Goal: Check status: Check status

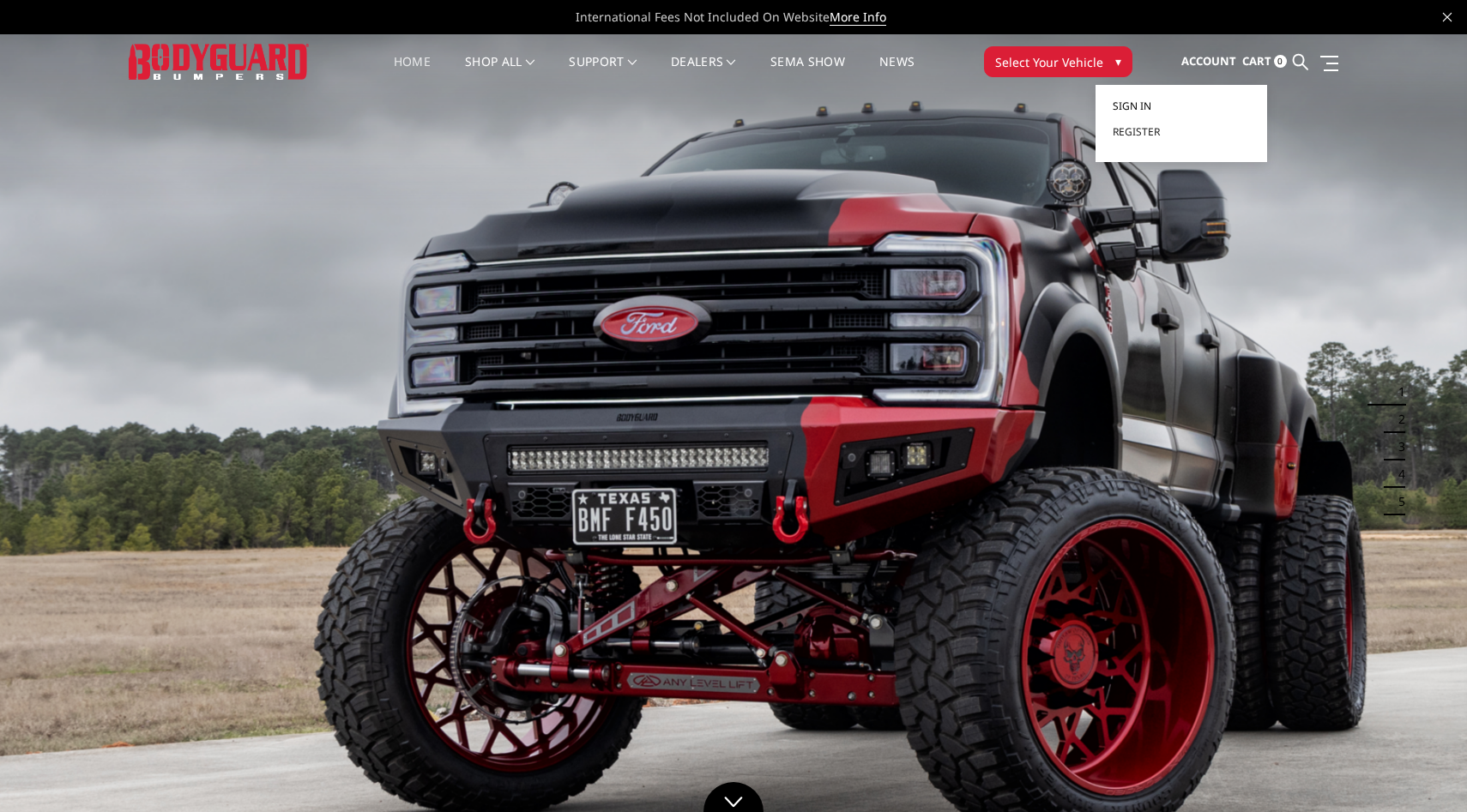
click at [1143, 106] on span "Sign in" at bounding box center [1132, 106] width 39 height 14
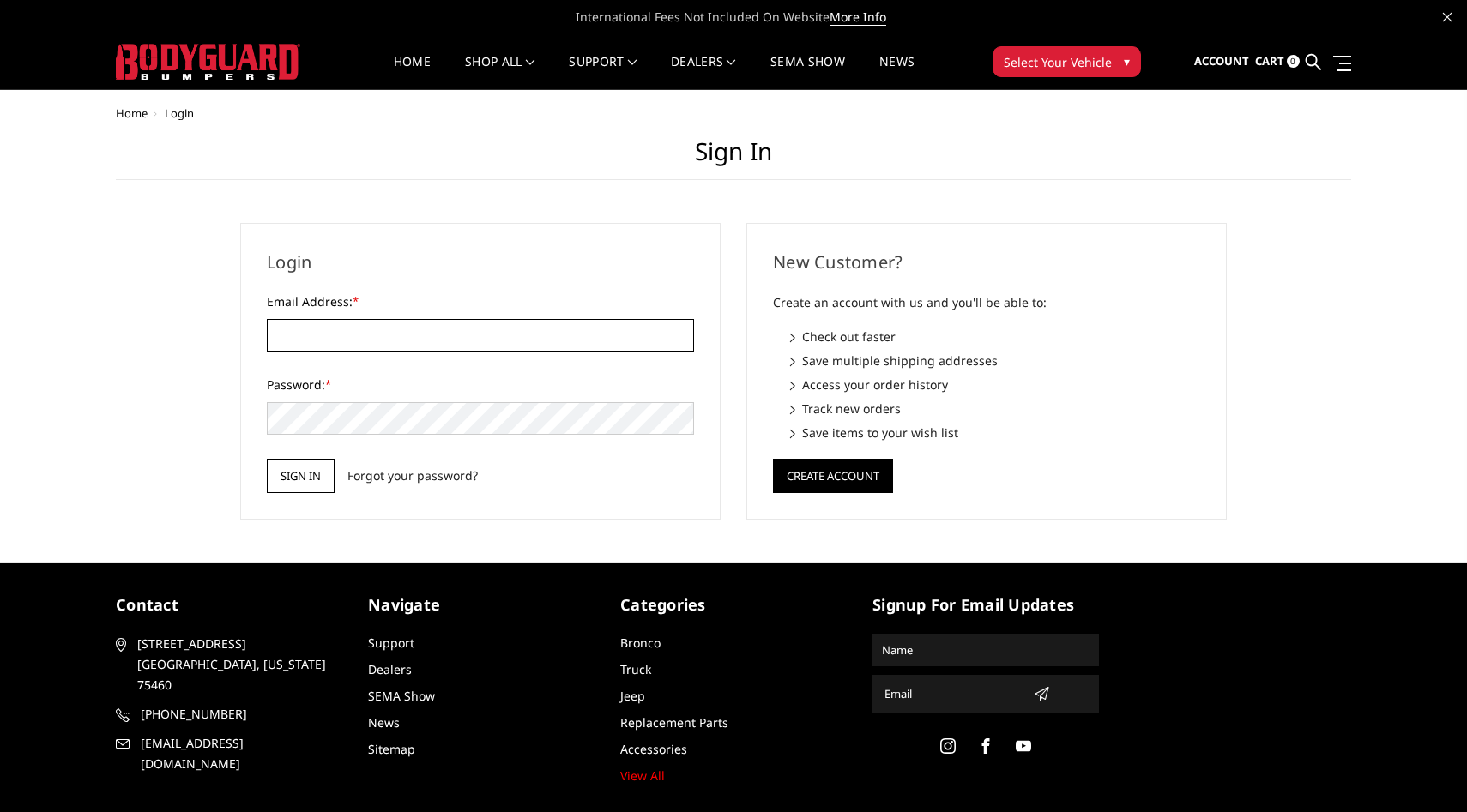
type input "[EMAIL_ADDRESS][DOMAIN_NAME]"
click at [279, 484] on input "Sign in" at bounding box center [300, 476] width 68 height 34
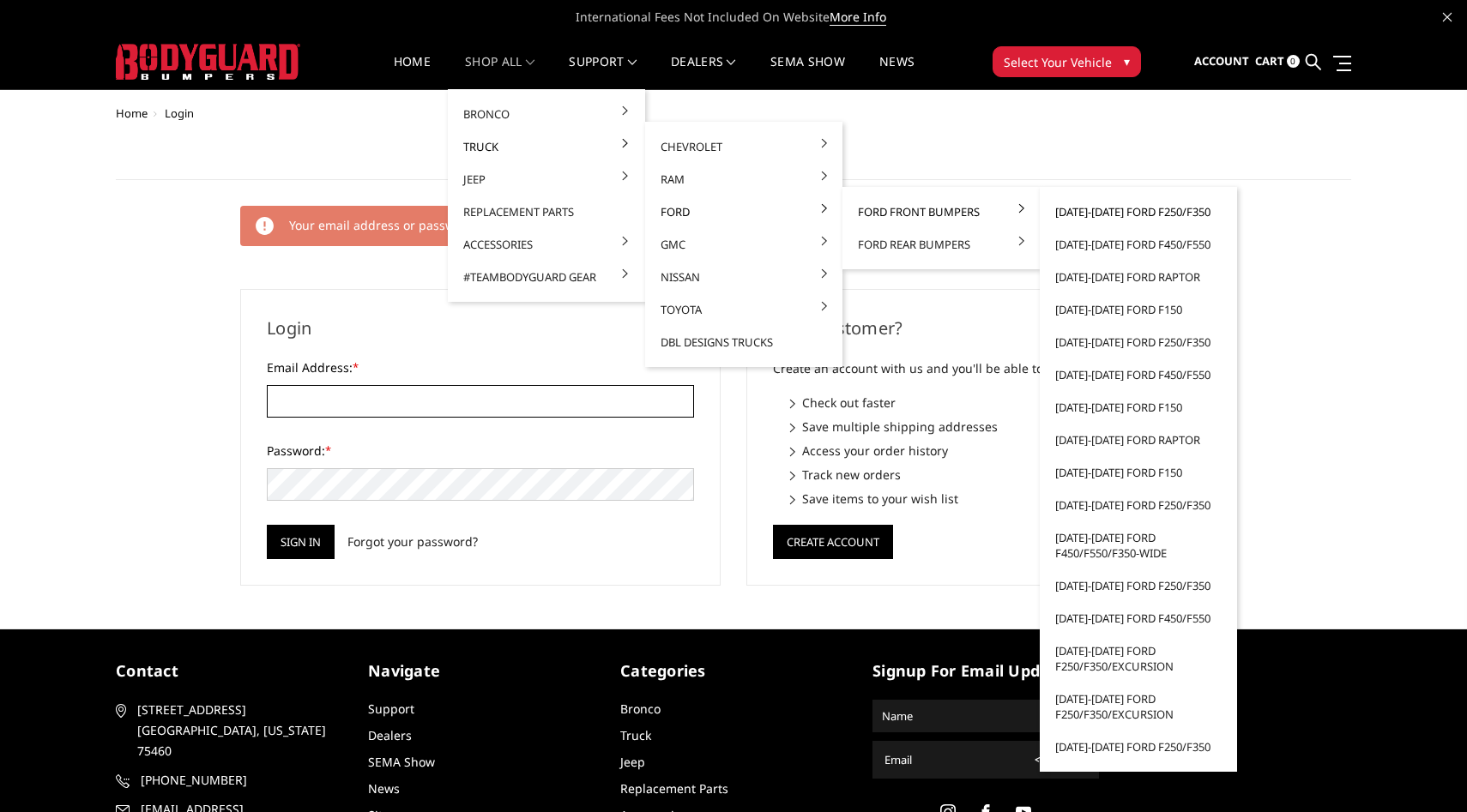
type input "purchasing@raskullsupplyco.com"
click at [1168, 208] on link "[DATE]-[DATE] Ford F250/F350" at bounding box center [1138, 212] width 184 height 32
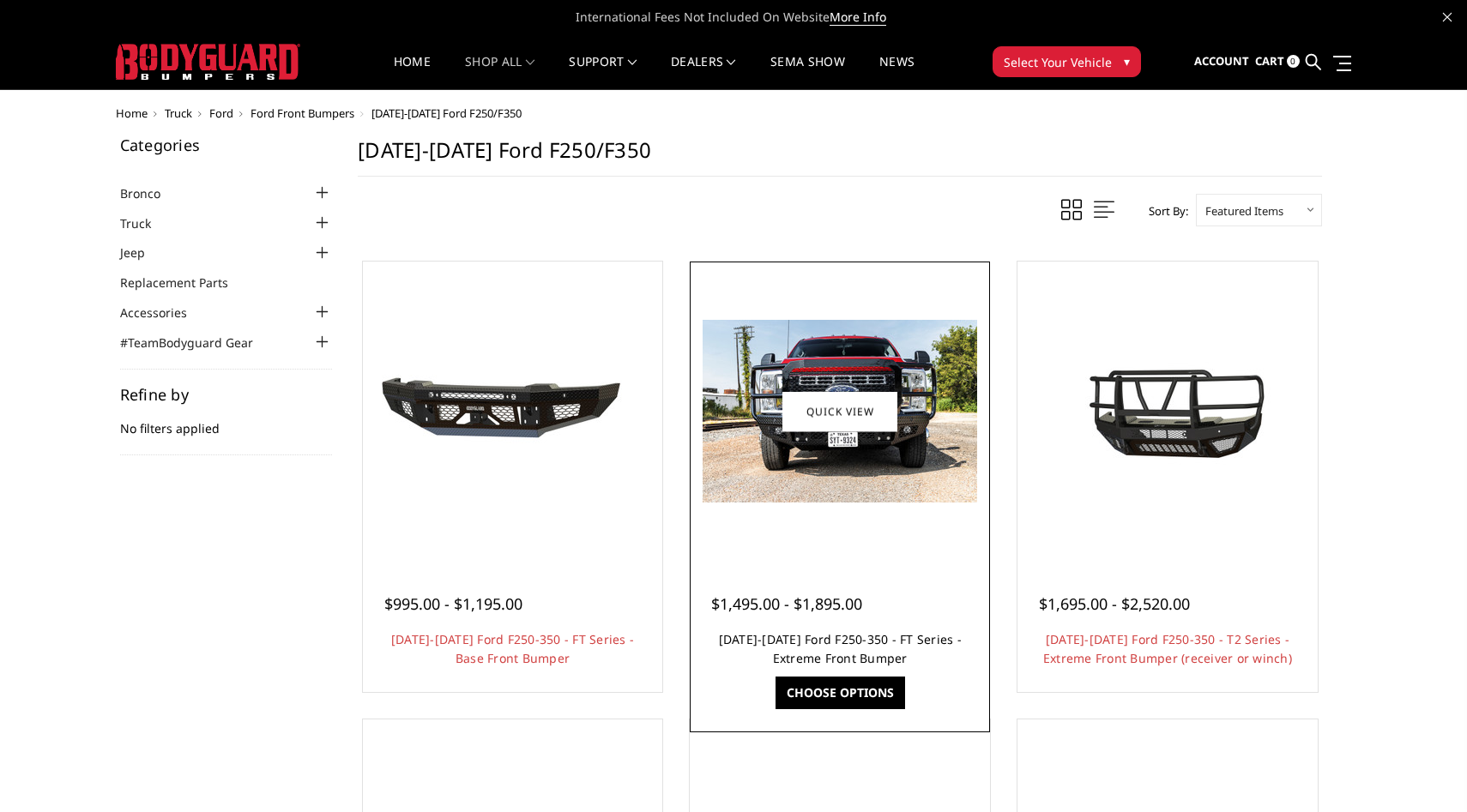
click at [838, 636] on link "2023-2026 Ford F250-350 - FT Series - Extreme Front Bumper" at bounding box center [840, 648] width 243 height 35
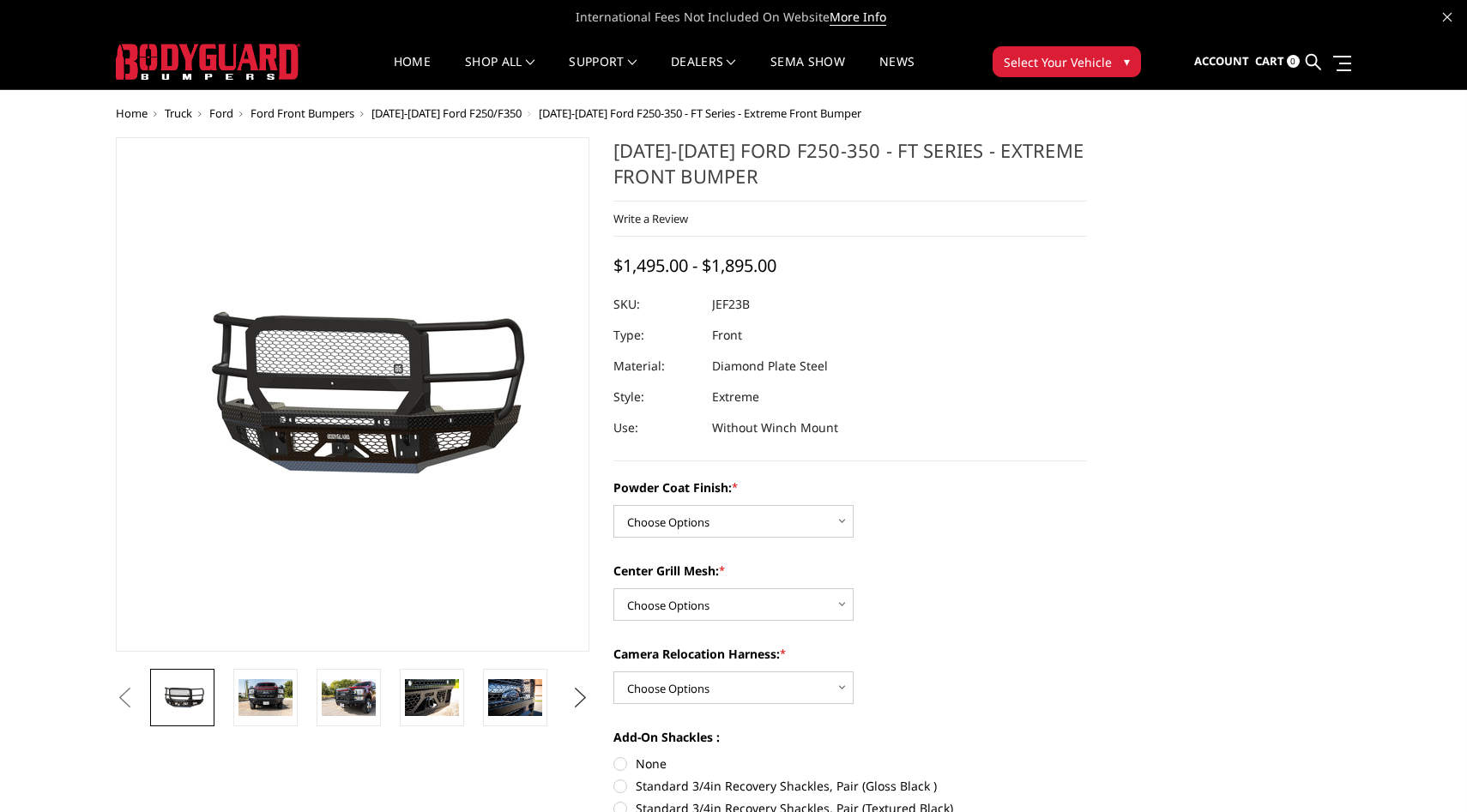
click at [583, 700] on button "Next" at bounding box center [580, 697] width 26 height 26
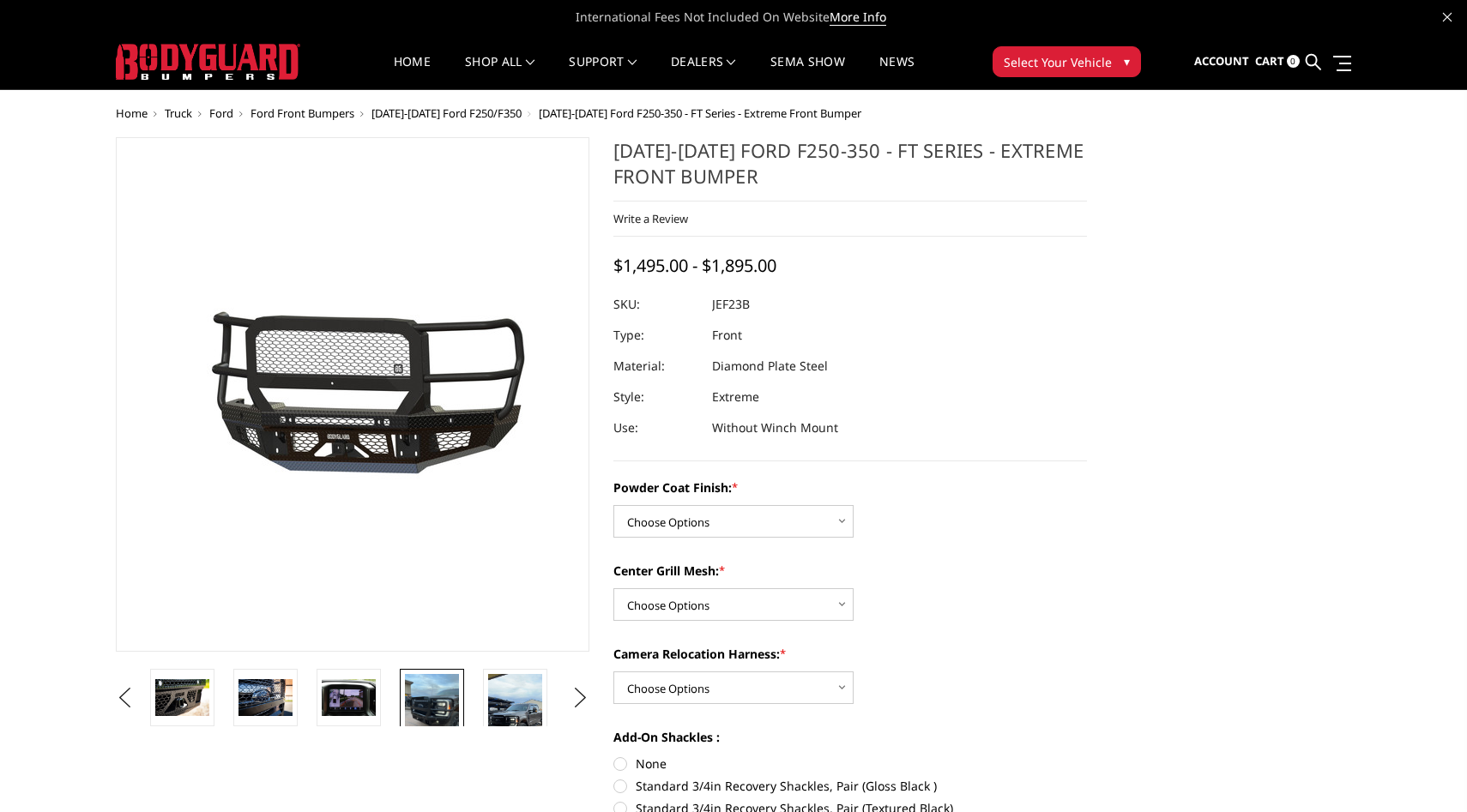
click at [445, 705] on img at bounding box center [431, 710] width 54 height 72
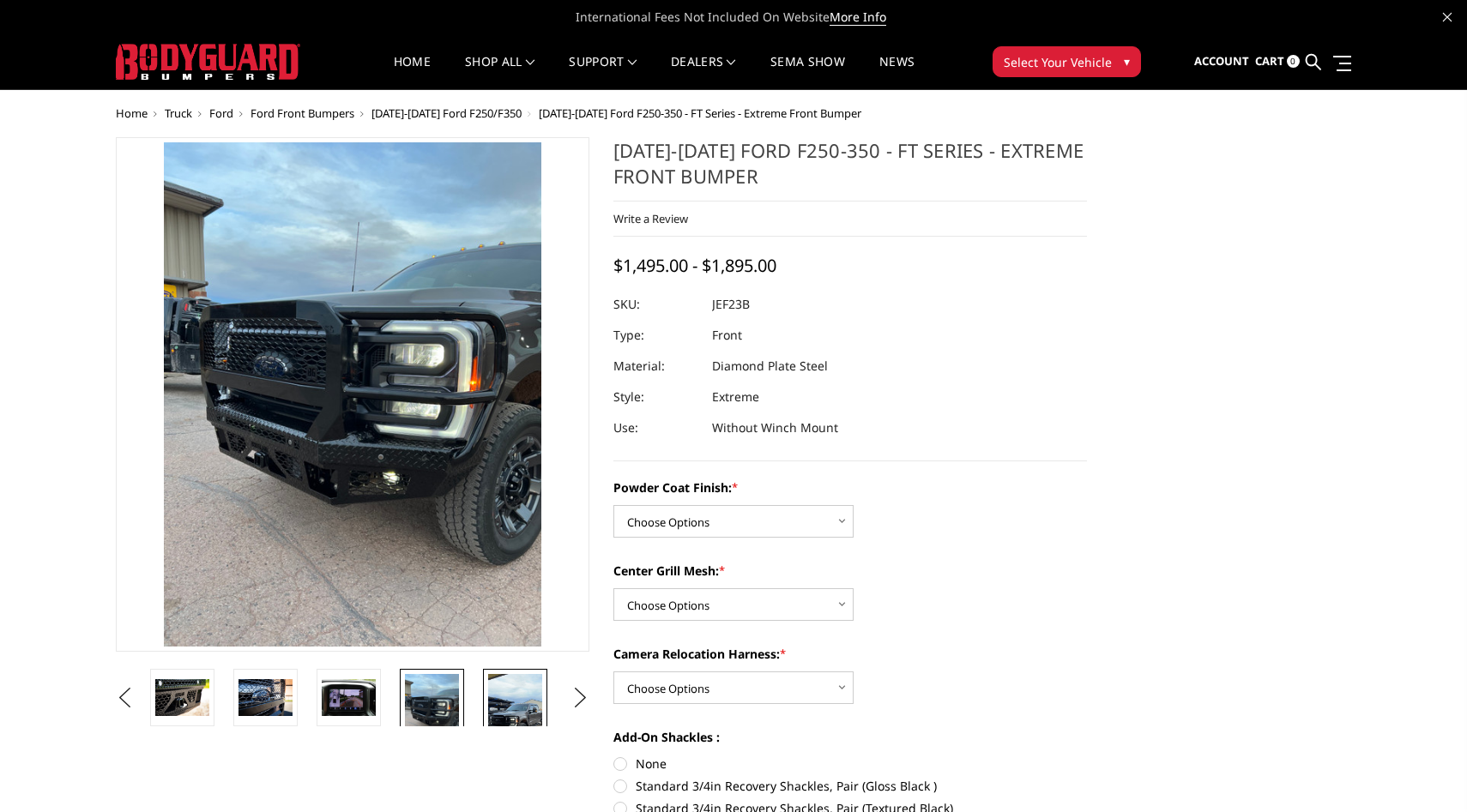
click at [497, 700] on img at bounding box center [515, 721] width 54 height 96
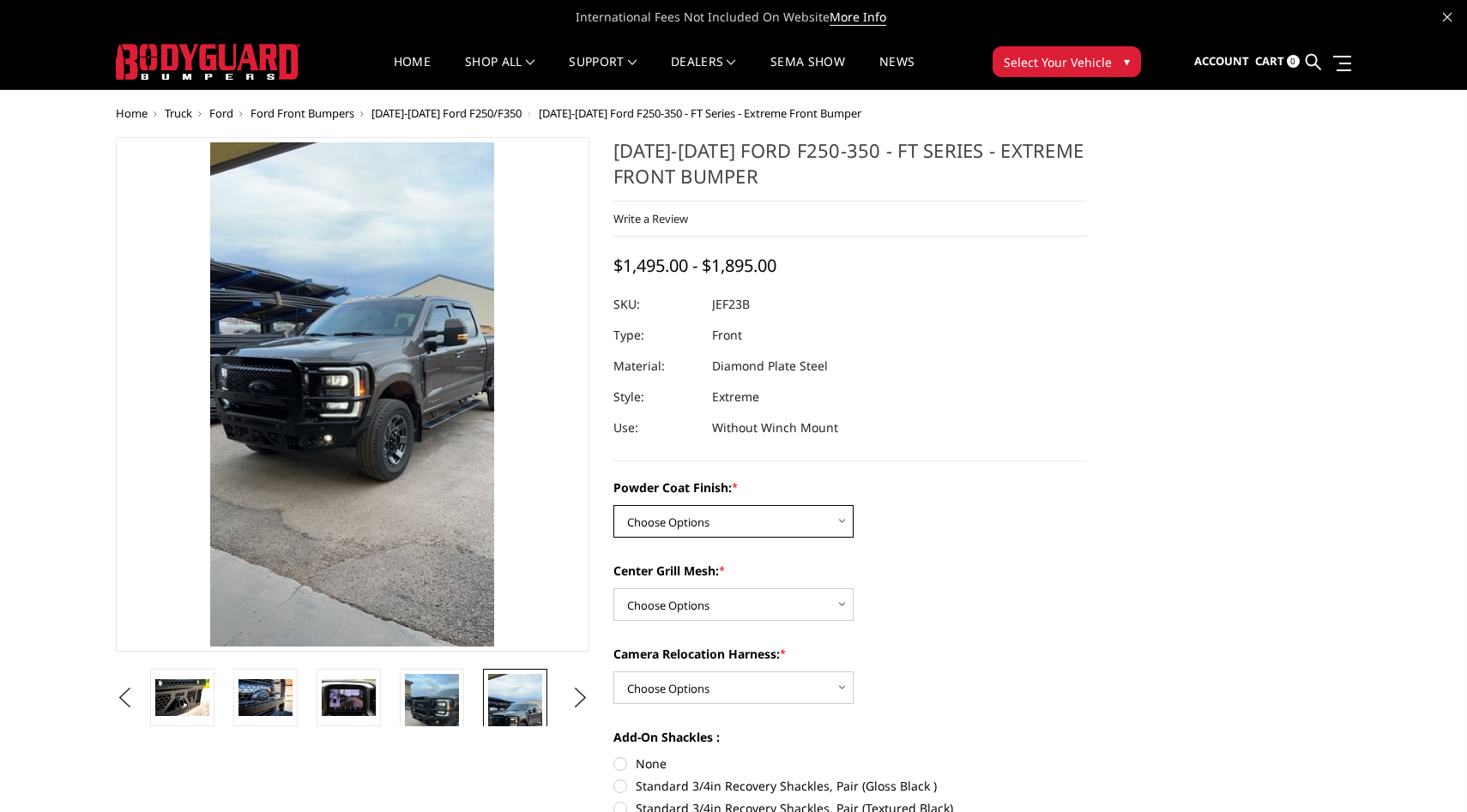
click at [706, 521] on select "Choose Options Bare Metal Gloss Black Powder Coat Textured Black Powder Coat" at bounding box center [734, 521] width 240 height 32
select select "3264"
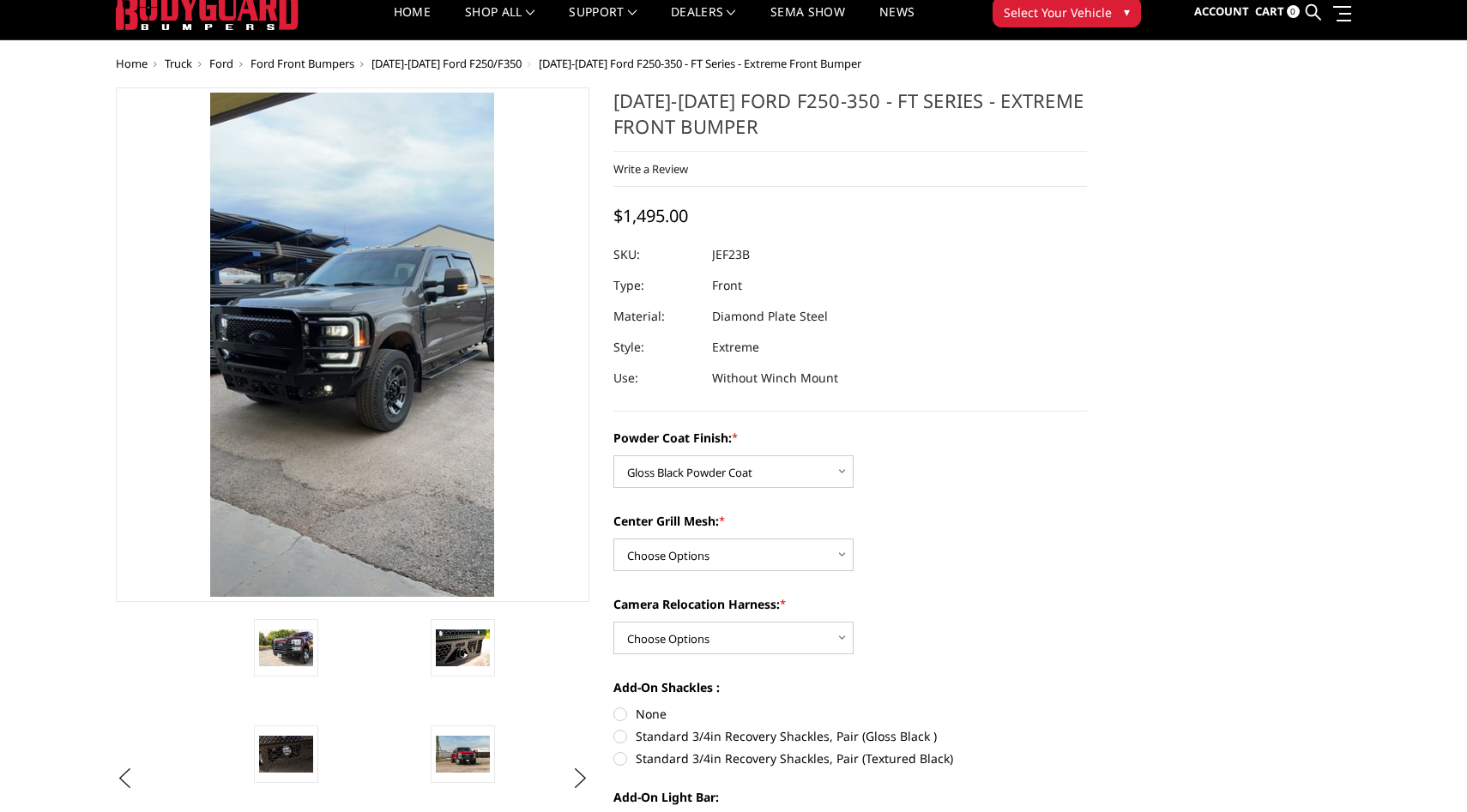
click at [733, 609] on label "Camera Relocation Harness: *" at bounding box center [850, 604] width 473 height 18
click at [733, 621] on select "Choose Options WITH Camera Relocation Harness WITHOUT Camera Relocation Harness" at bounding box center [734, 637] width 240 height 32
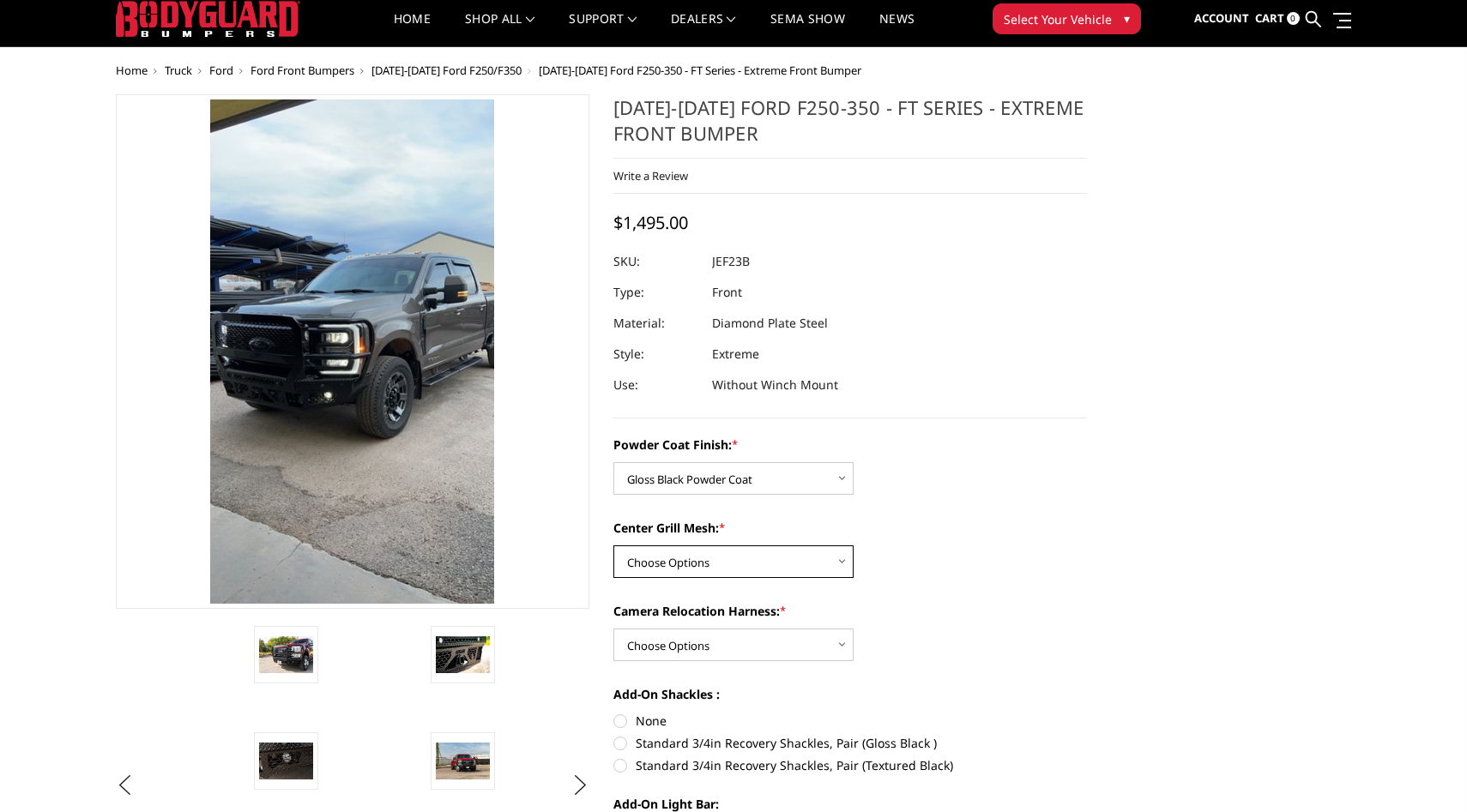
click at [728, 553] on select "Choose Options WITH Expanded Metal in Center Grill WITHOUT Expanded Metal in Ce…" at bounding box center [734, 561] width 240 height 32
select select "3266"
click at [720, 649] on select "Choose Options WITH Camera Relocation Harness WITHOUT Camera Relocation Harness" at bounding box center [734, 644] width 240 height 32
select select "3268"
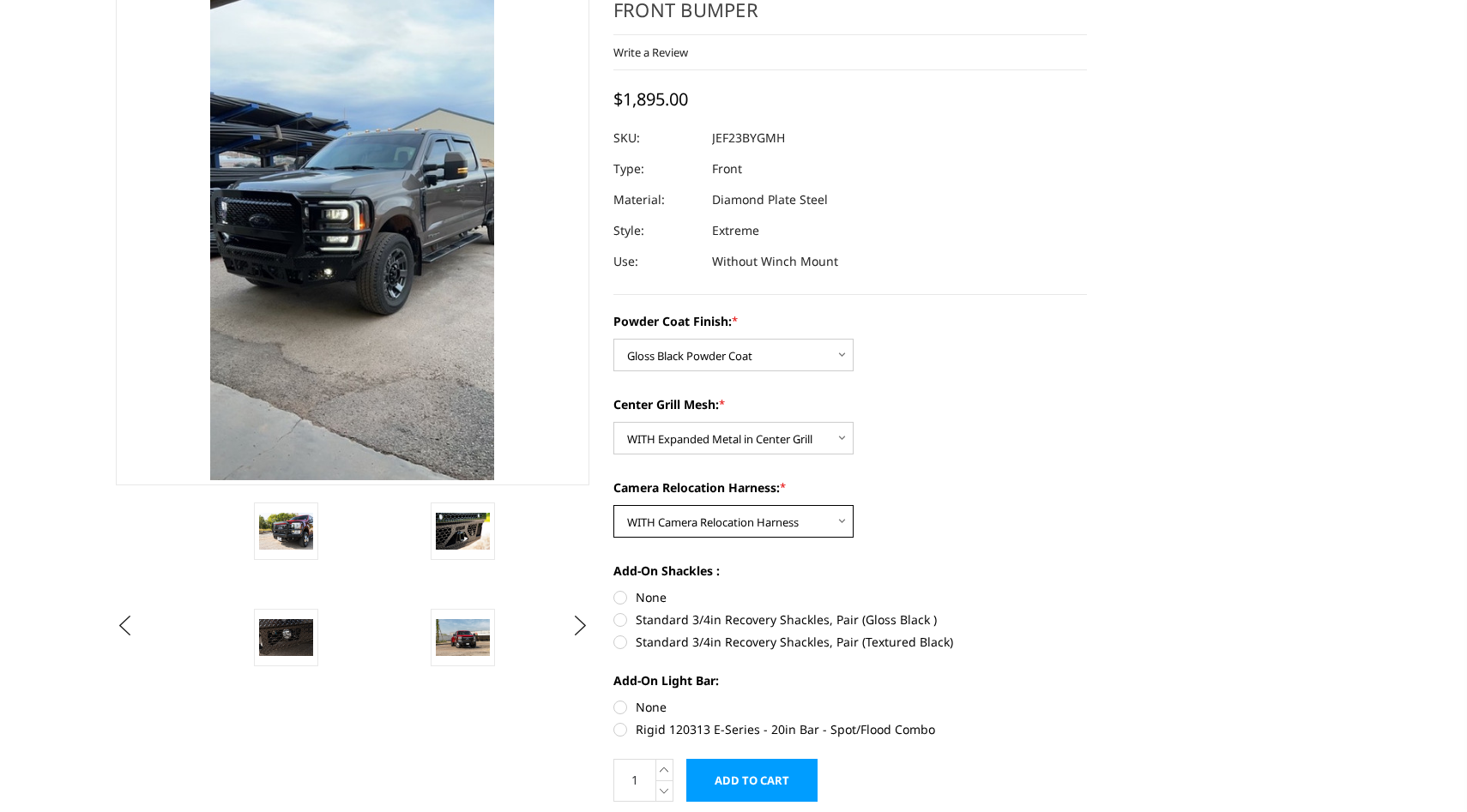
scroll to position [184, 0]
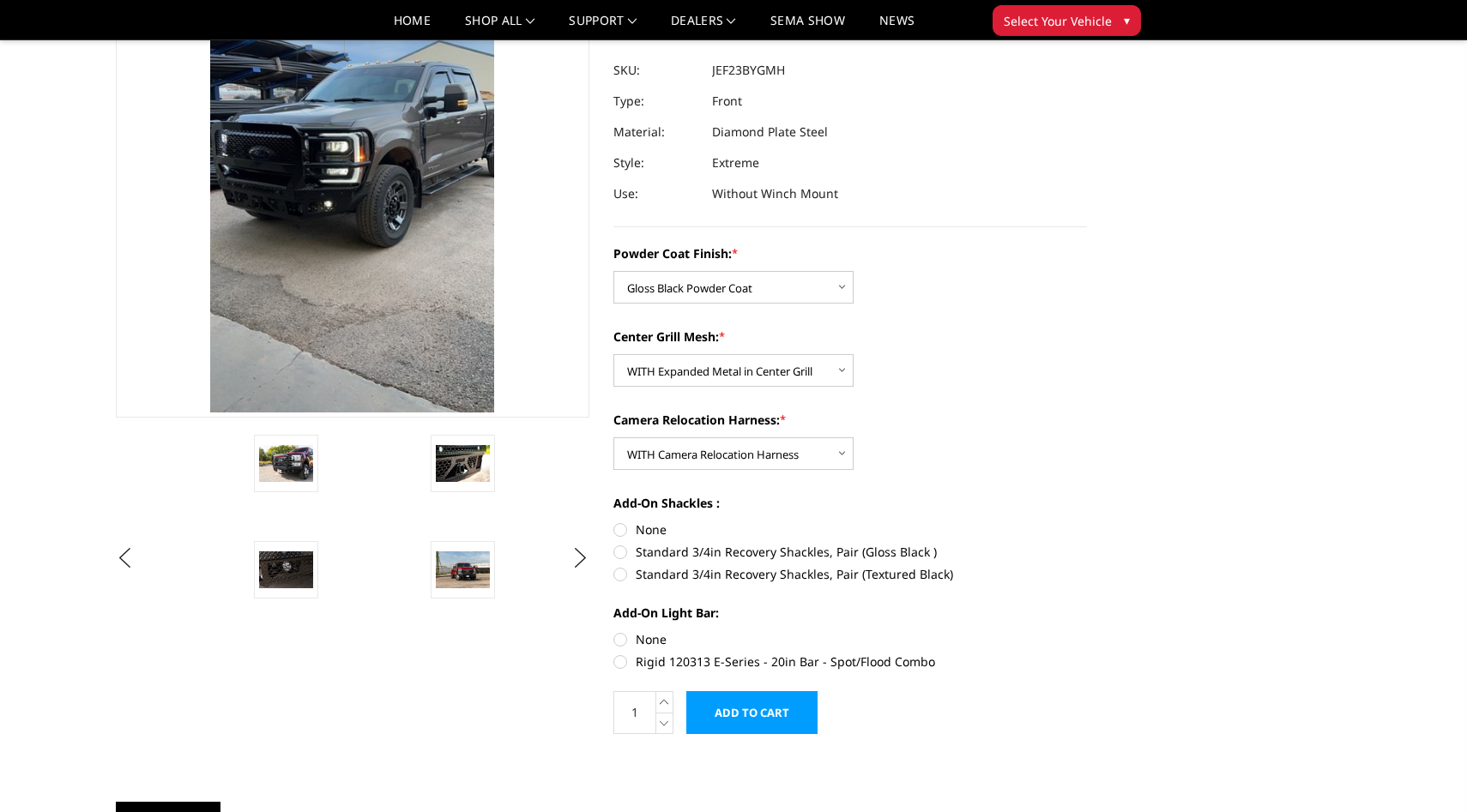
click at [621, 533] on label "None" at bounding box center [850, 530] width 473 height 18
click at [614, 522] on input "None" at bounding box center [613, 521] width 1 height 1
radio input "true"
click at [625, 636] on label "None" at bounding box center [850, 639] width 473 height 18
click at [614, 631] on input "None" at bounding box center [613, 630] width 1 height 1
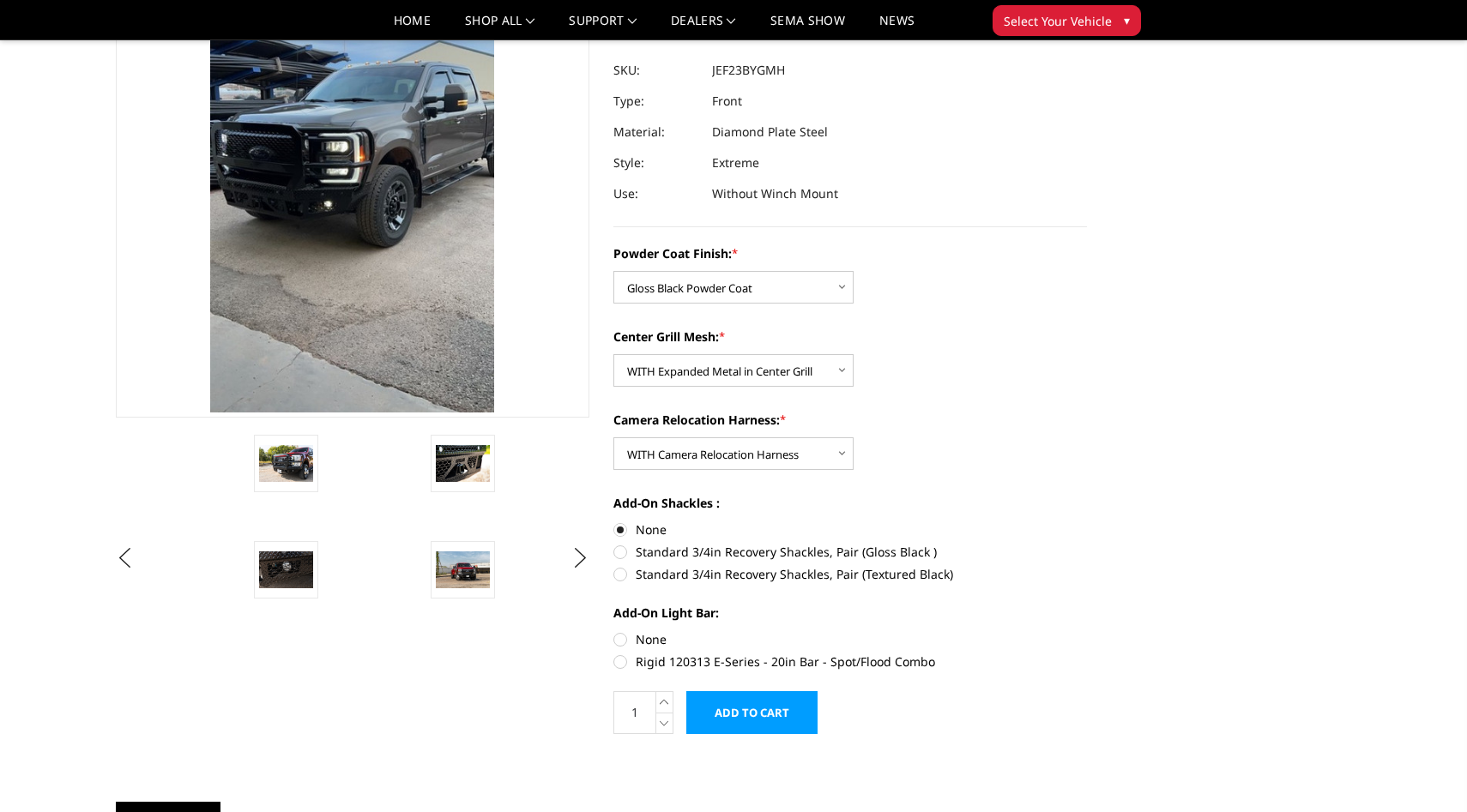
radio input "true"
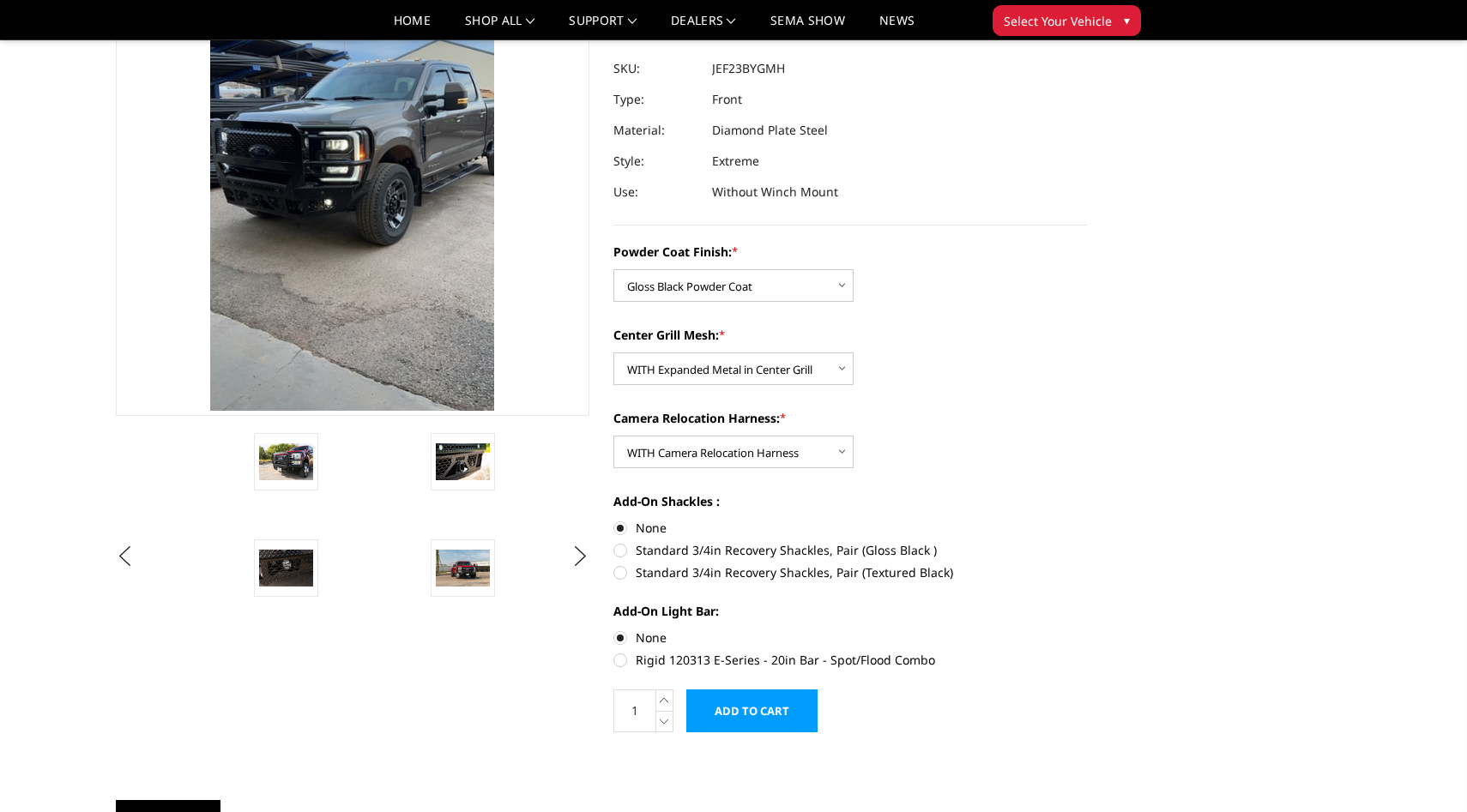
scroll to position [0, 0]
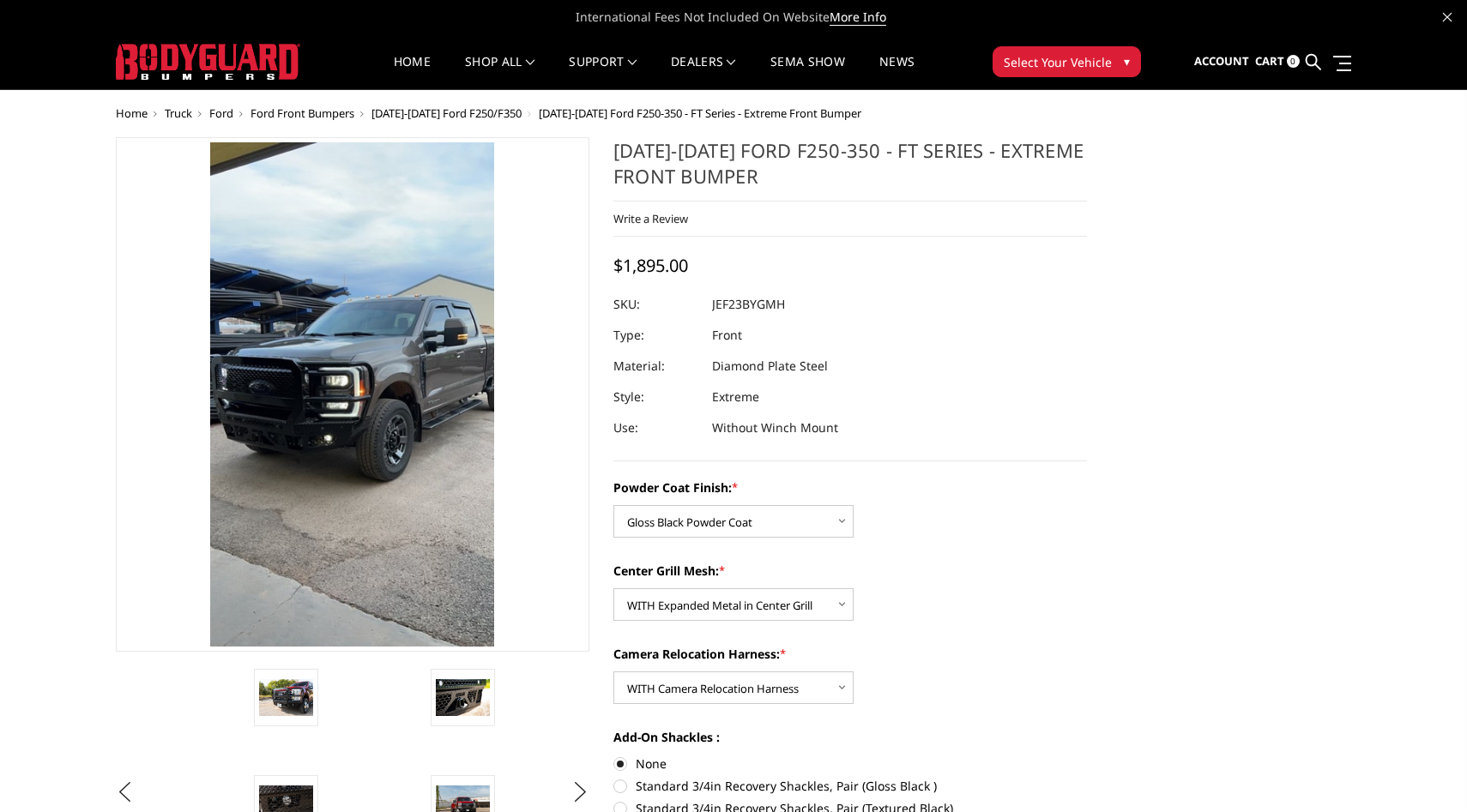
drag, startPoint x: 742, startPoint y: 306, endPoint x: 708, endPoint y: 303, distance: 34.1
click at [707, 304] on dl "SKU: JEF23BYGMH UPC: Type: Front Material: Diamond Plate Steel Style: Extreme U…" at bounding box center [850, 366] width 473 height 154
drag, startPoint x: 716, startPoint y: 304, endPoint x: 778, endPoint y: 303, distance: 62.0
click at [777, 303] on dd "JEF23BYGMH" at bounding box center [748, 304] width 73 height 30
click at [778, 303] on dd "JEF23BYGMH" at bounding box center [748, 304] width 73 height 30
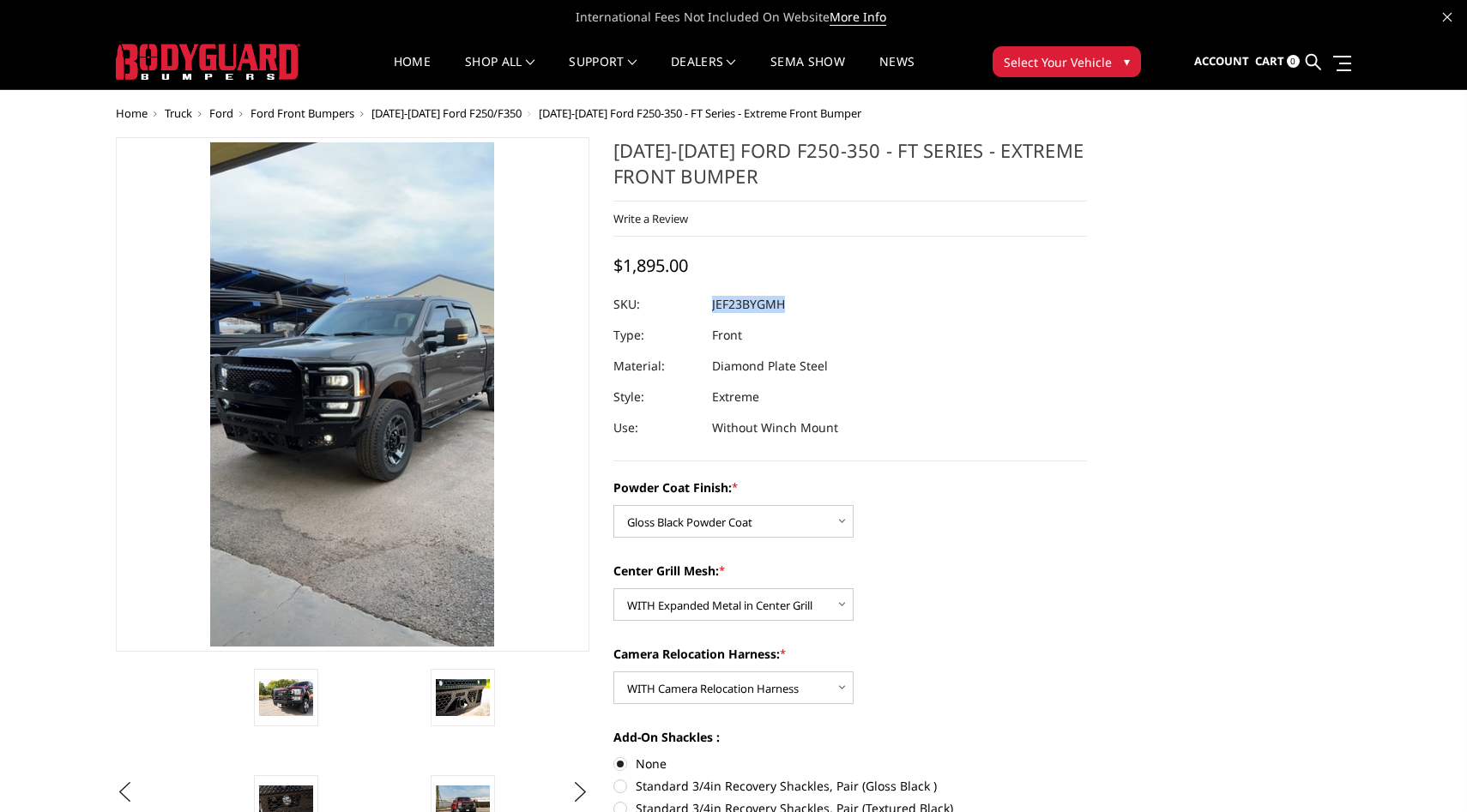
drag, startPoint x: 784, startPoint y: 303, endPoint x: 712, endPoint y: 310, distance: 72.3
click at [712, 307] on dd "JEF23BYGMH" at bounding box center [748, 304] width 73 height 30
copy dd "JEF23BYGMH"
click at [308, 108] on span "Ford Front Bumpers" at bounding box center [302, 113] width 104 height 15
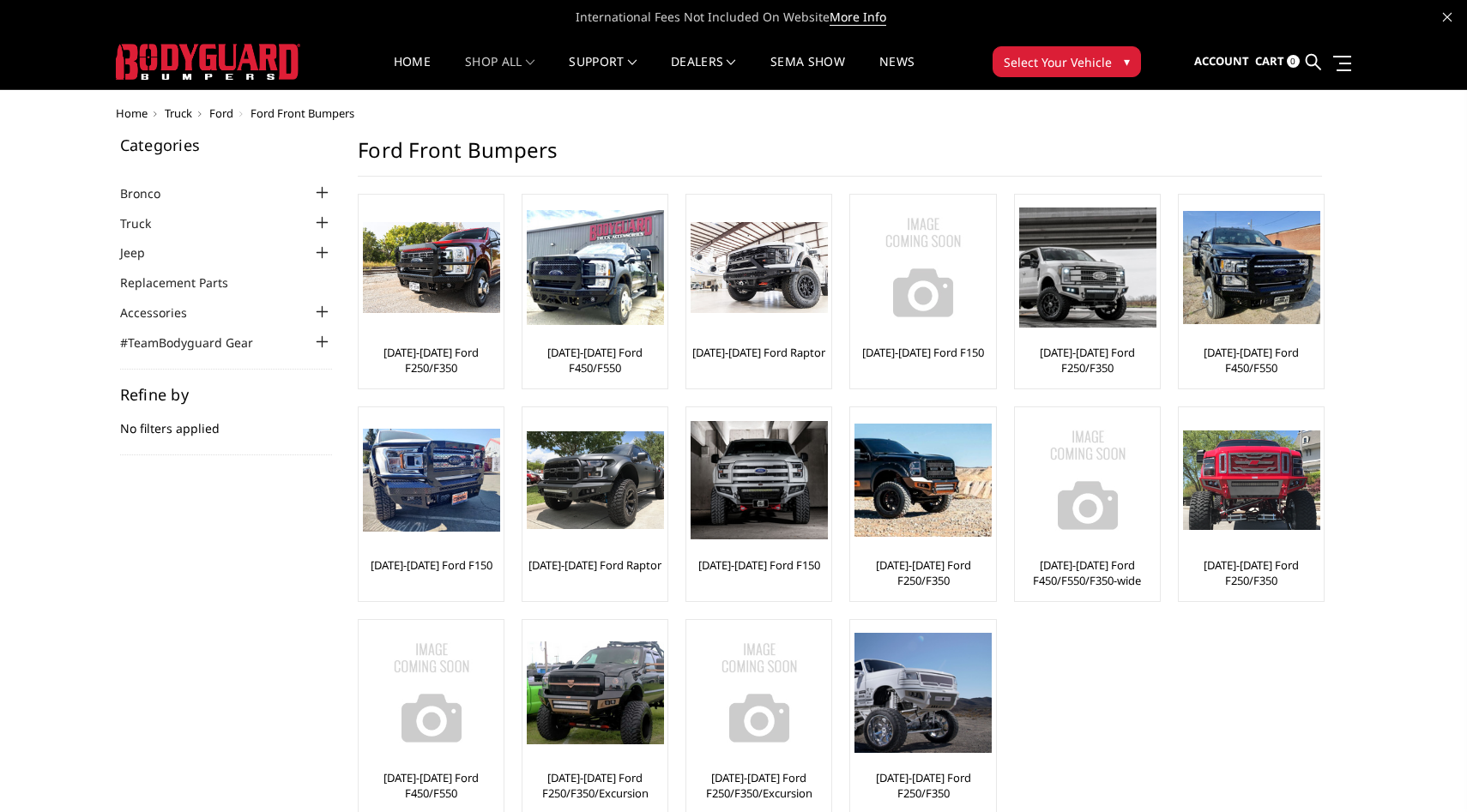
click at [228, 111] on span "Ford" at bounding box center [221, 113] width 24 height 15
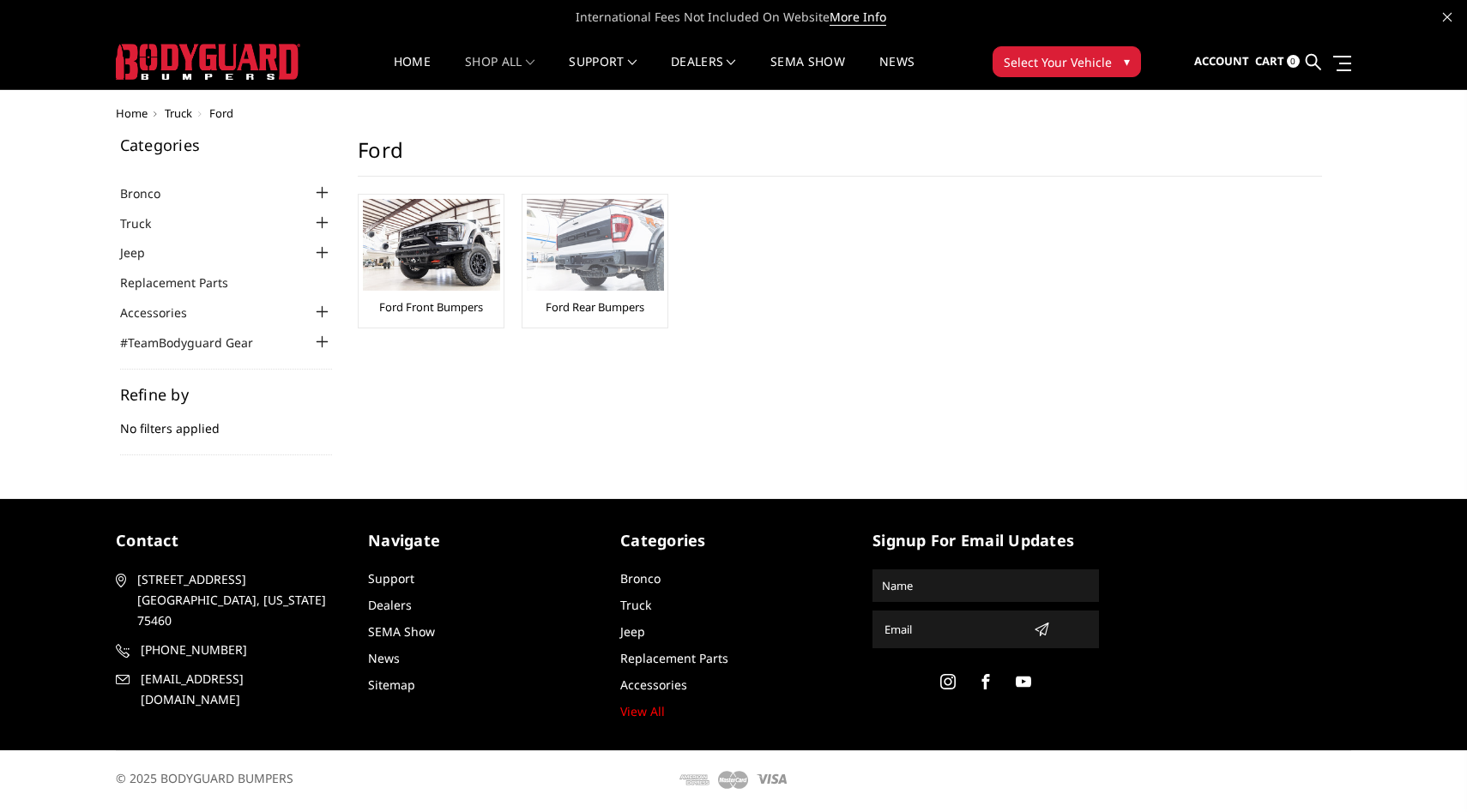
click at [563, 309] on link "Ford Rear Bumpers" at bounding box center [595, 307] width 99 height 15
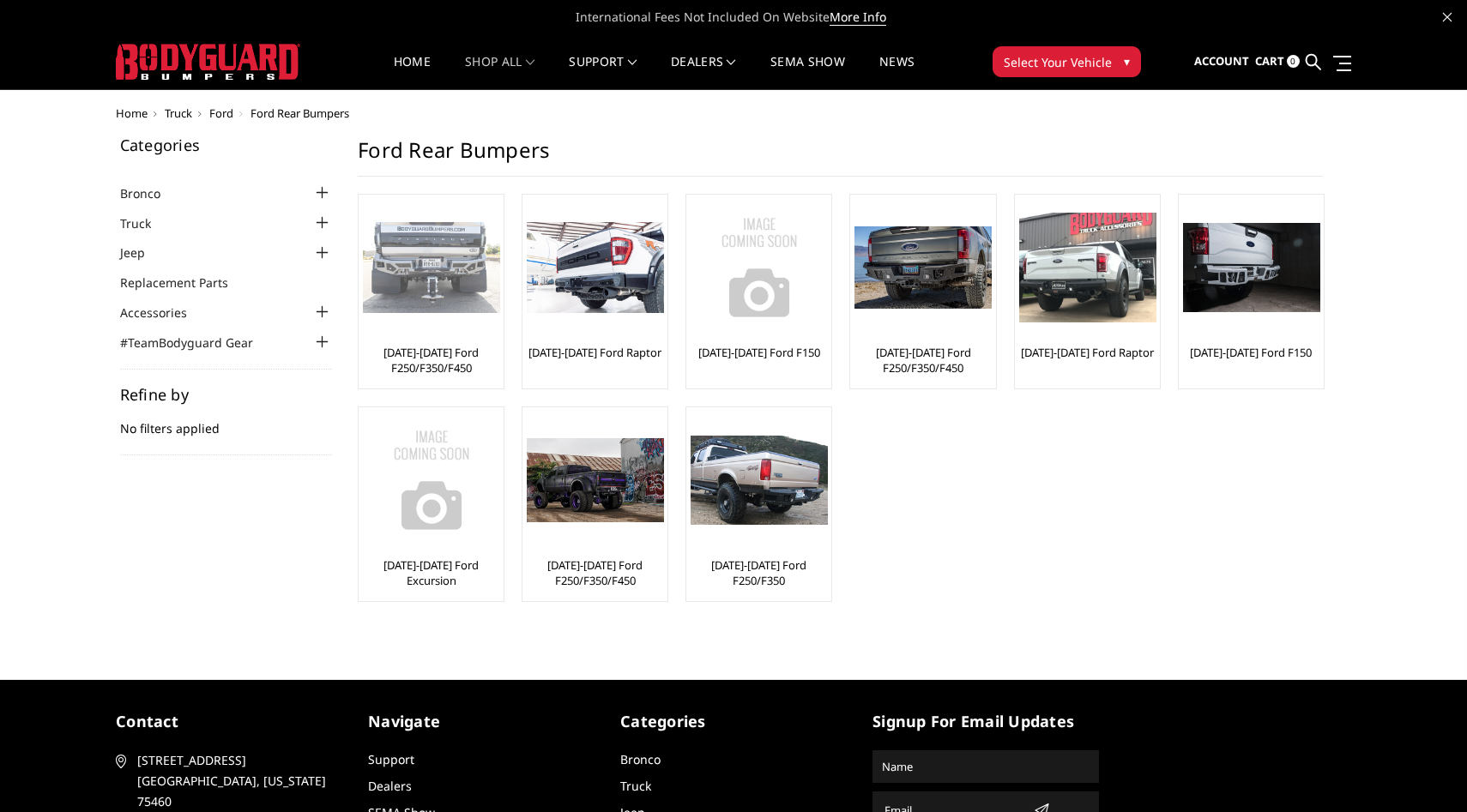
click at [443, 365] on link "[DATE]-[DATE] Ford F250/F350/F450" at bounding box center [431, 360] width 136 height 30
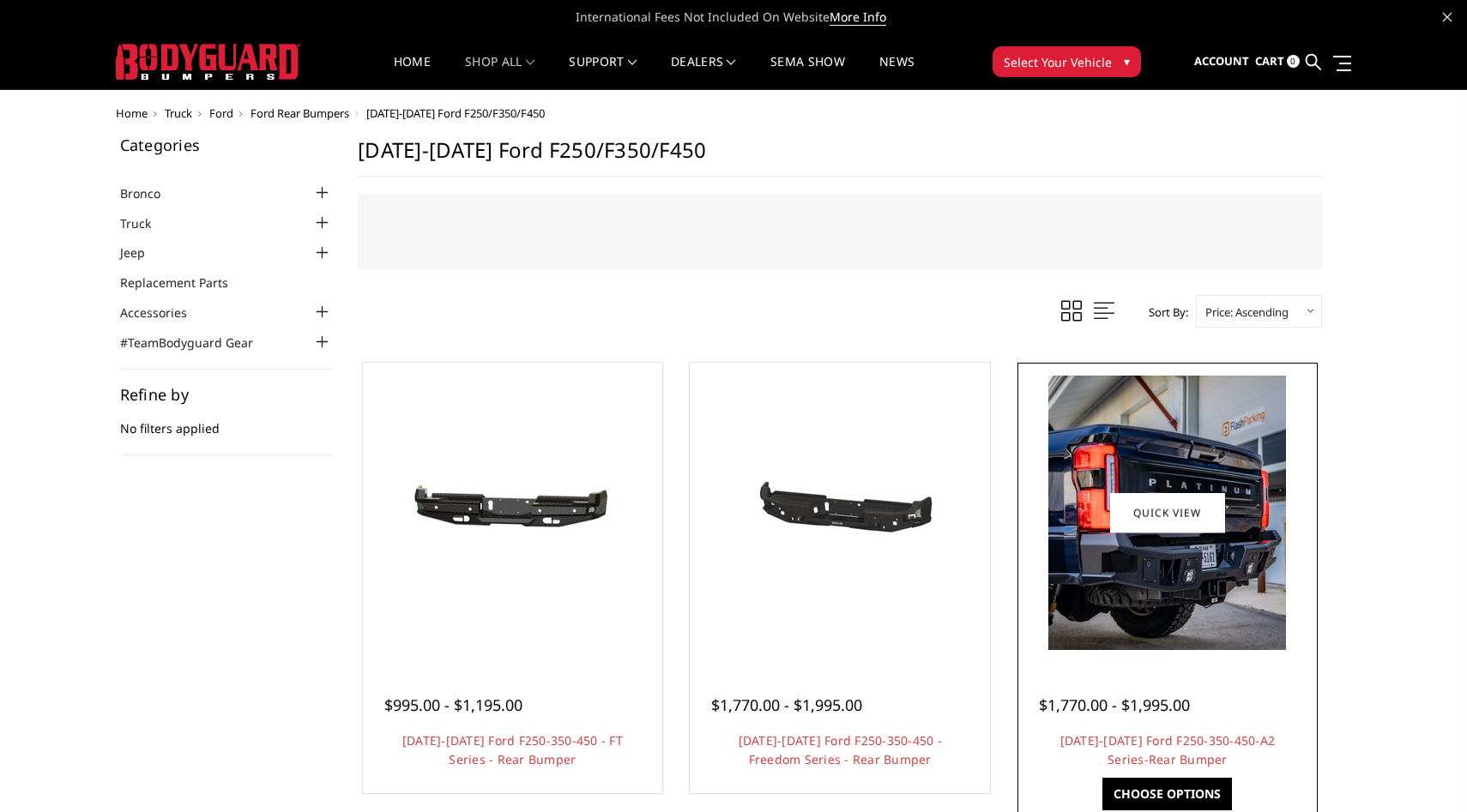
scroll to position [145, 0]
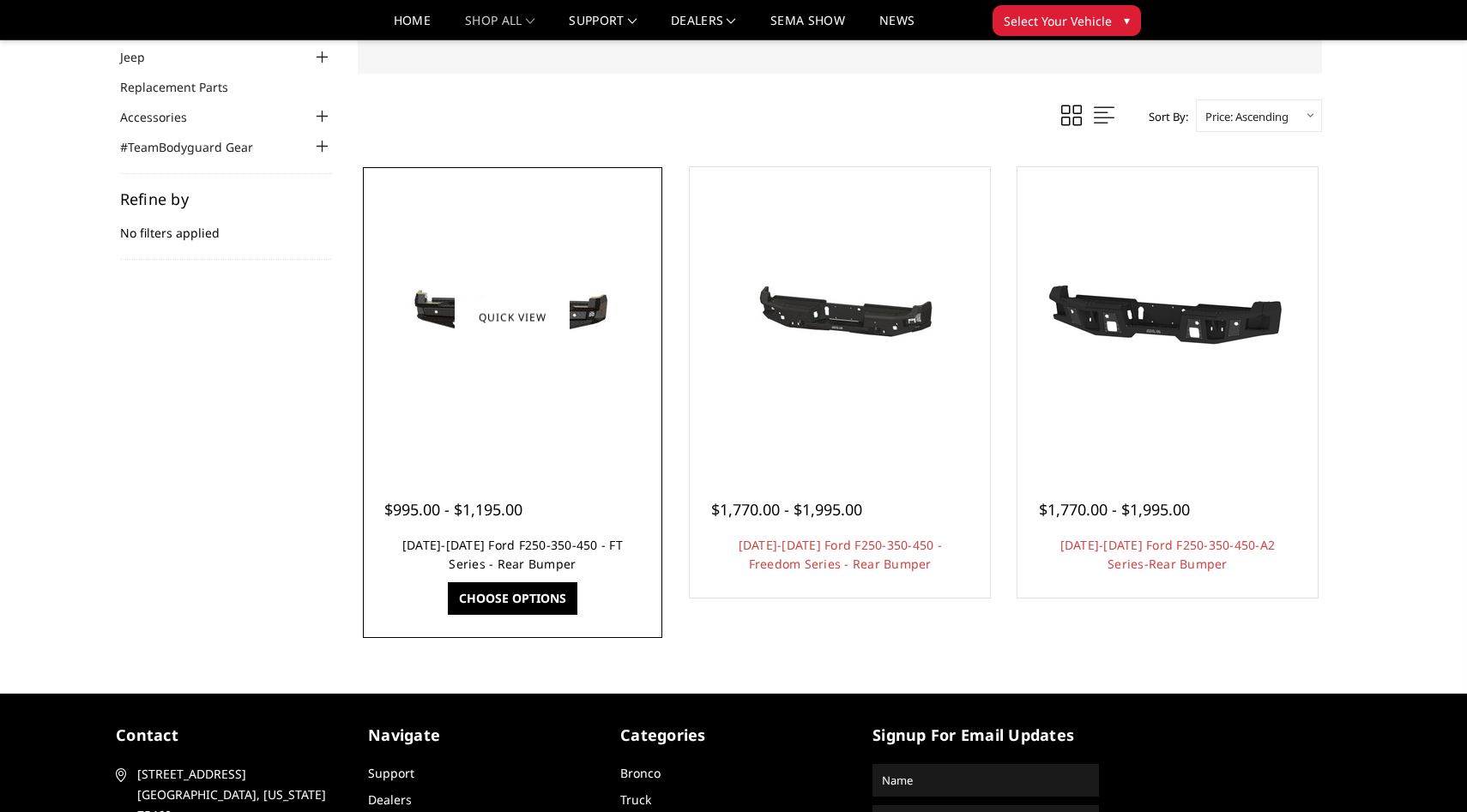
click at [520, 550] on link "2023-2026 Ford F250-350-450 - FT Series - Rear Bumper" at bounding box center [513, 554] width 221 height 35
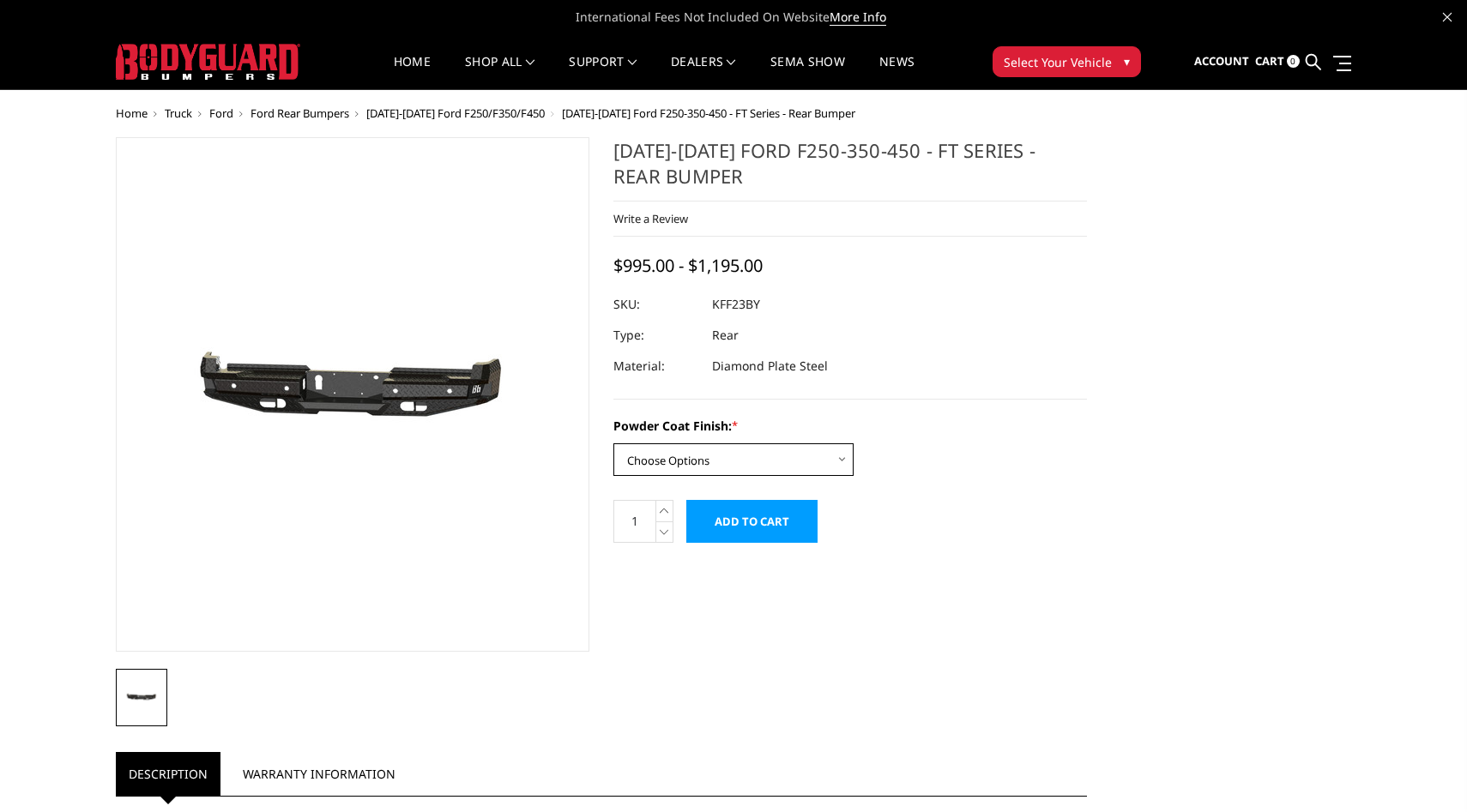
click at [700, 455] on select "Choose Options Bare Metal Gloss Black Powder Coat Textured Black Powder Coat" at bounding box center [734, 460] width 240 height 32
click at [704, 455] on select "Choose Options Bare Metal Gloss Black Powder Coat Textured Black Powder Coat" at bounding box center [734, 460] width 240 height 32
select select "3421"
drag, startPoint x: 757, startPoint y: 306, endPoint x: 714, endPoint y: 305, distance: 43.0
click at [712, 306] on dl "SKU: KFF23BYG UPC: Type: Rear Material: Diamond Plate Steel" at bounding box center [850, 334] width 473 height 92
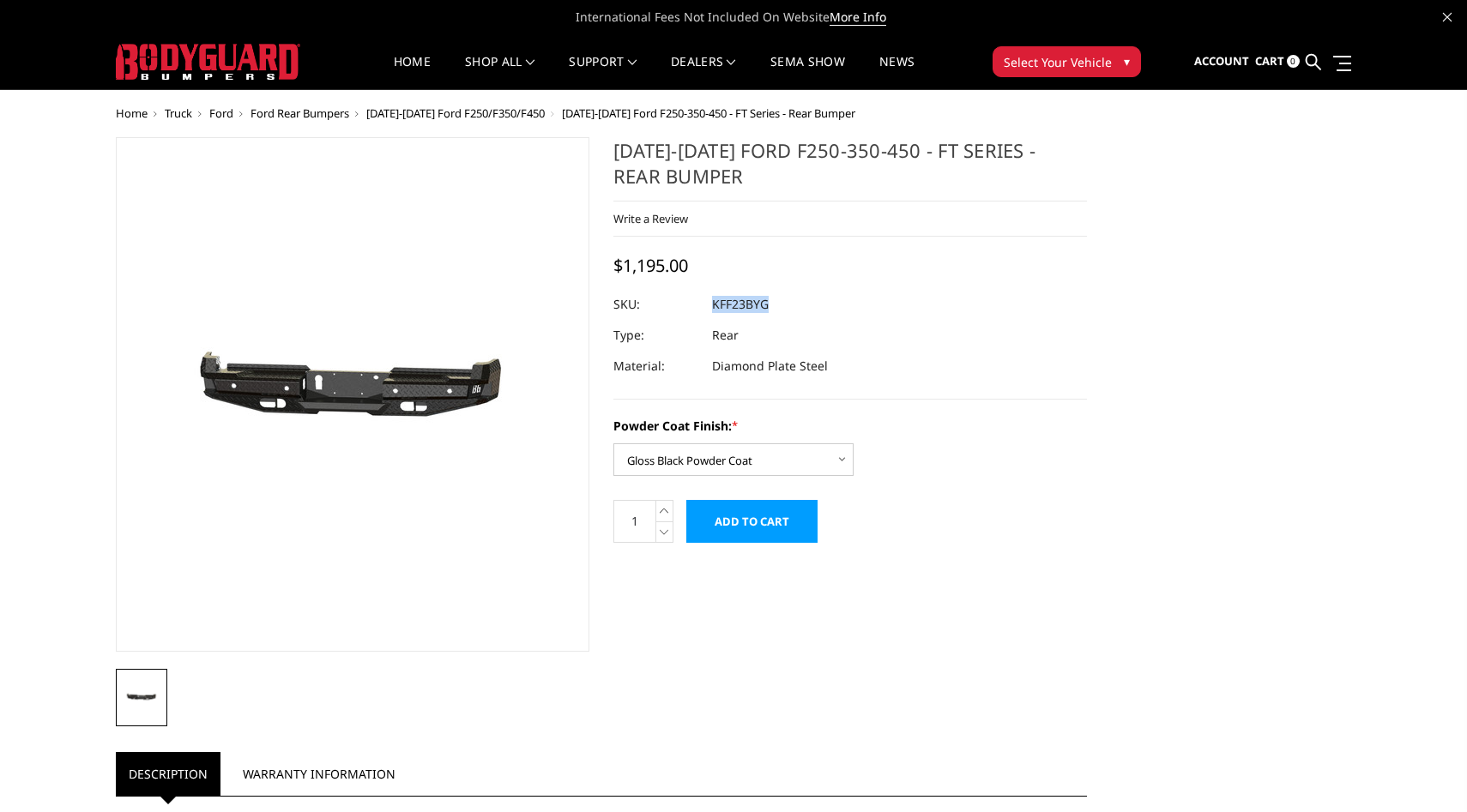
copy dl "KFF23BYG UPC:"
click at [1159, 102] on span "Sign in" at bounding box center [1144, 106] width 39 height 14
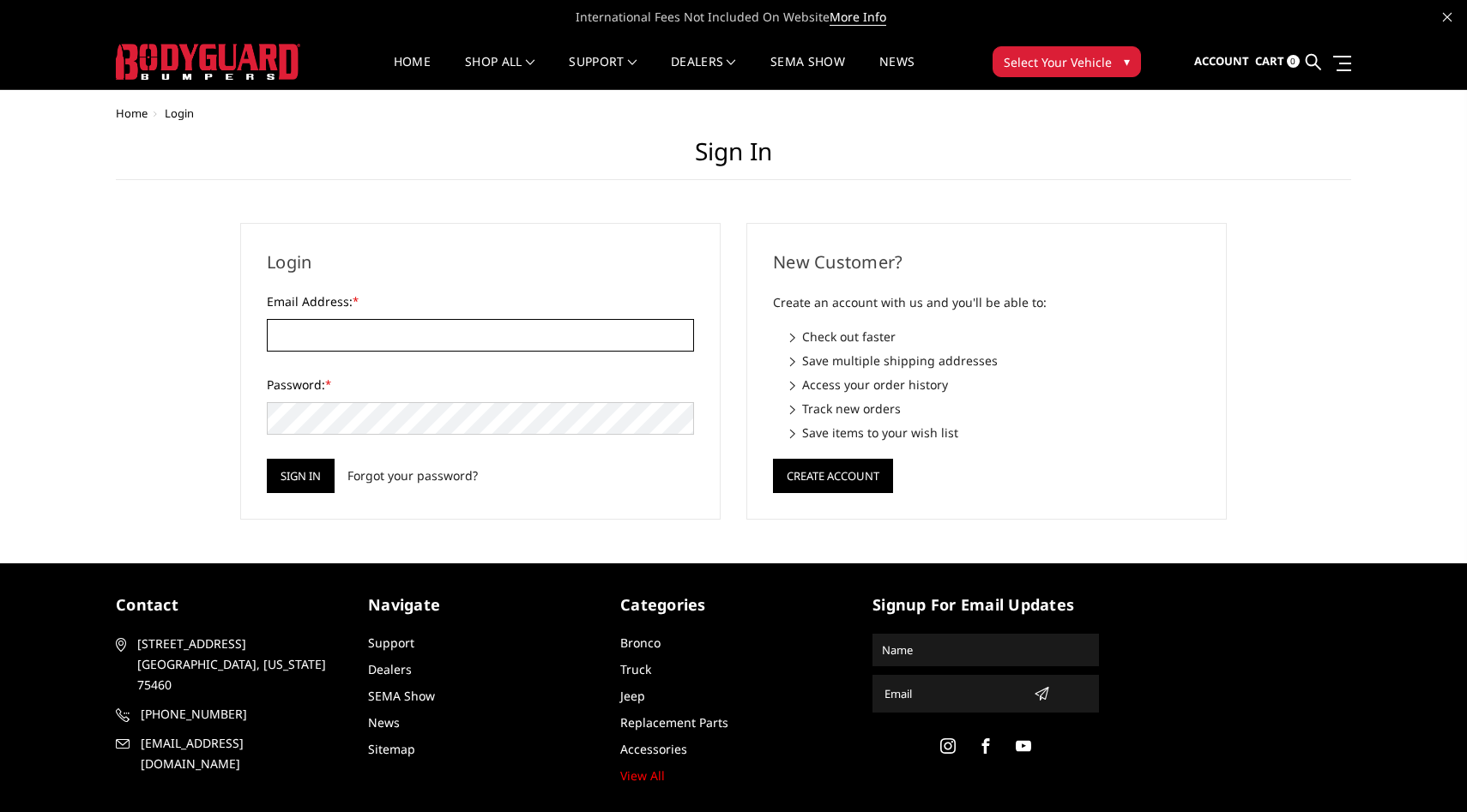
type input "[EMAIL_ADDRESS][DOMAIN_NAME]"
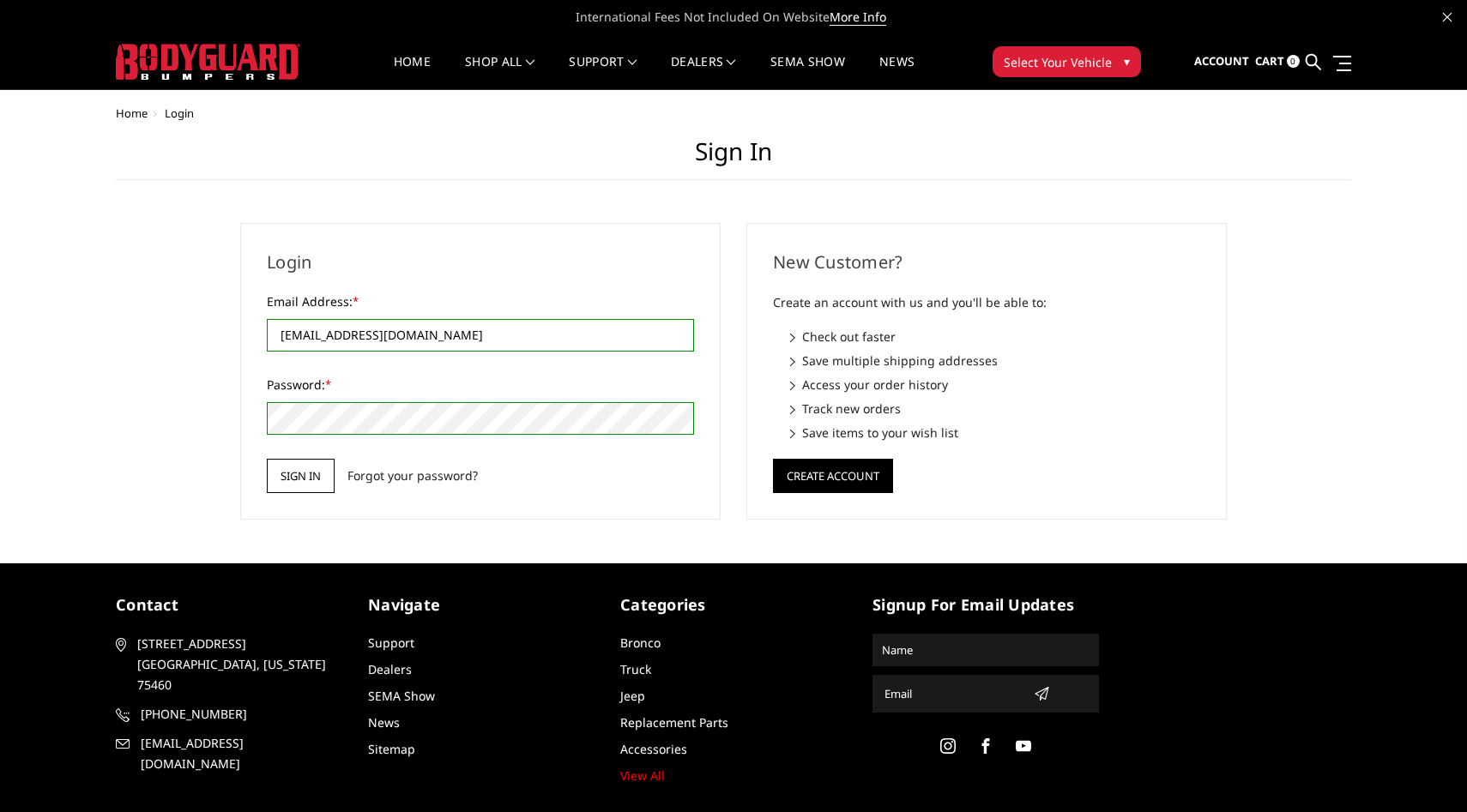
click at [311, 476] on input "Sign in" at bounding box center [300, 476] width 68 height 34
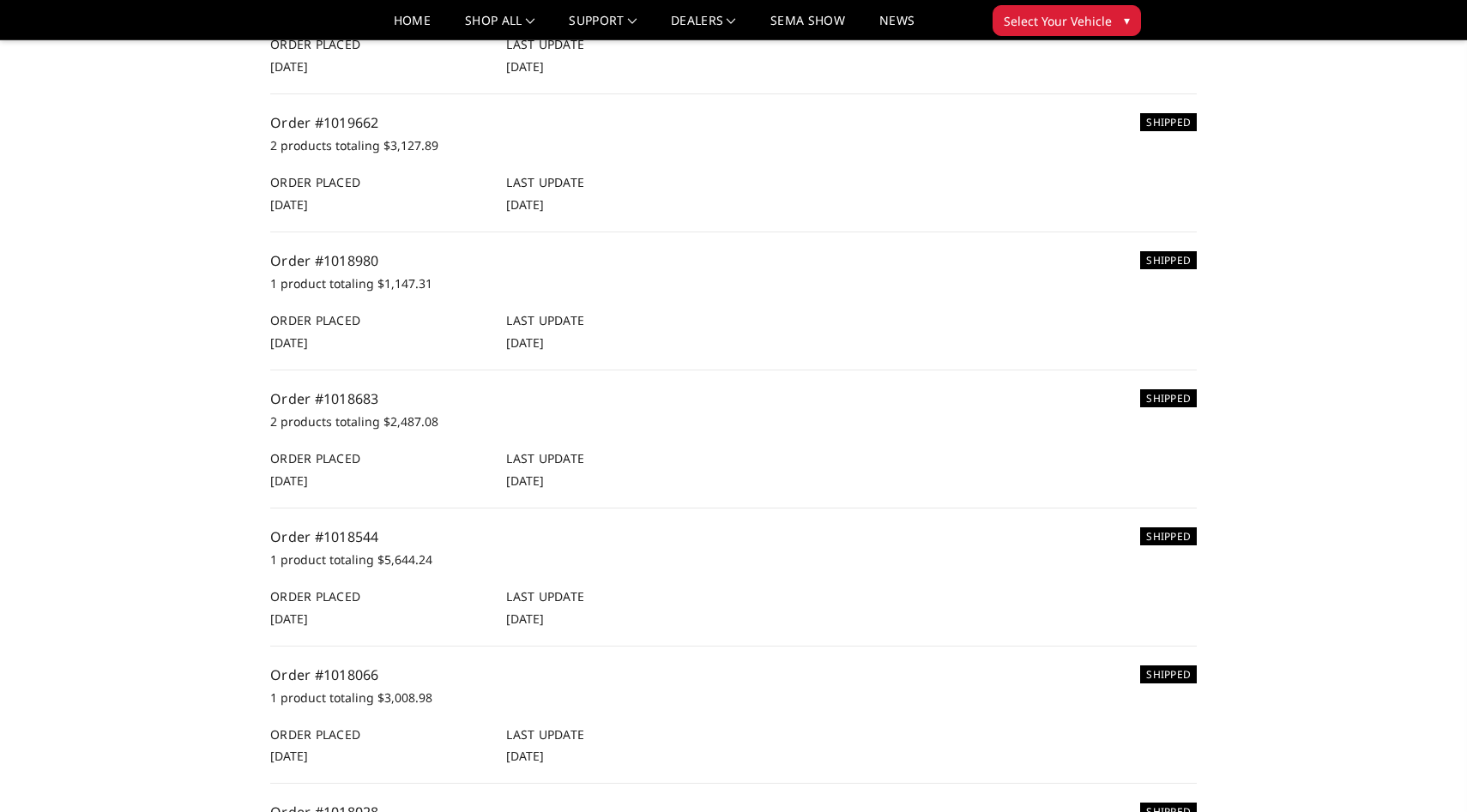
scroll to position [481, 0]
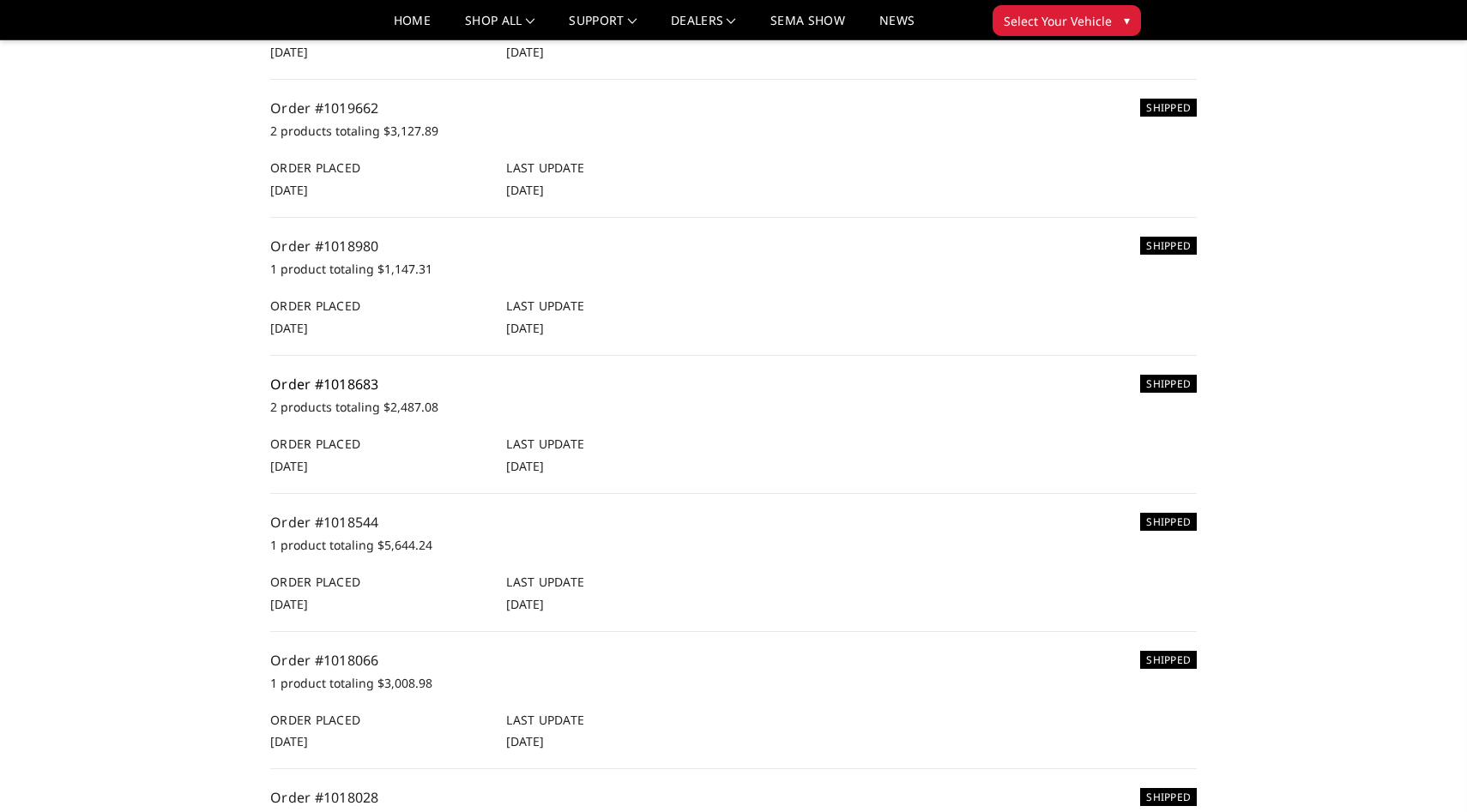
click at [354, 389] on link "Order #1018683" at bounding box center [324, 384] width 109 height 19
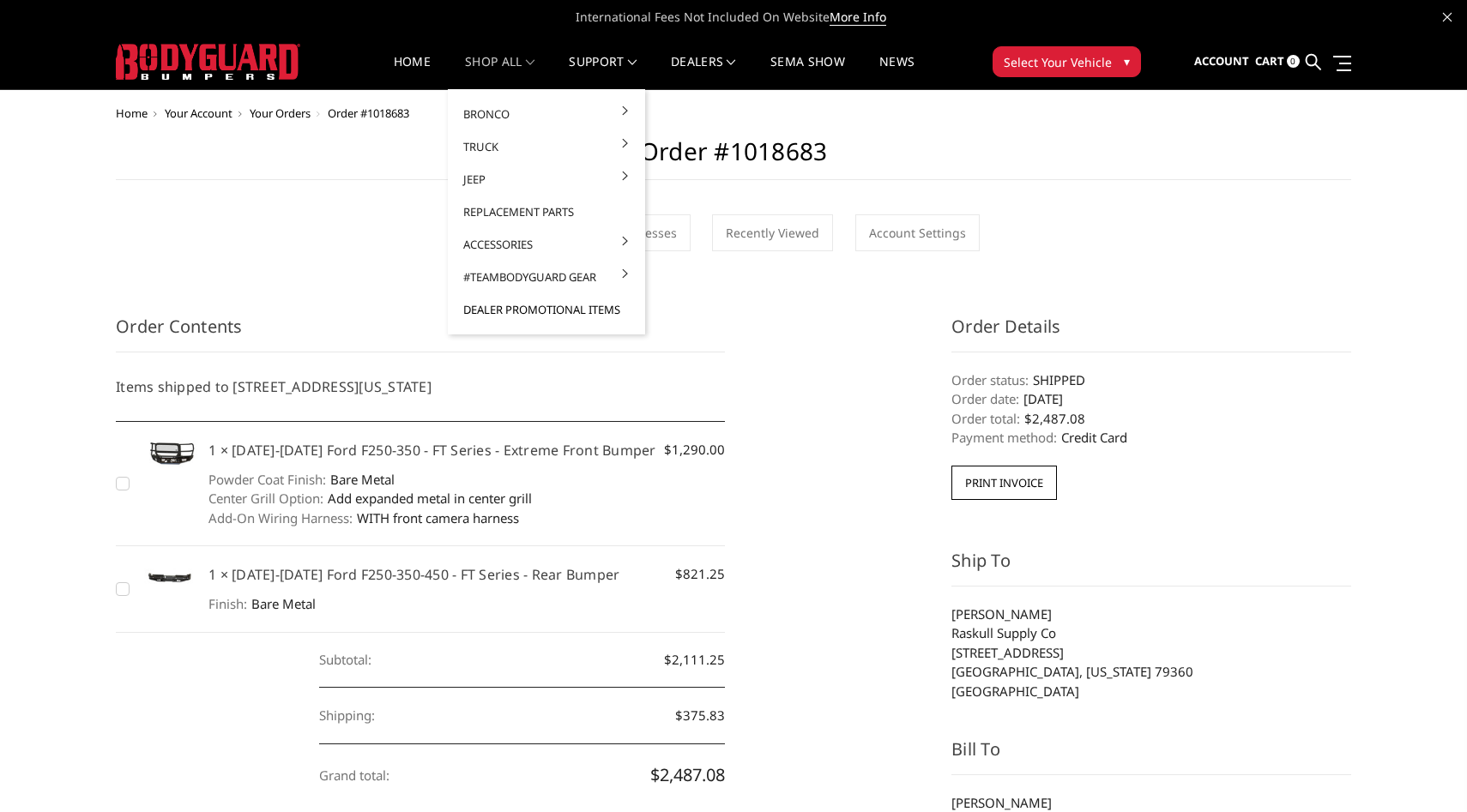
click at [543, 304] on link "Dealer Promotional Items" at bounding box center [546, 309] width 184 height 32
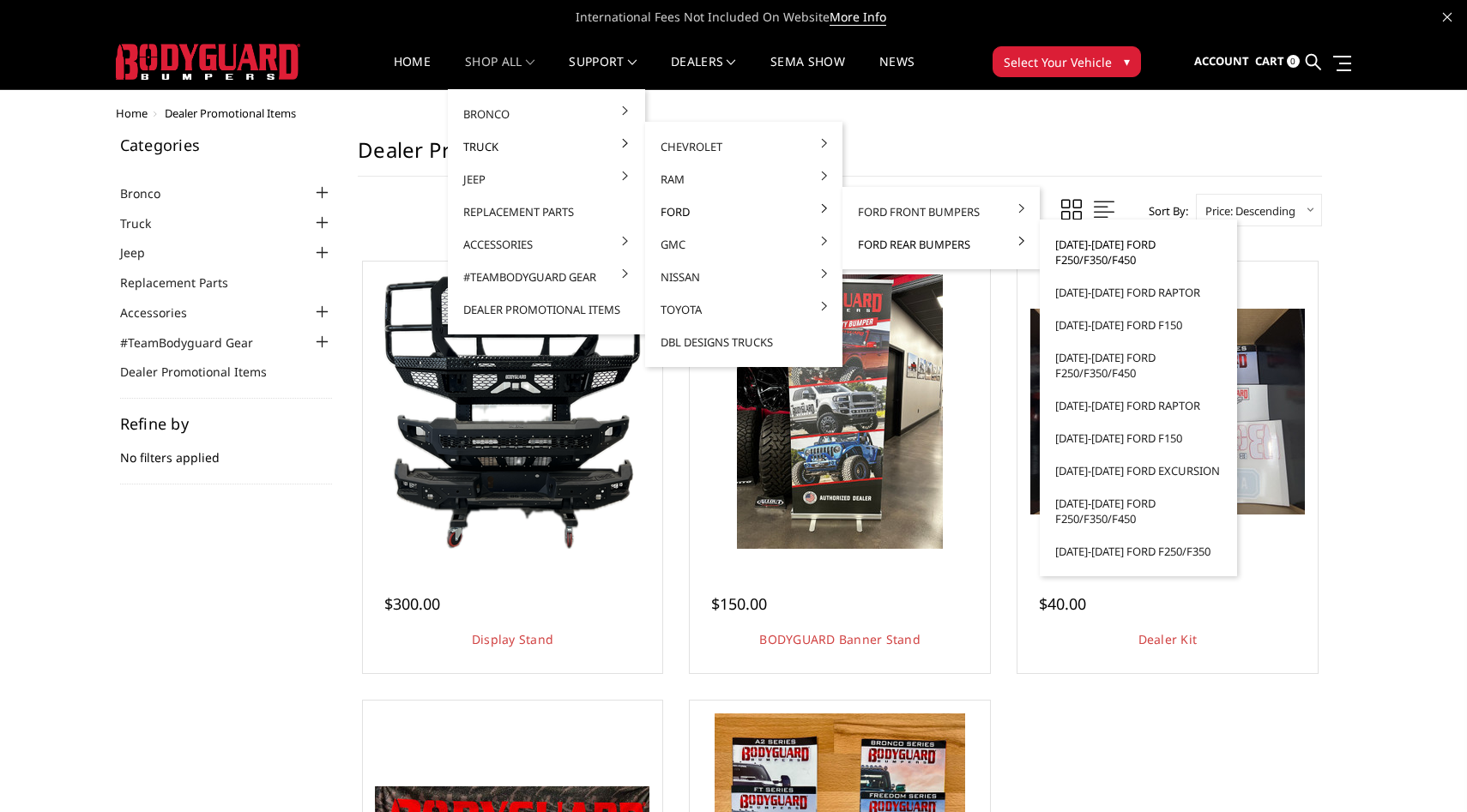
click at [1109, 262] on link "[DATE]-[DATE] Ford F250/F350/F450" at bounding box center [1138, 252] width 184 height 48
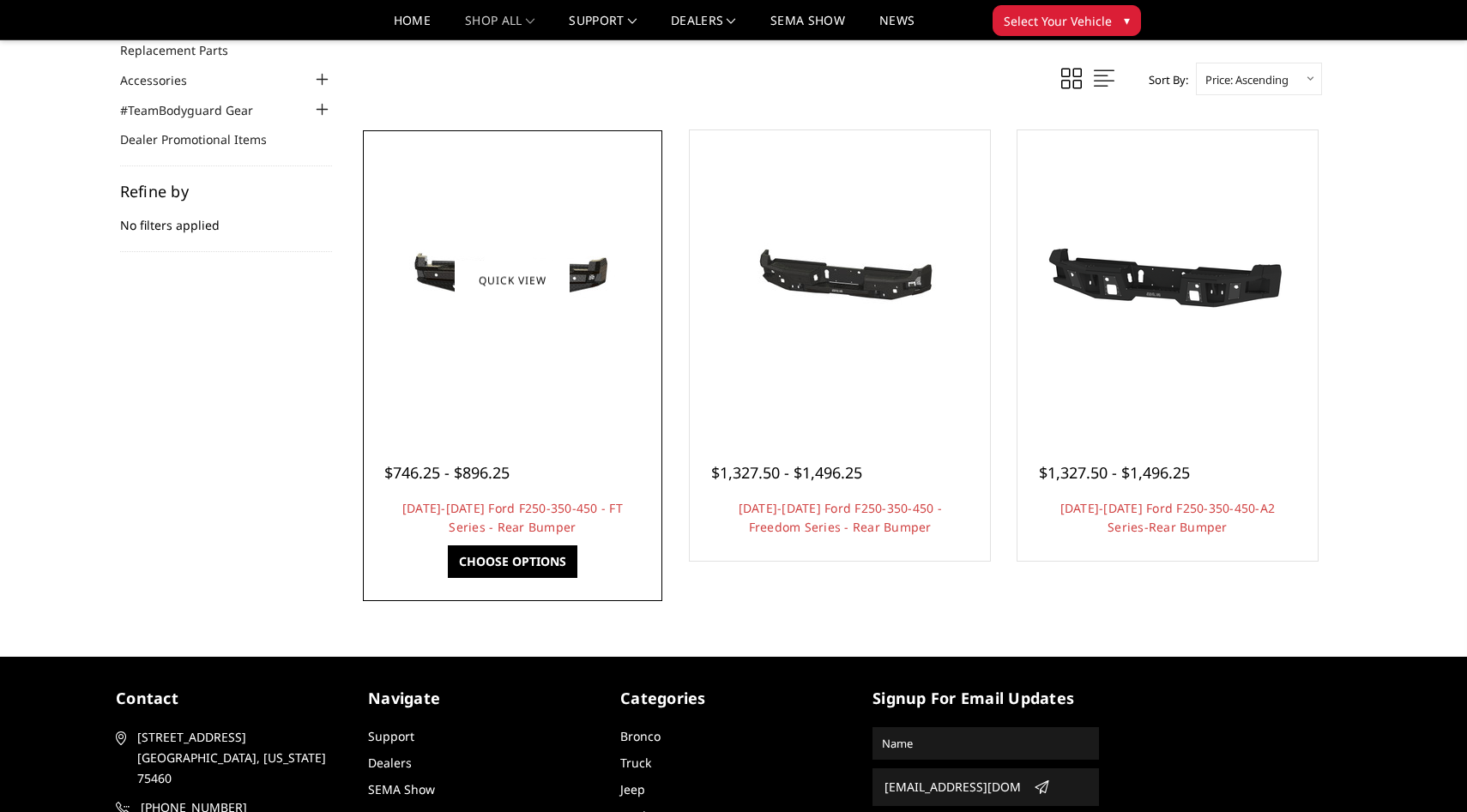
scroll to position [187, 0]
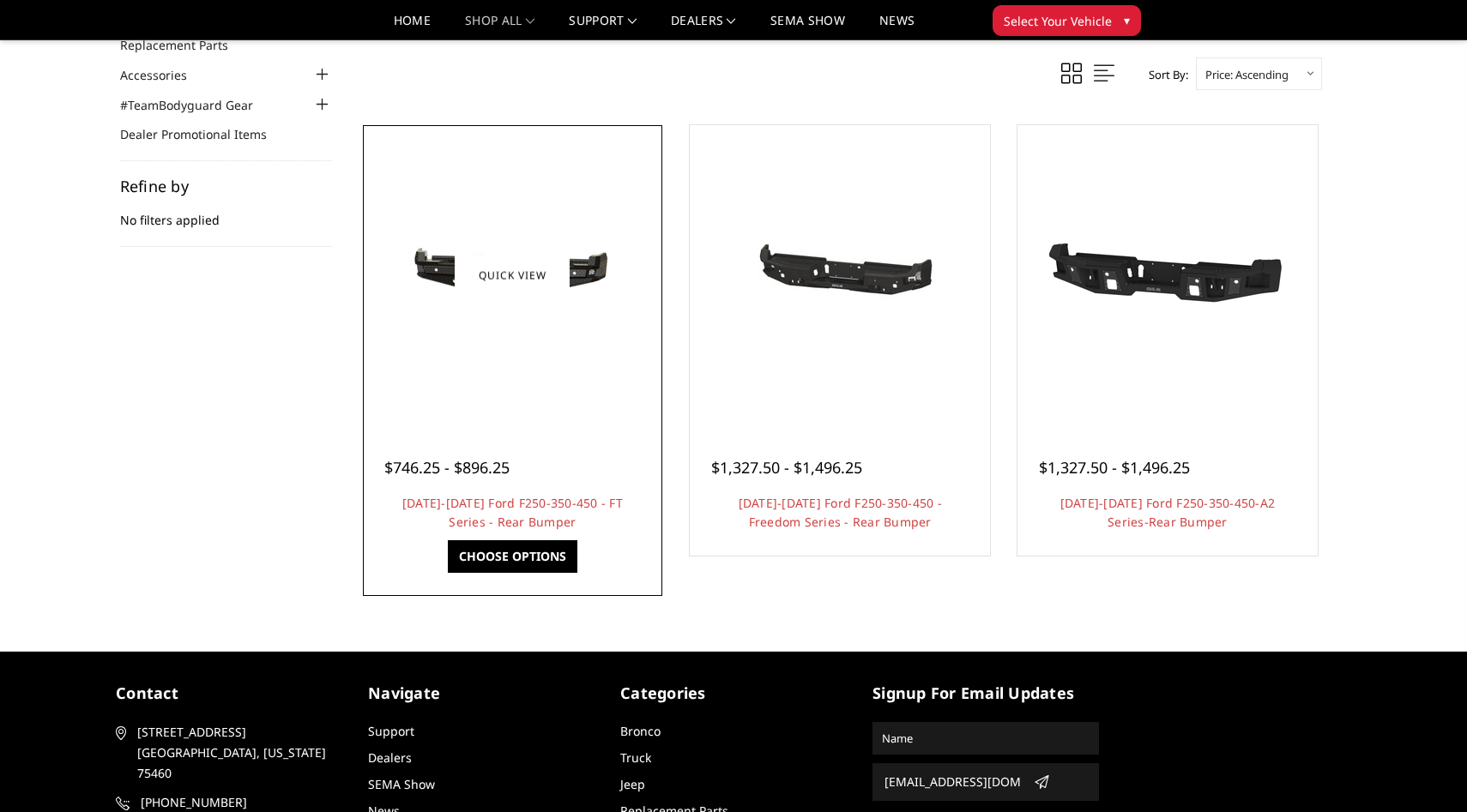
click at [516, 549] on link "Choose Options" at bounding box center [512, 557] width 129 height 32
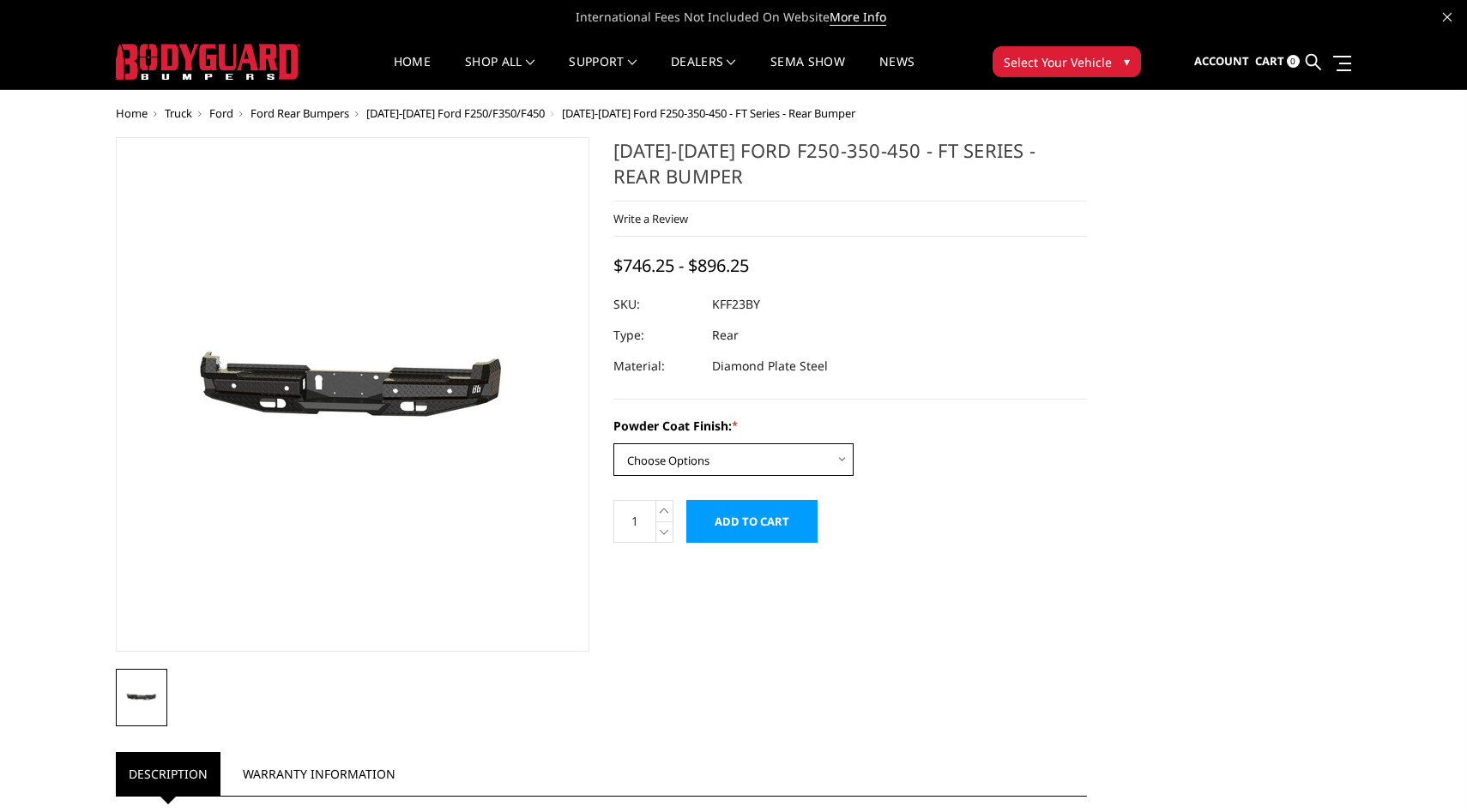
click at [683, 465] on select "Choose Options Bare Metal Gloss Black Powder Coat Textured Black Powder Coat" at bounding box center [734, 460] width 240 height 32
click at [799, 462] on select "Choose Options Bare Metal Gloss Black Powder Coat Textured Black Powder Coat" at bounding box center [734, 460] width 240 height 32
click at [763, 463] on select "Choose Options Bare Metal Gloss Black Powder Coat Textured Black Powder Coat" at bounding box center [734, 460] width 240 height 32
select select "3421"
click at [1183, 100] on link "Sign out" at bounding box center [1194, 106] width 137 height 26
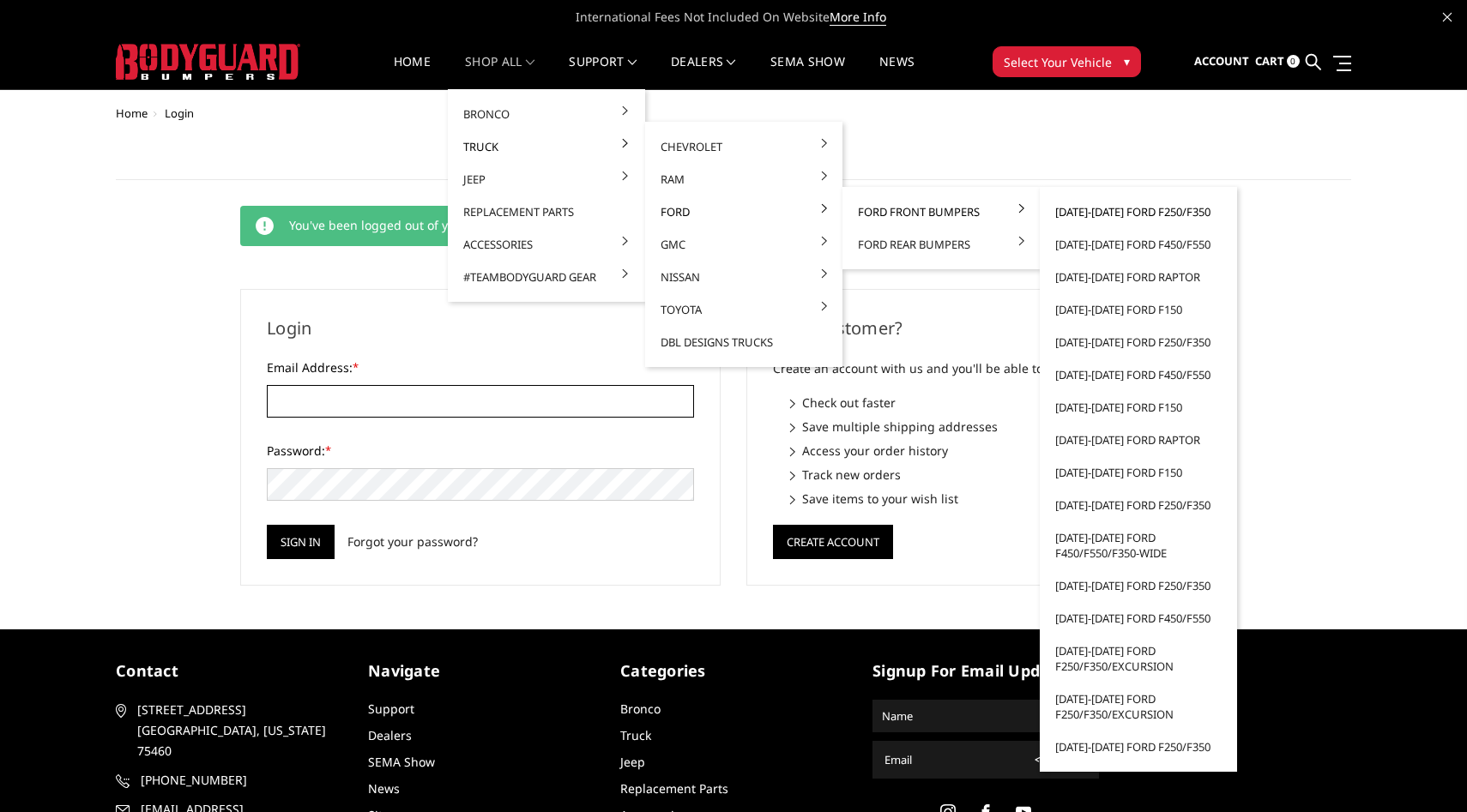
type input "purchasing@raskullsupplyco.com"
click at [1083, 212] on link "[DATE]-[DATE] Ford F250/F350" at bounding box center [1138, 212] width 184 height 32
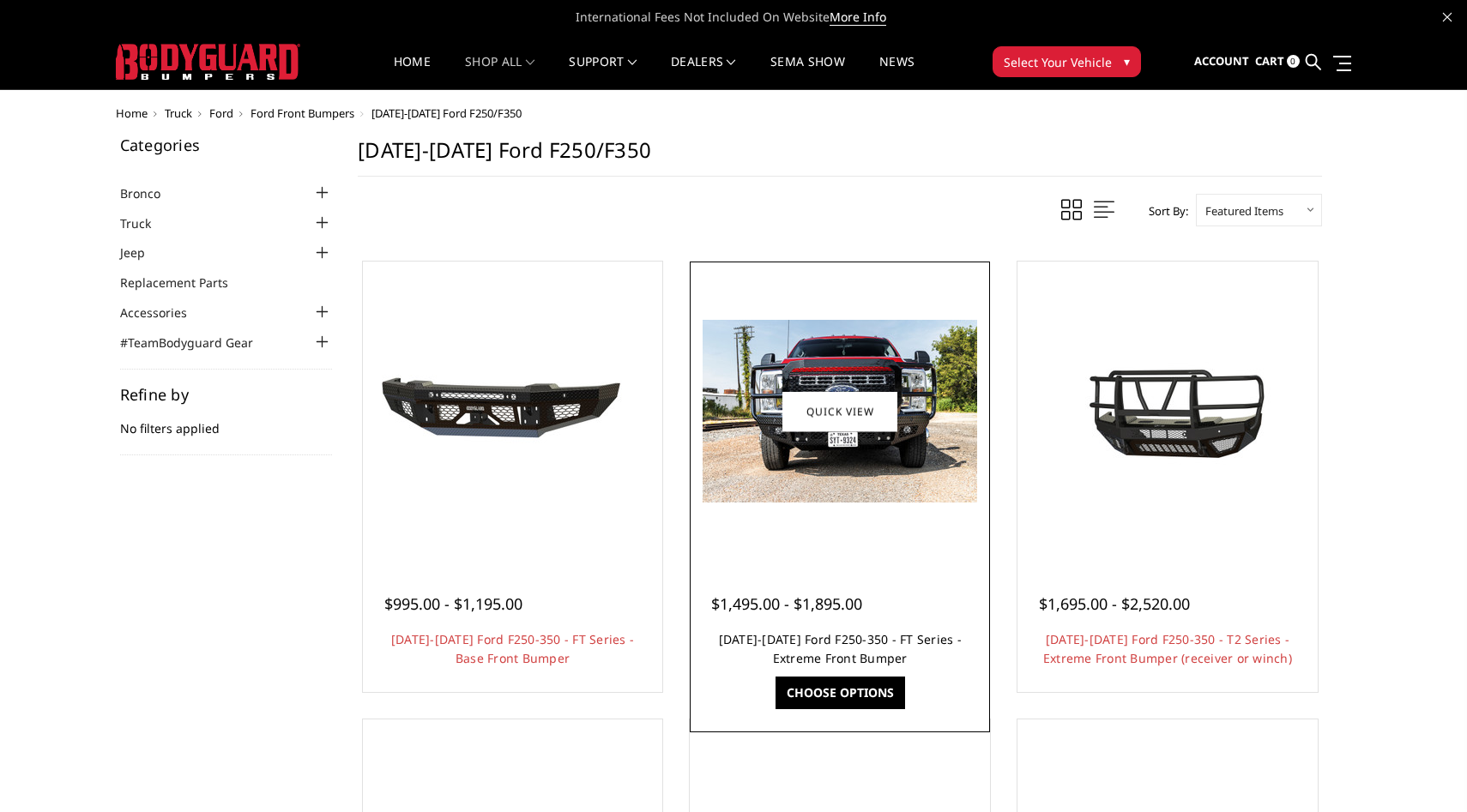
click at [863, 662] on link "[DATE]-[DATE] Ford F250-350 - FT Series - Extreme Front Bumper" at bounding box center [840, 648] width 243 height 35
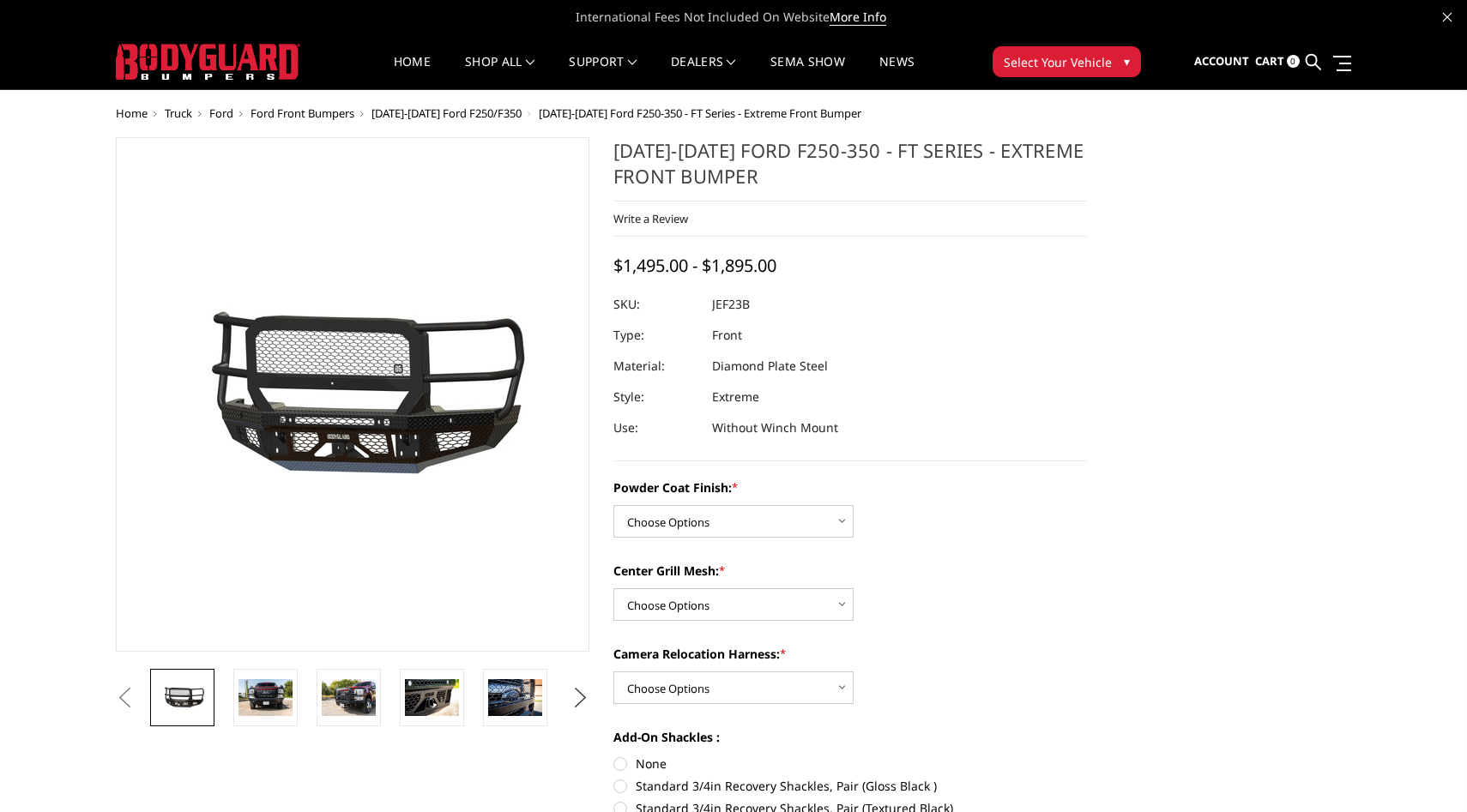
click at [570, 688] on button "Next" at bounding box center [580, 697] width 26 height 26
click at [582, 688] on button "Next" at bounding box center [580, 697] width 26 height 26
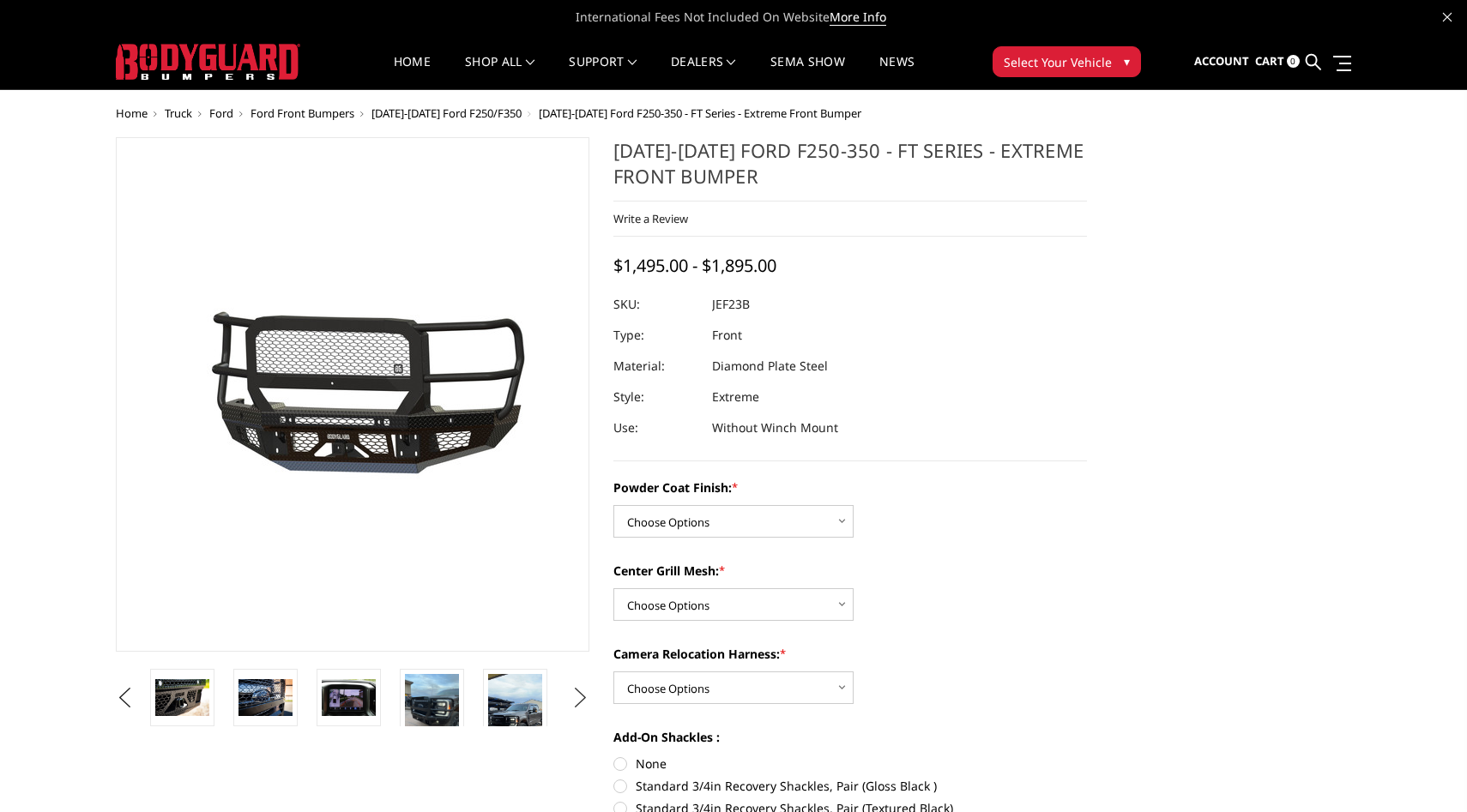
click at [582, 688] on button "Next" at bounding box center [580, 697] width 26 height 26
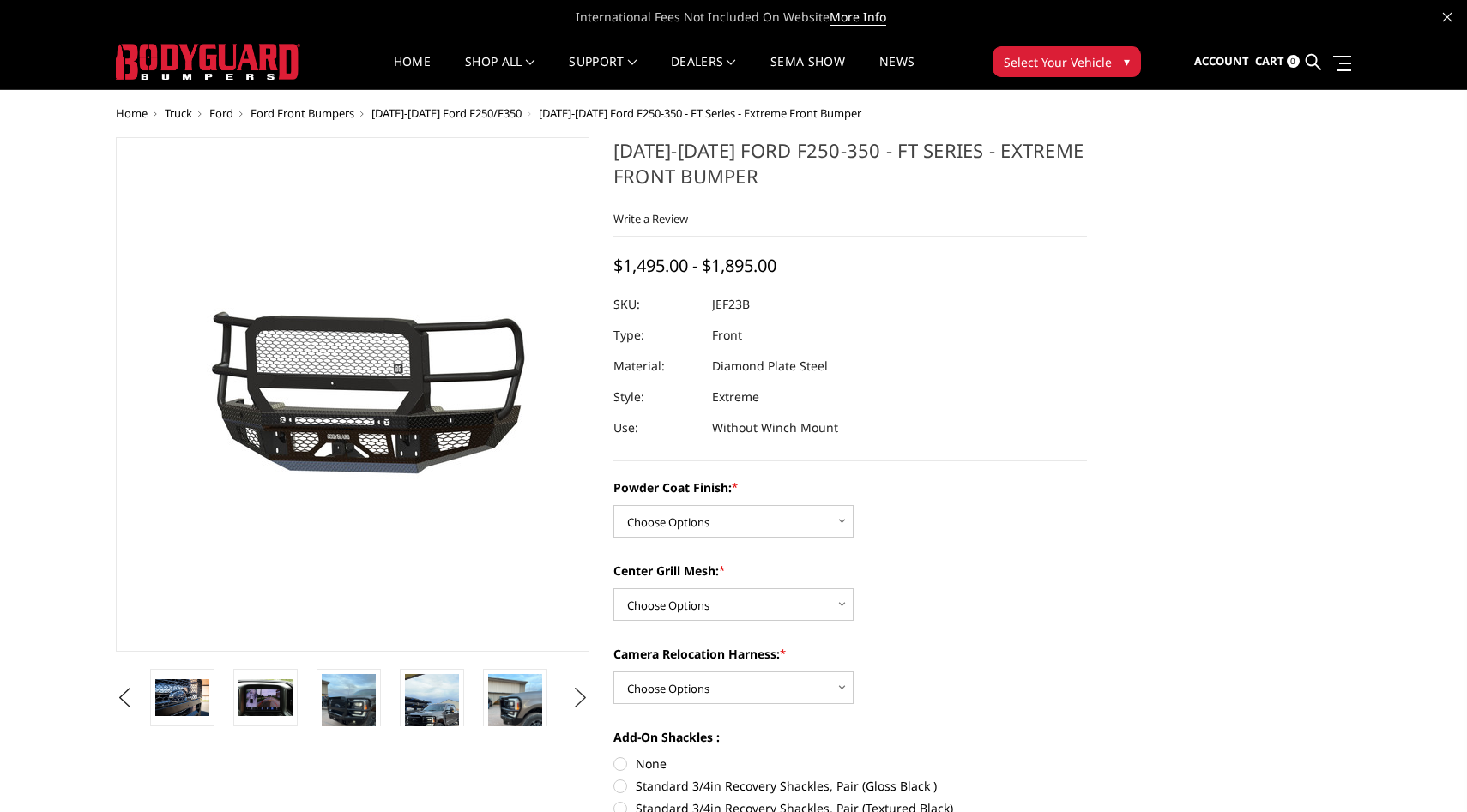
click at [582, 688] on button "Next" at bounding box center [580, 697] width 26 height 26
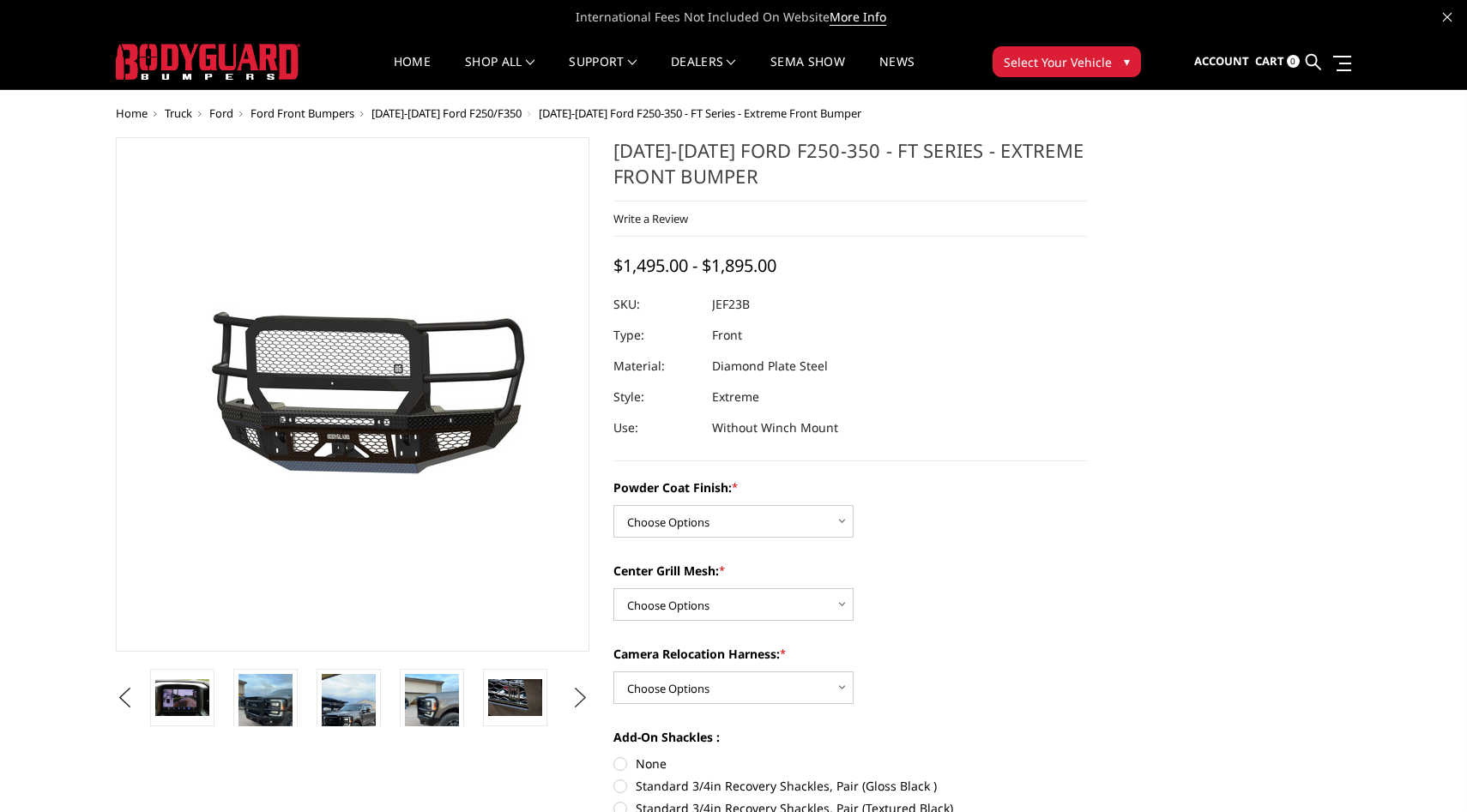
click at [582, 688] on button "Next" at bounding box center [580, 697] width 26 height 26
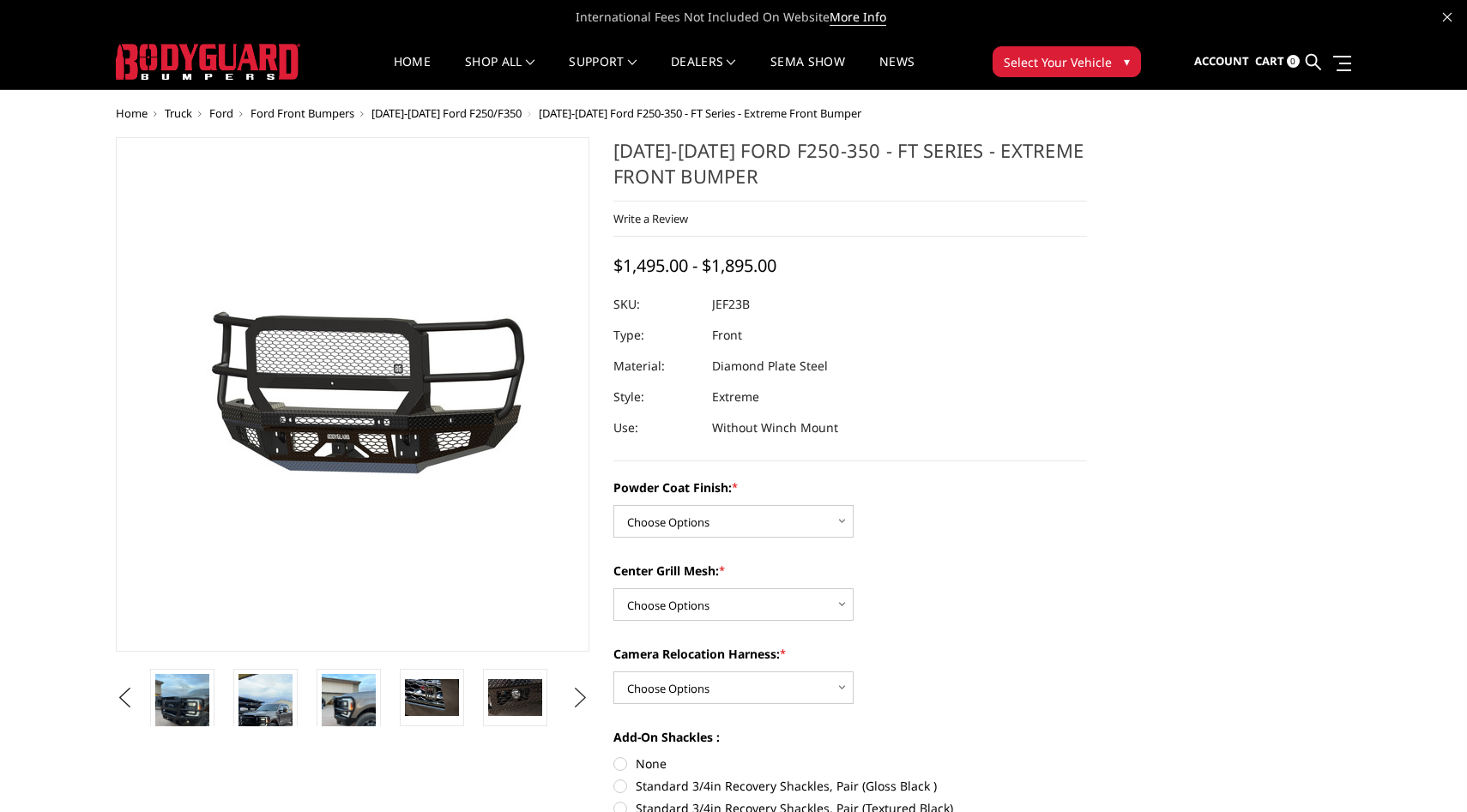
click at [582, 688] on button "Next" at bounding box center [580, 697] width 26 height 26
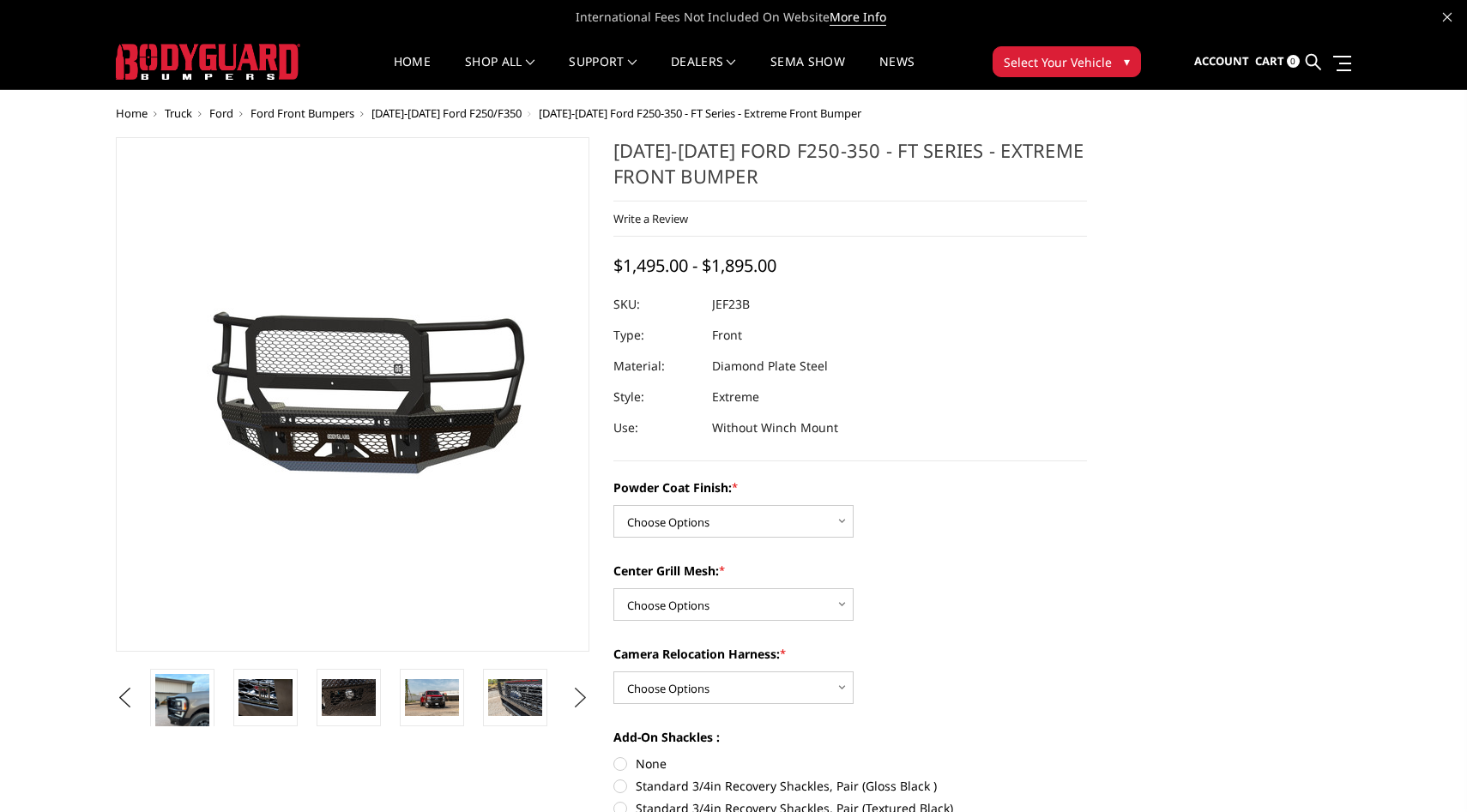
click at [582, 688] on button "Next" at bounding box center [580, 697] width 26 height 26
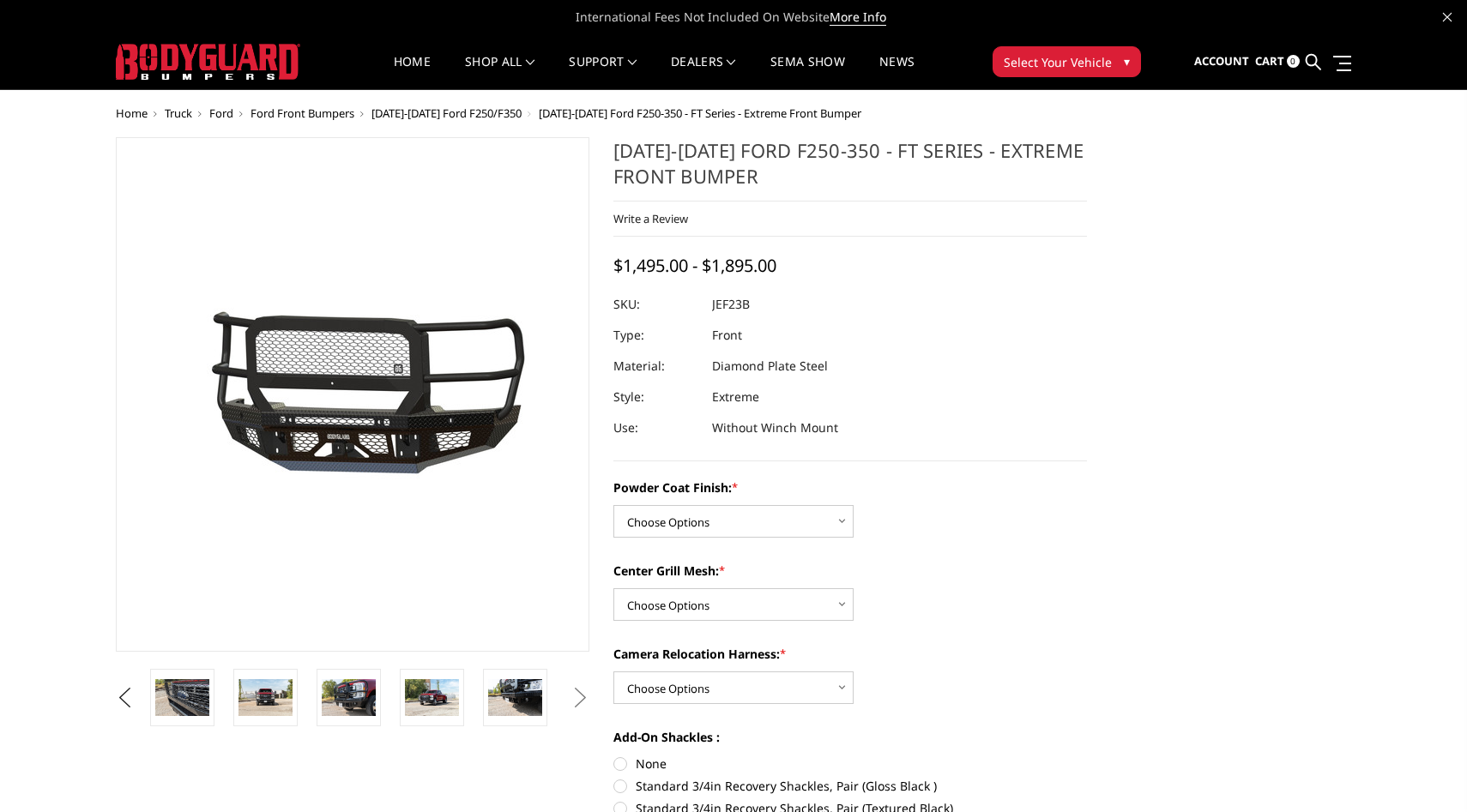
click at [582, 694] on button "Next" at bounding box center [580, 697] width 26 height 26
click at [762, 517] on select "Choose Options Bare Metal Gloss Black Powder Coat Textured Black Powder Coat" at bounding box center [734, 521] width 240 height 32
select select "3264"
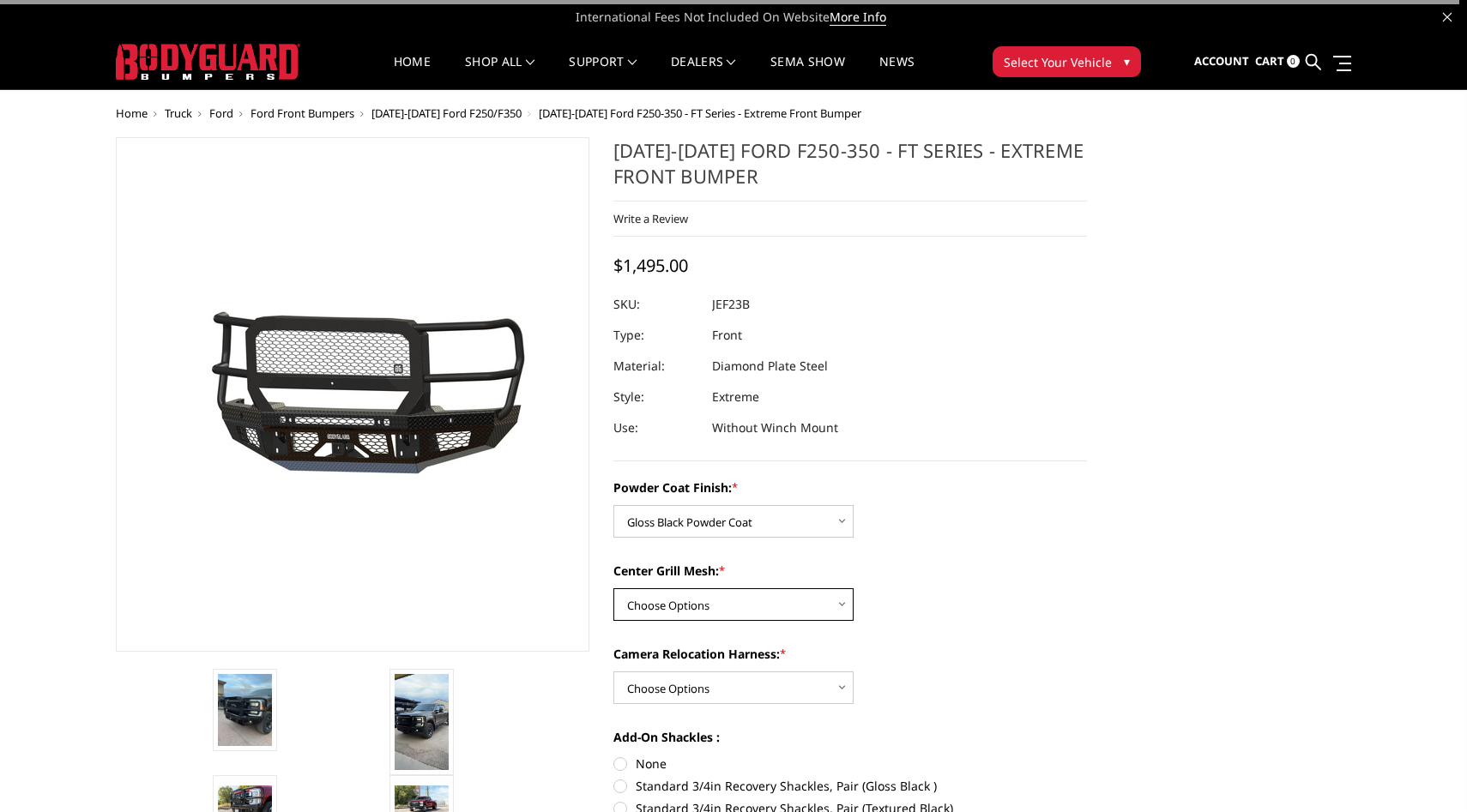
click at [721, 600] on select "Choose Options WITH Expanded Metal in Center Grill WITHOUT Expanded Metal in Ce…" at bounding box center [734, 604] width 240 height 32
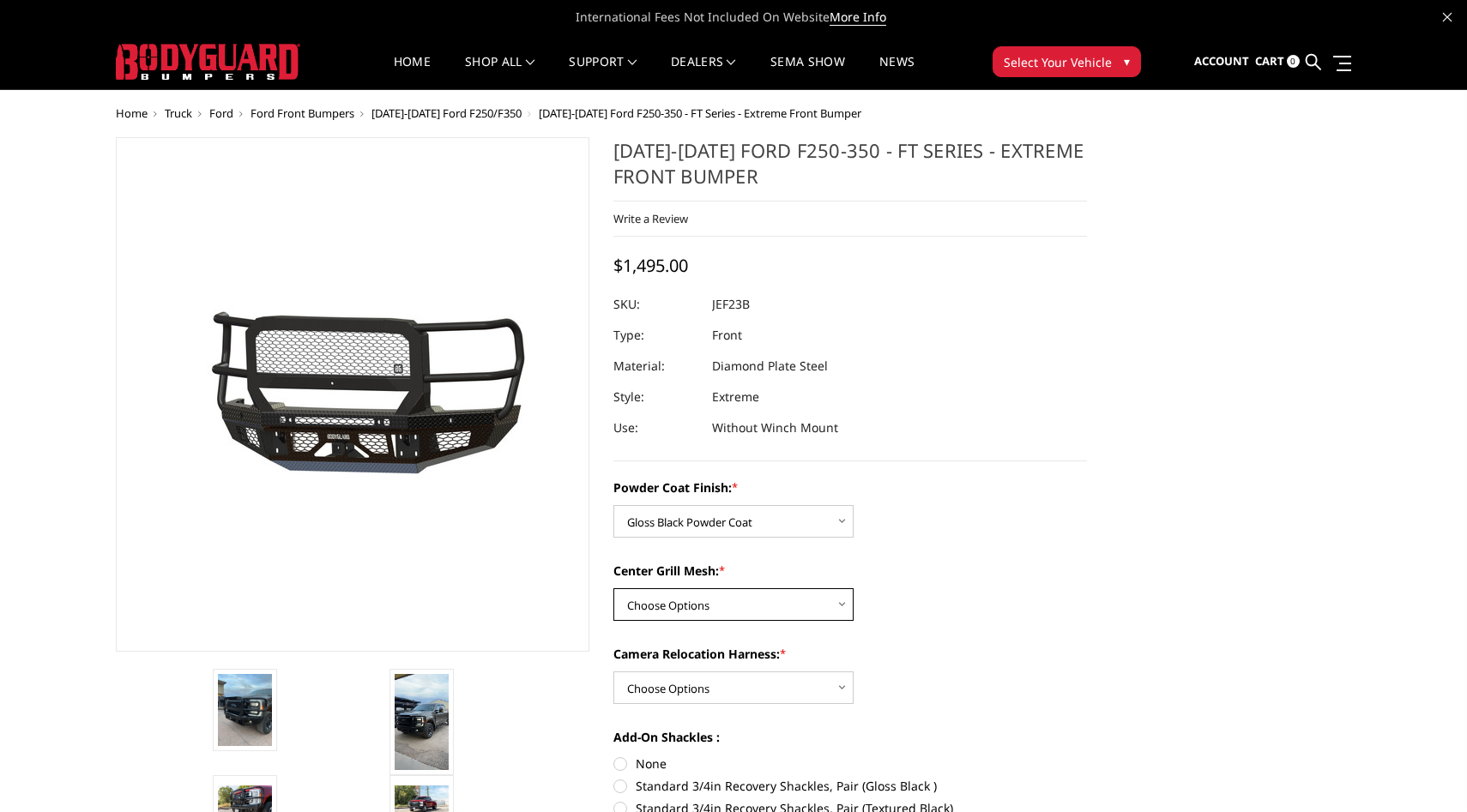
select select "3266"
click at [717, 691] on select "Choose Options WITH Camera Relocation Harness WITHOUT Camera Relocation Harness" at bounding box center [734, 687] width 240 height 32
select select "3268"
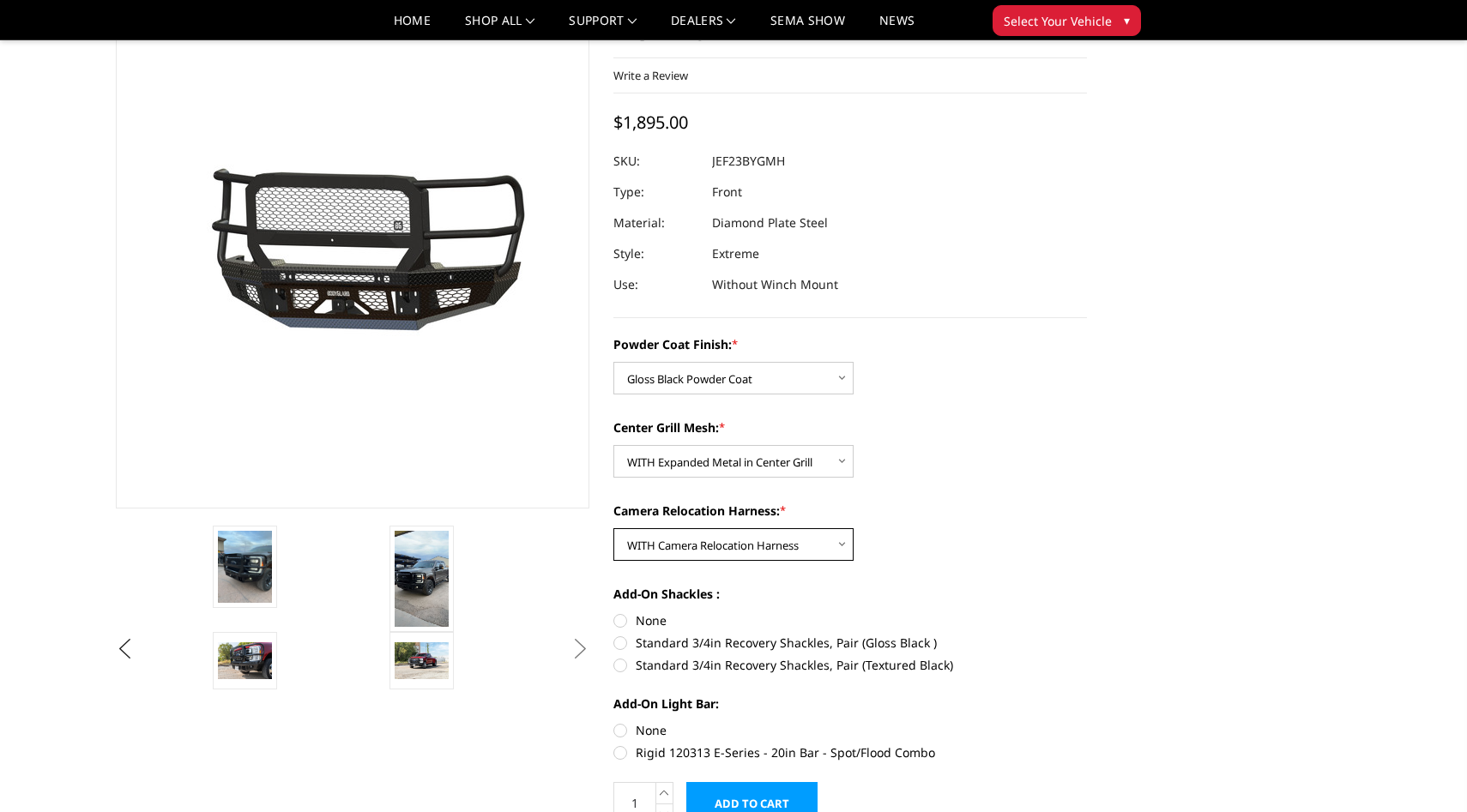
scroll to position [96, 0]
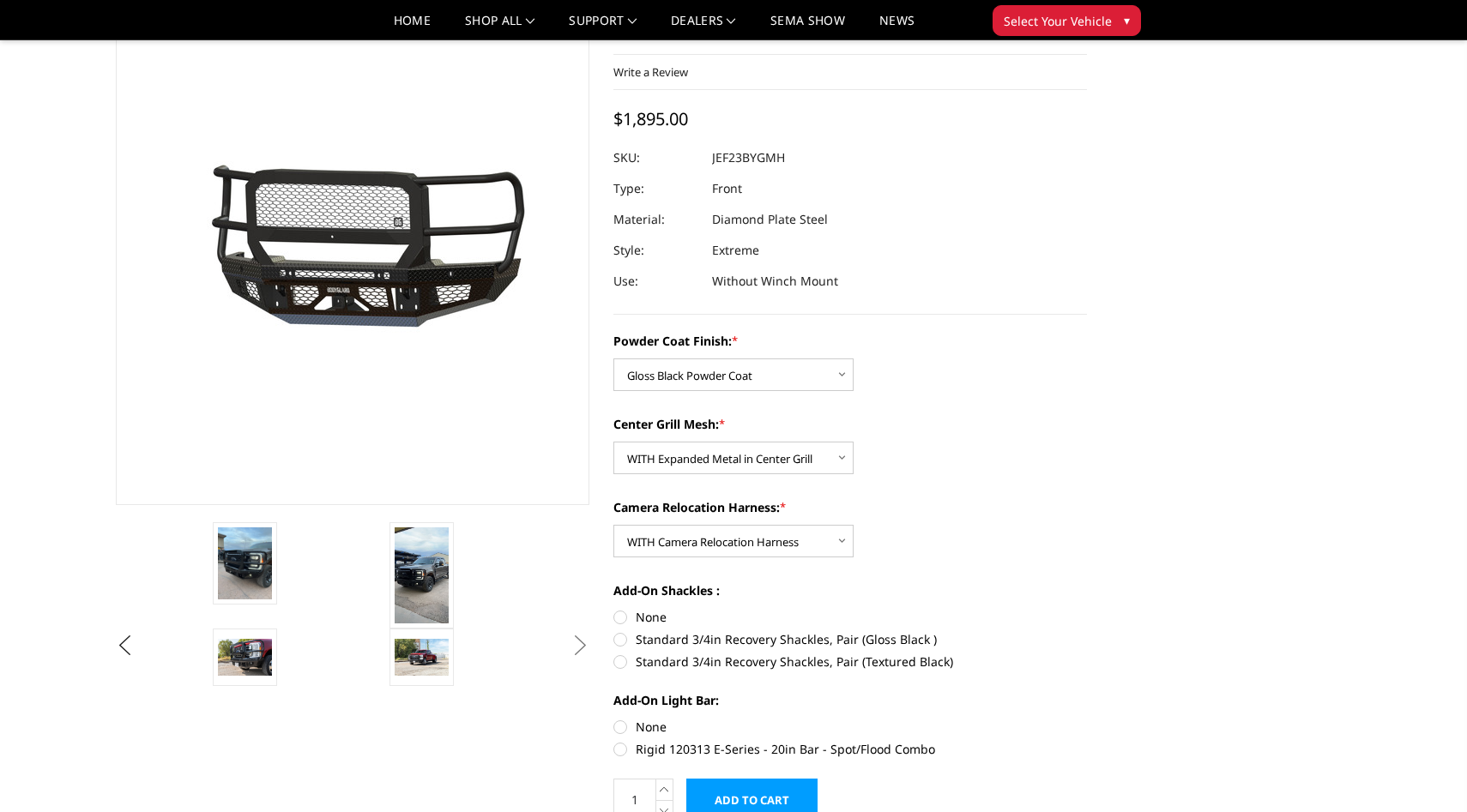
click at [624, 621] on label "None" at bounding box center [850, 617] width 473 height 18
click at [614, 609] on input "None" at bounding box center [613, 608] width 1 height 1
radio input "true"
click at [621, 728] on label "None" at bounding box center [850, 727] width 473 height 18
click at [614, 719] on input "None" at bounding box center [613, 718] width 1 height 1
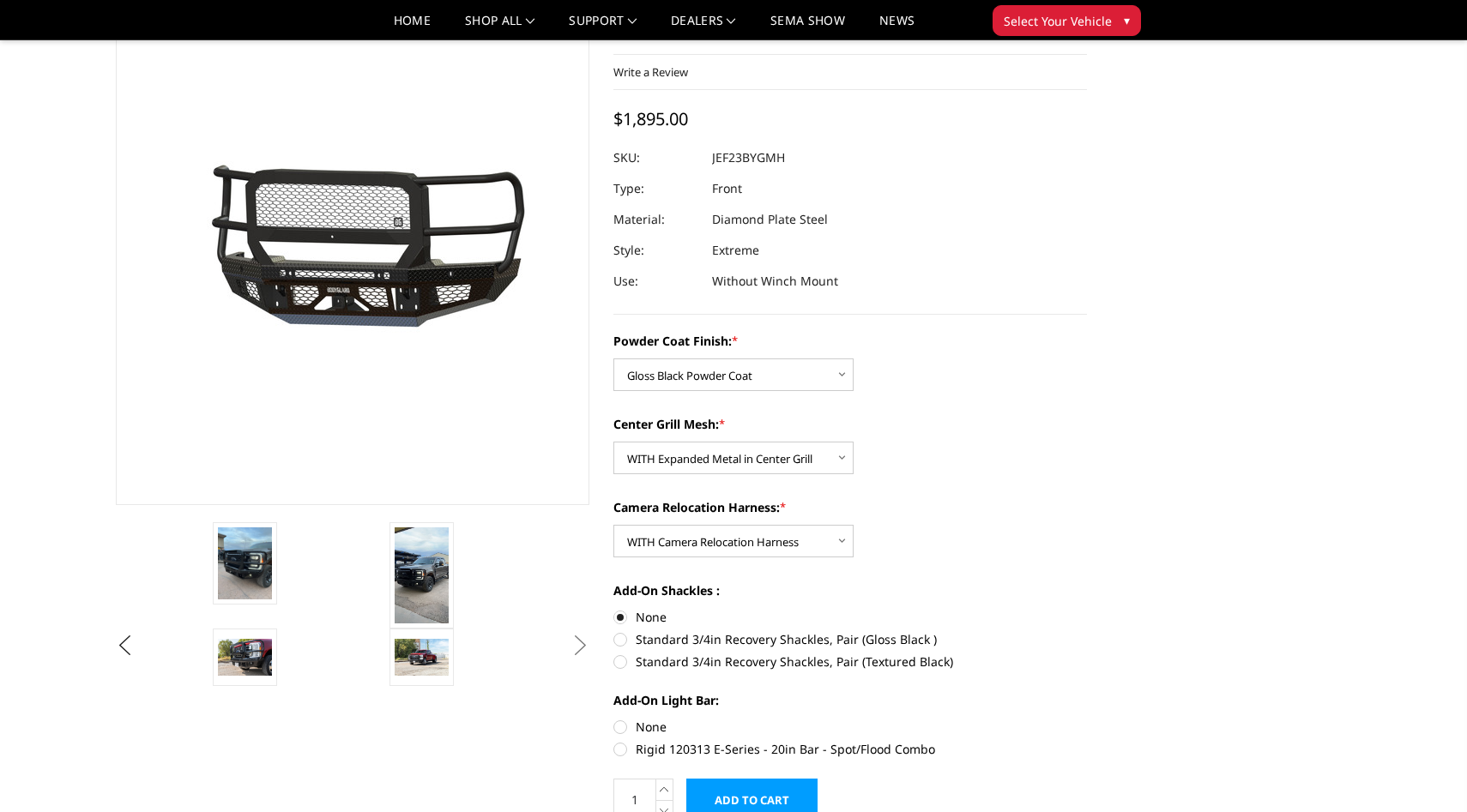
radio input "true"
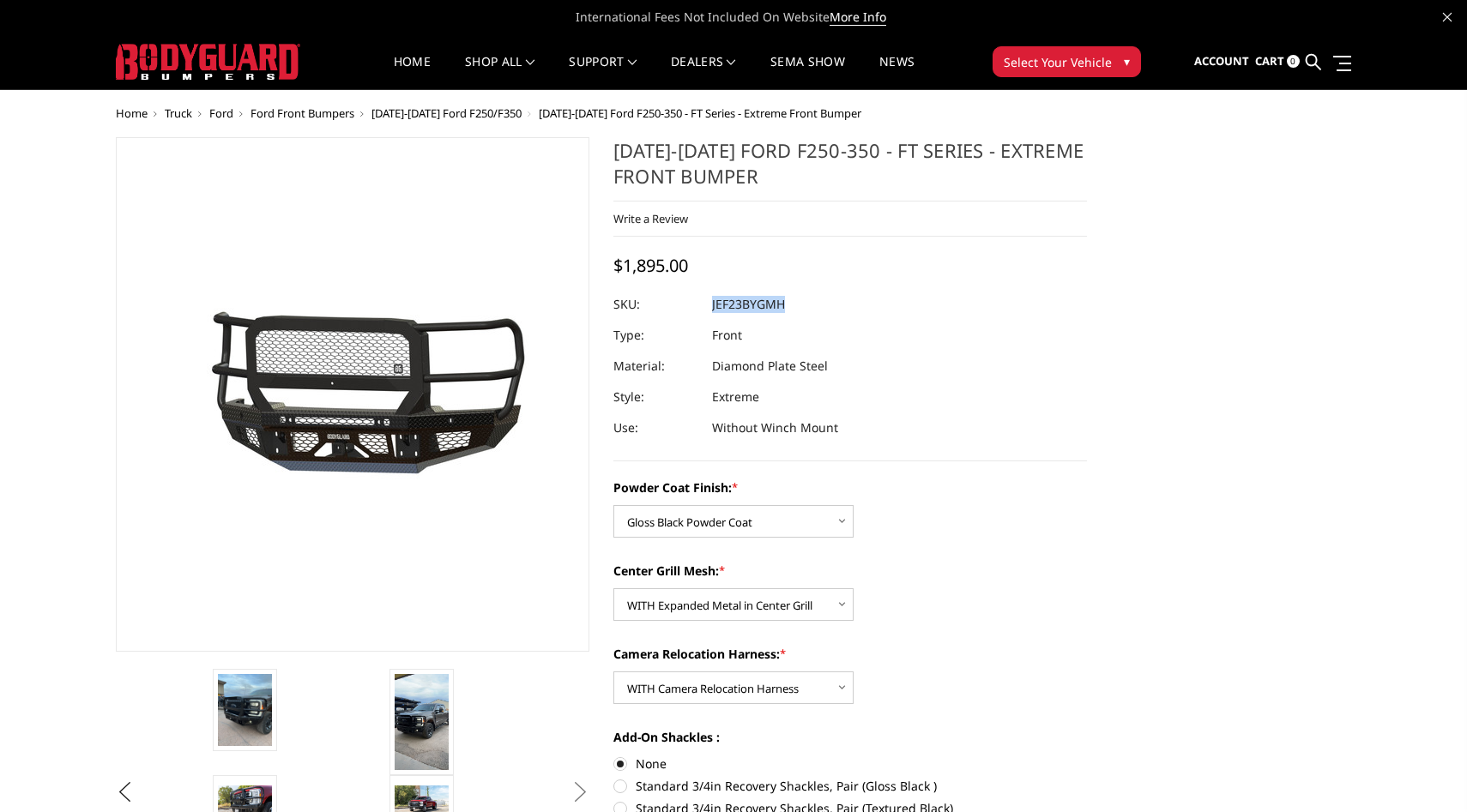
drag, startPoint x: 787, startPoint y: 308, endPoint x: 713, endPoint y: 306, distance: 74.0
click at [713, 306] on dl "SKU: JEF23BYGMH UPC: Type: Front Material: Diamond Plate Steel Style: Extreme U…" at bounding box center [850, 366] width 473 height 154
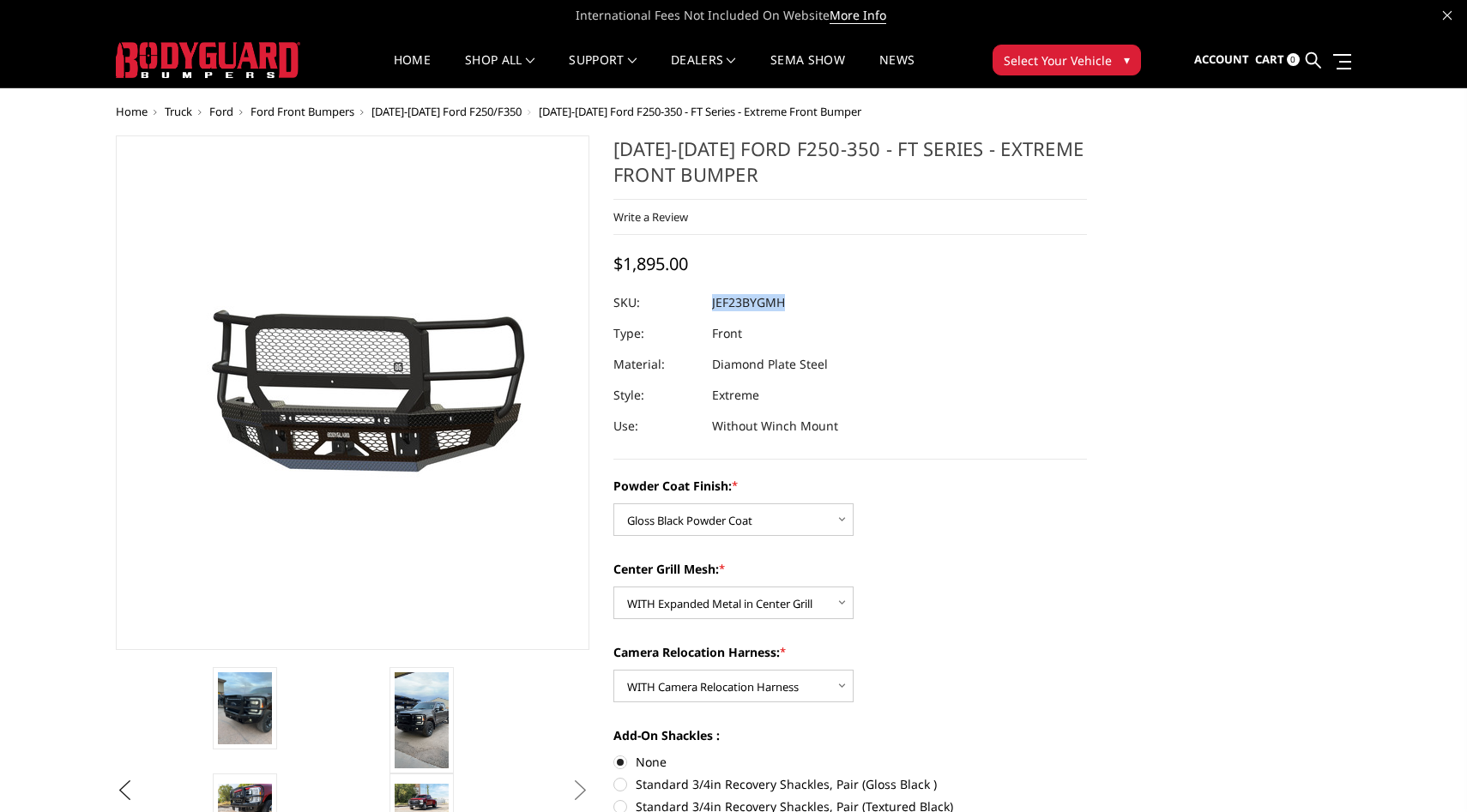
copy dl "JEF23BYGMH UPC:"
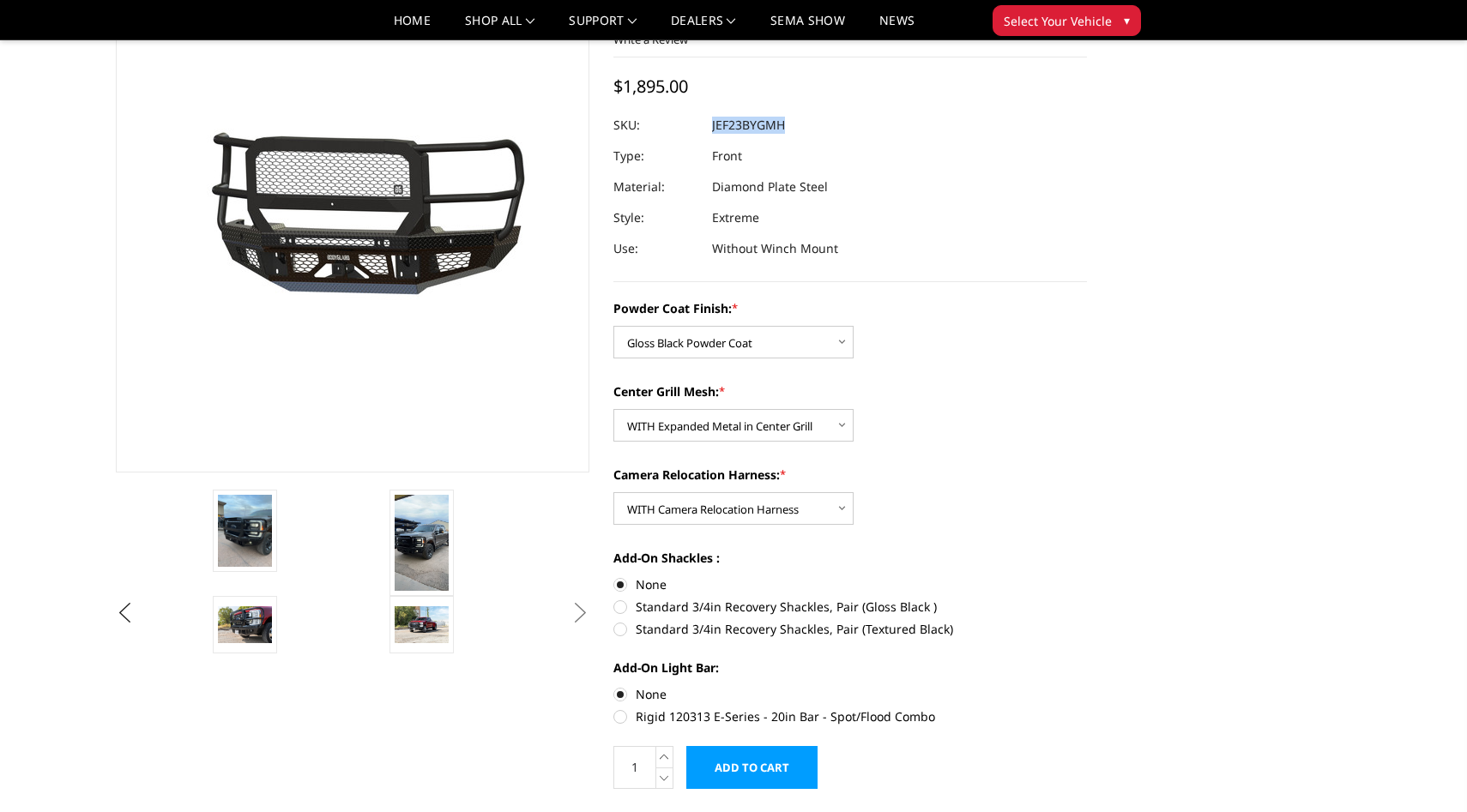
scroll to position [0, 0]
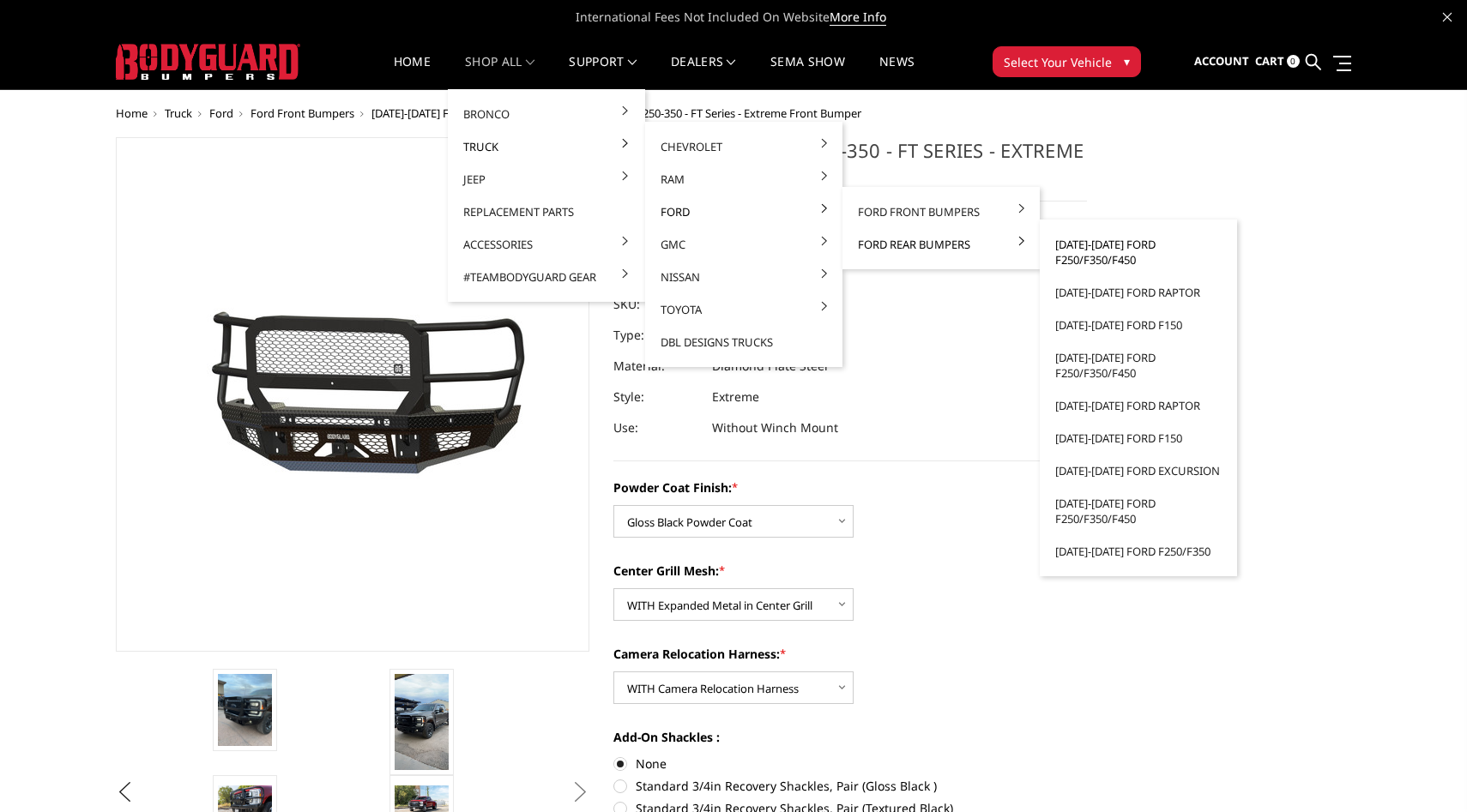
click at [1105, 255] on link "[DATE]-[DATE] Ford F250/F350/F450" at bounding box center [1138, 252] width 184 height 48
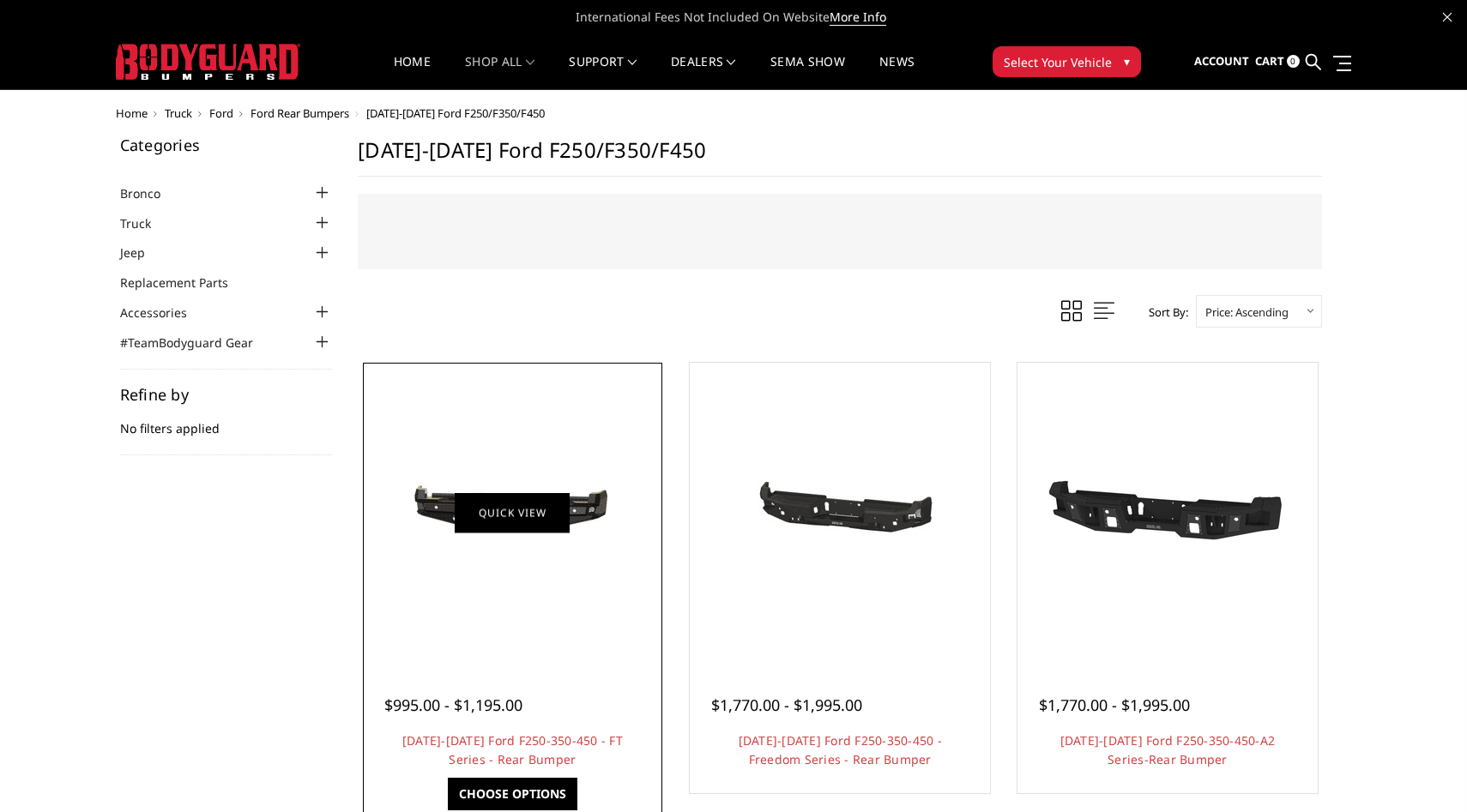
click at [486, 522] on link "Quick view" at bounding box center [512, 512] width 115 height 40
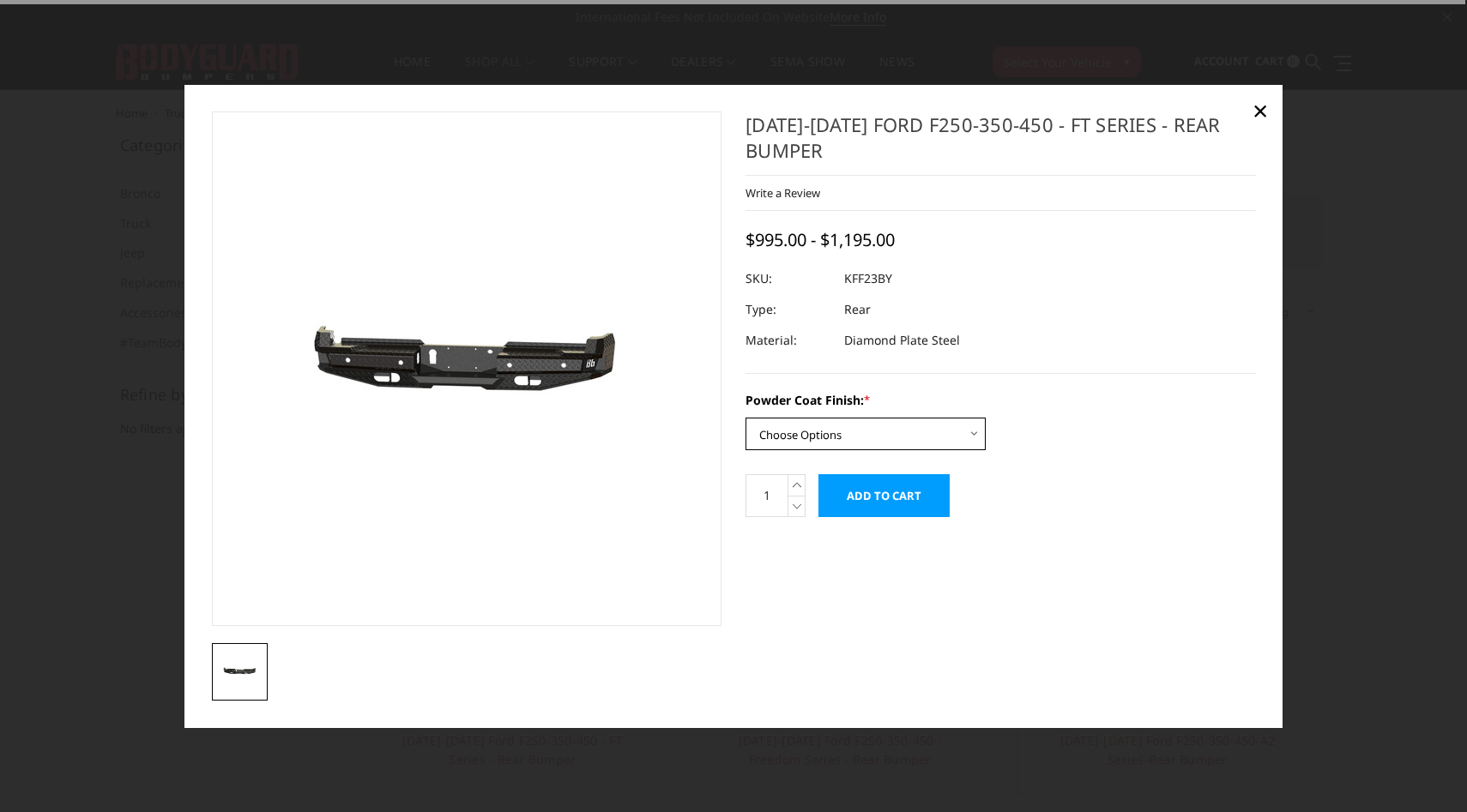
click at [883, 439] on select "Choose Options Bare Metal Gloss Black Powder Coat Textured Black Powder Coat" at bounding box center [865, 434] width 240 height 32
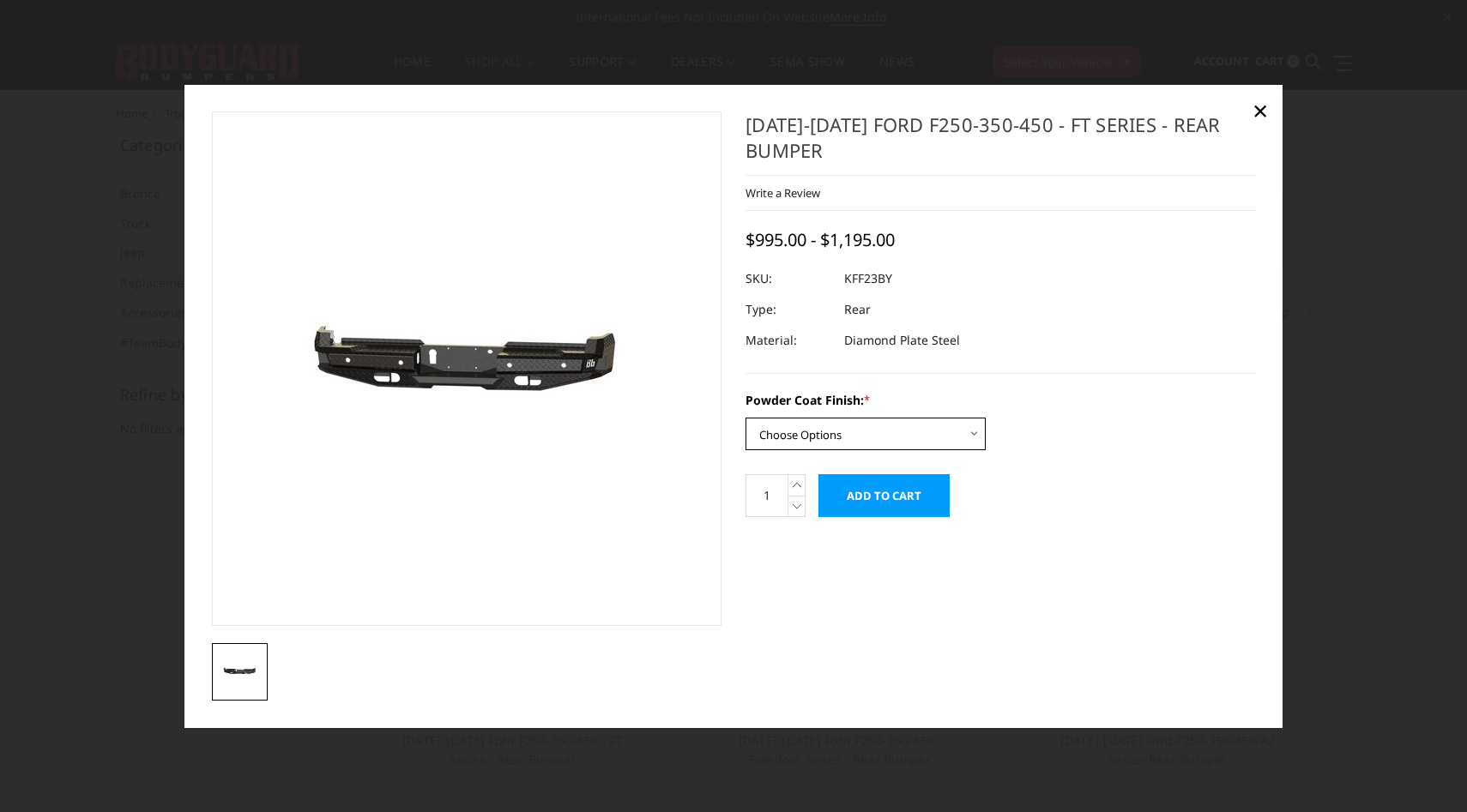
select select "3421"
drag, startPoint x: 883, startPoint y: 281, endPoint x: 843, endPoint y: 282, distance: 40.0
click at [843, 282] on dl "SKU: KFF23BYG UPC: Type: Rear Material: Diamond Plate Steel" at bounding box center [1000, 309] width 510 height 92
click at [1261, 105] on span "×" at bounding box center [1260, 109] width 15 height 37
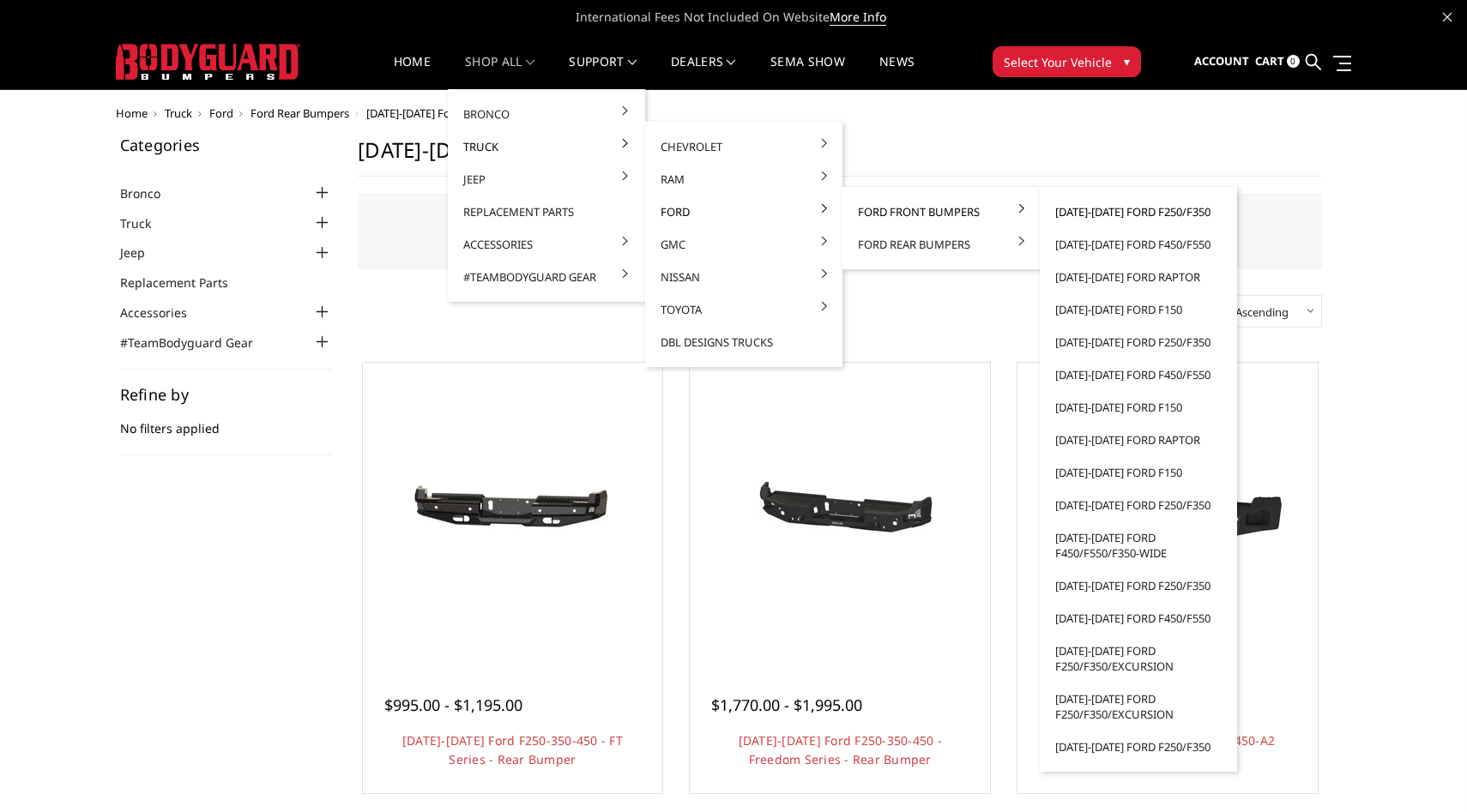
click at [1159, 212] on link "[DATE]-[DATE] Ford F250/F350" at bounding box center [1138, 212] width 184 height 32
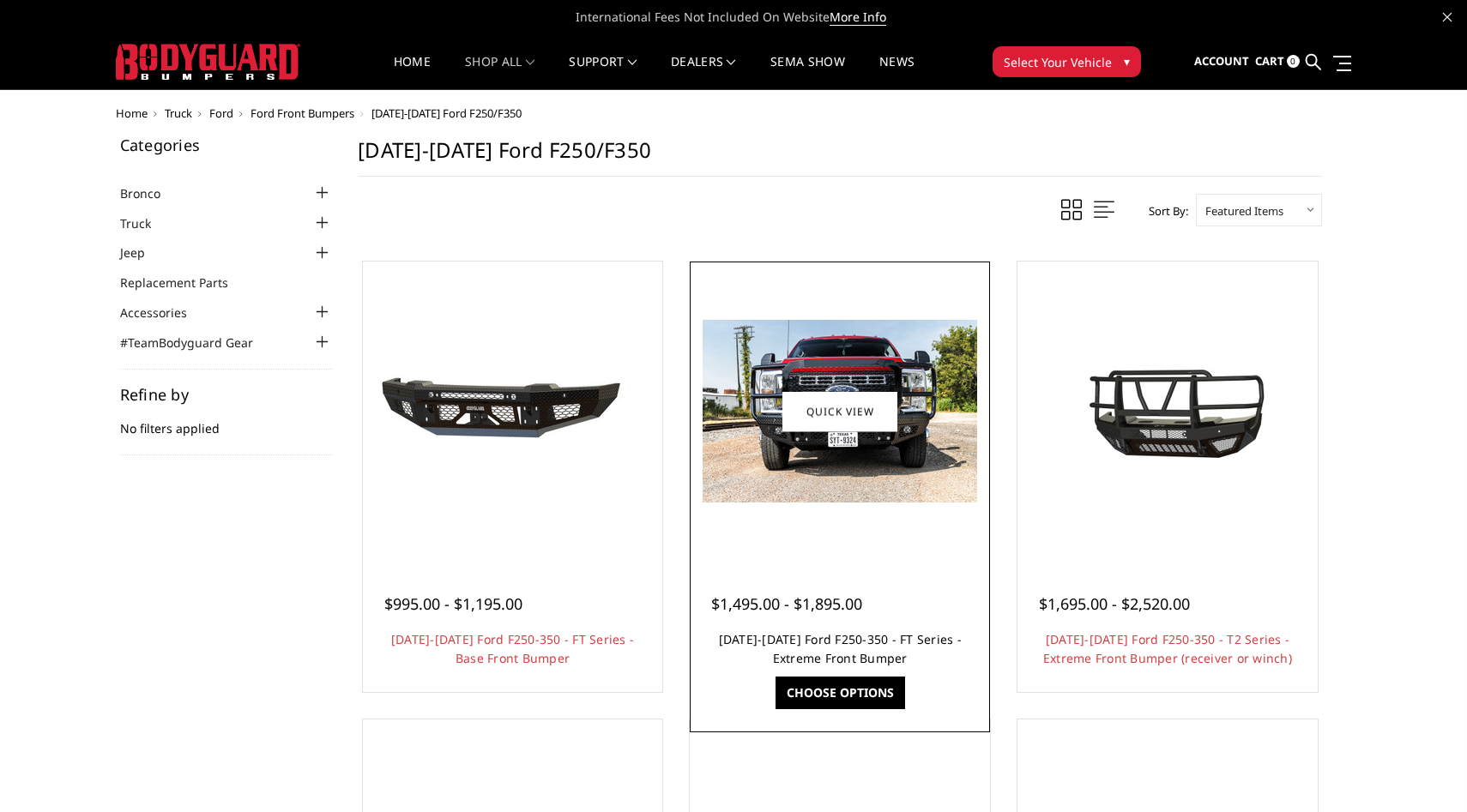
click at [833, 638] on link "[DATE]-[DATE] Ford F250-350 - FT Series - Extreme Front Bumper" at bounding box center [840, 648] width 243 height 35
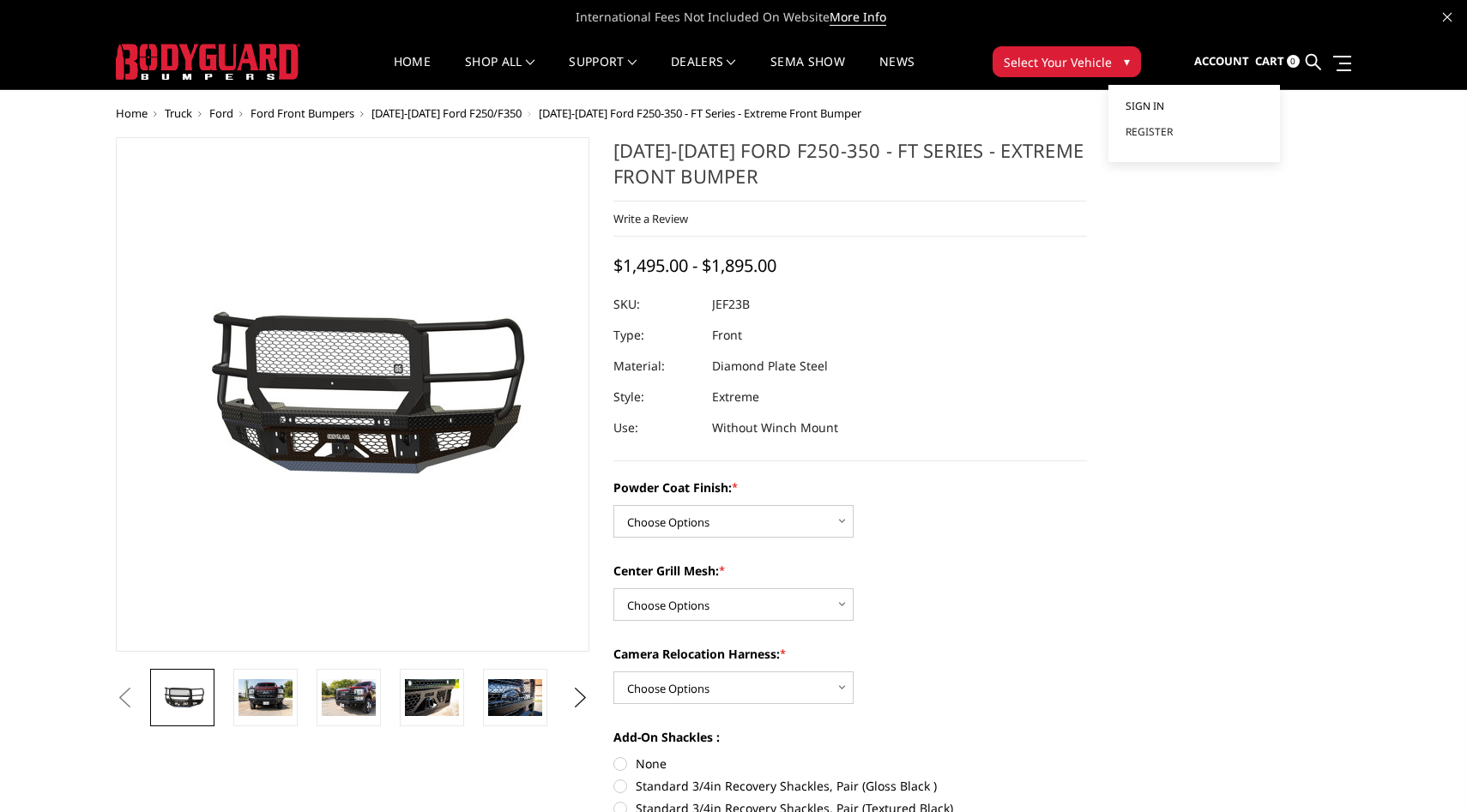
click at [1168, 108] on link "Sign in" at bounding box center [1194, 106] width 137 height 26
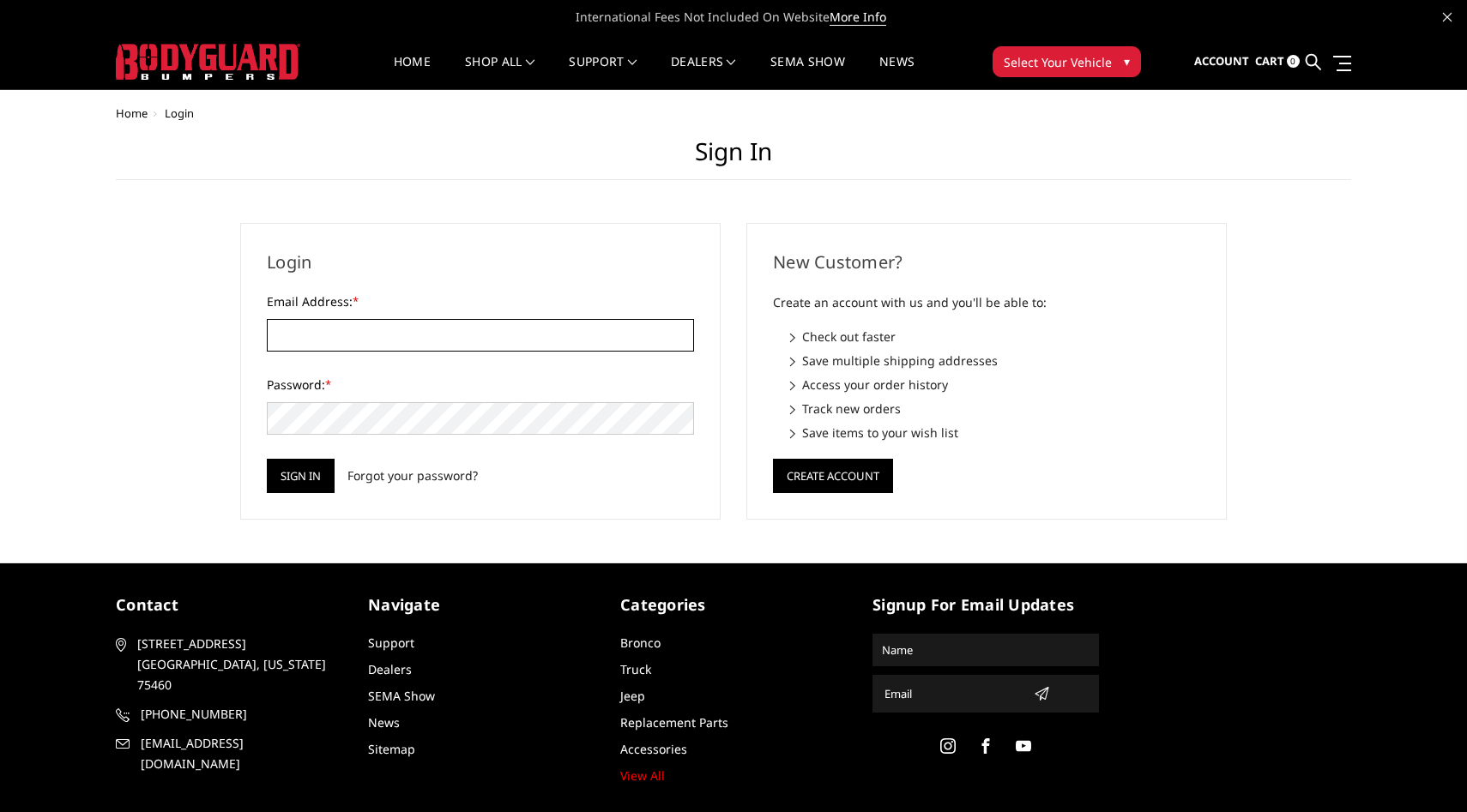
type input "[EMAIL_ADDRESS][DOMAIN_NAME]"
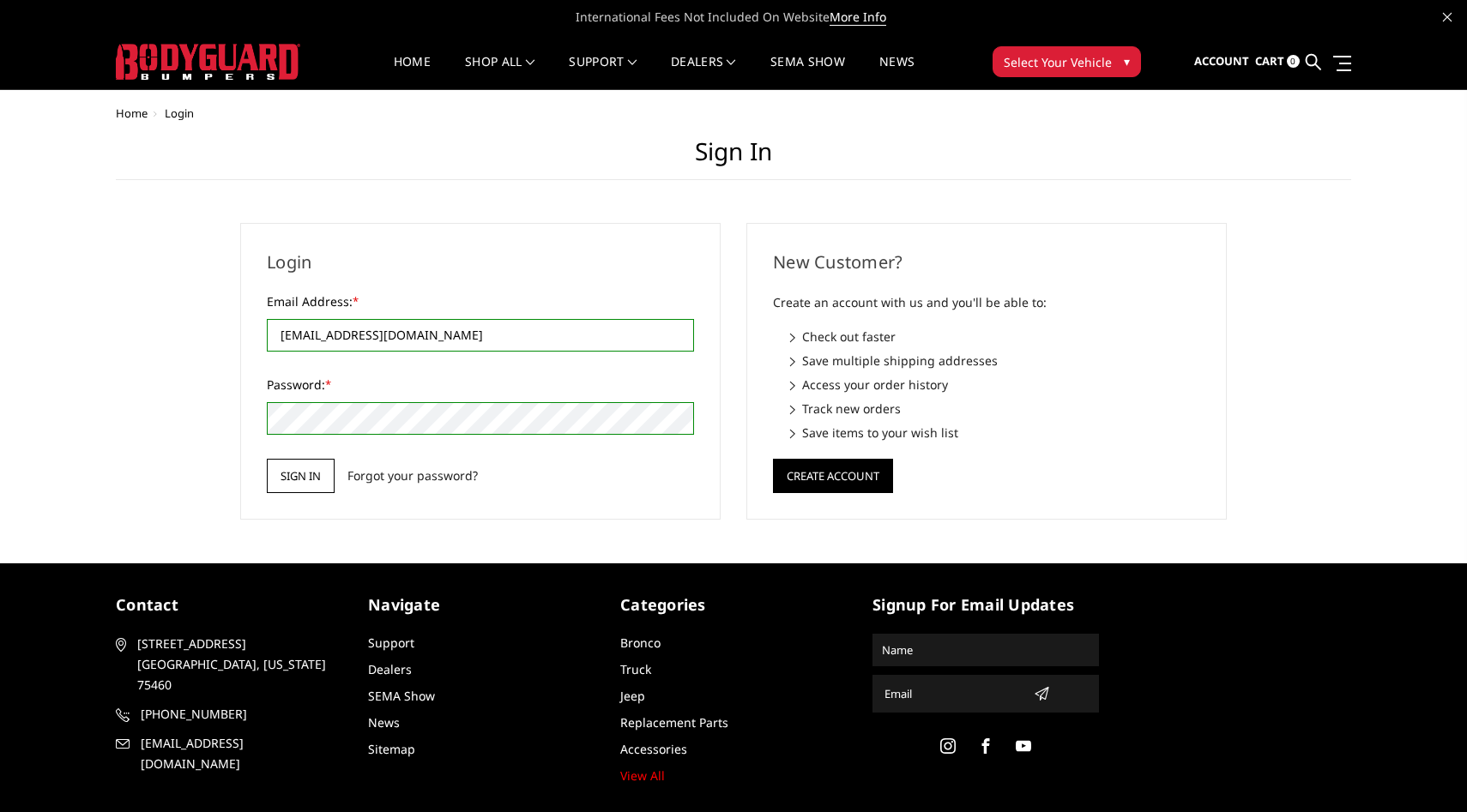
click at [309, 475] on input "Sign in" at bounding box center [300, 476] width 68 height 34
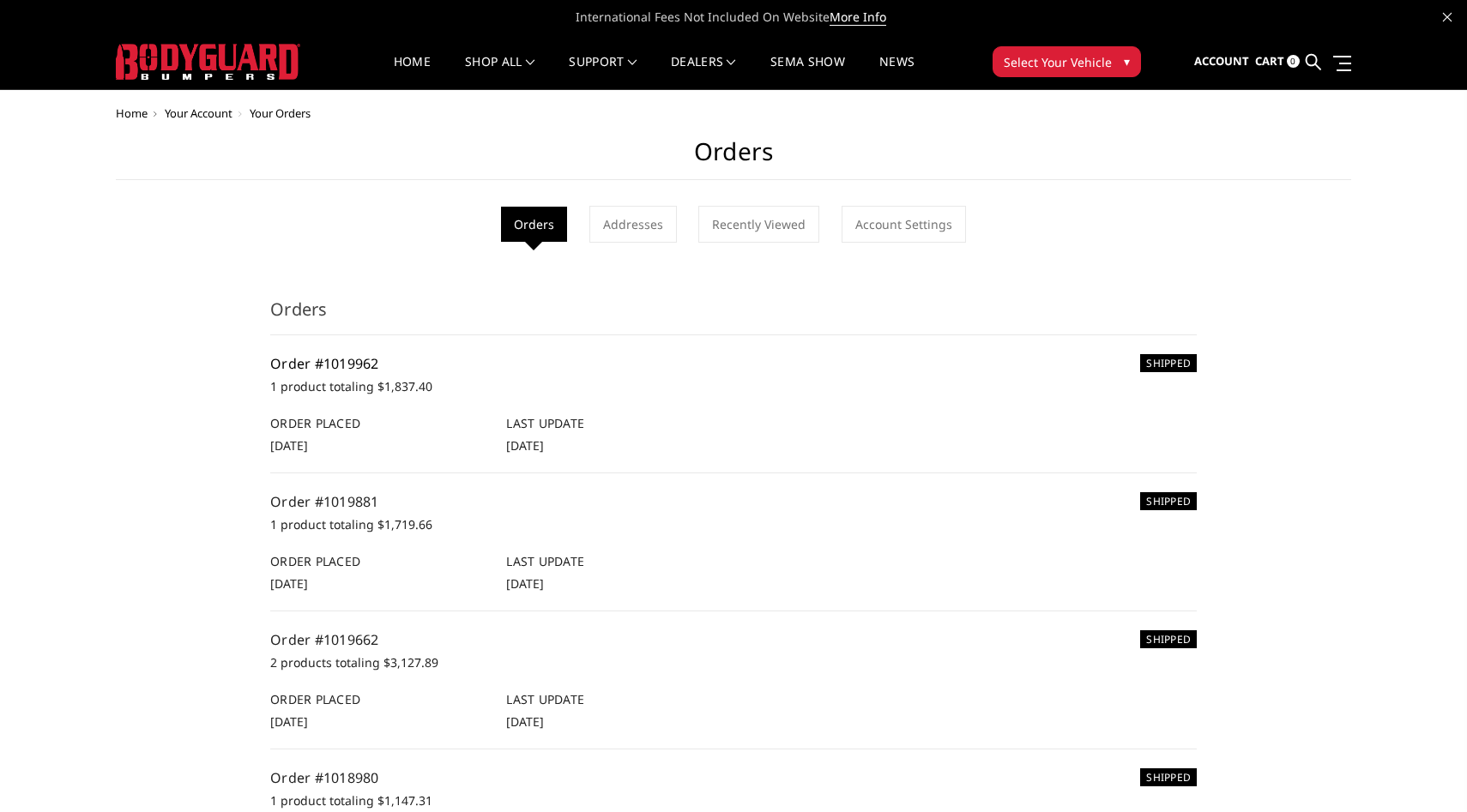
click at [349, 365] on link "Order #1019962" at bounding box center [324, 363] width 109 height 19
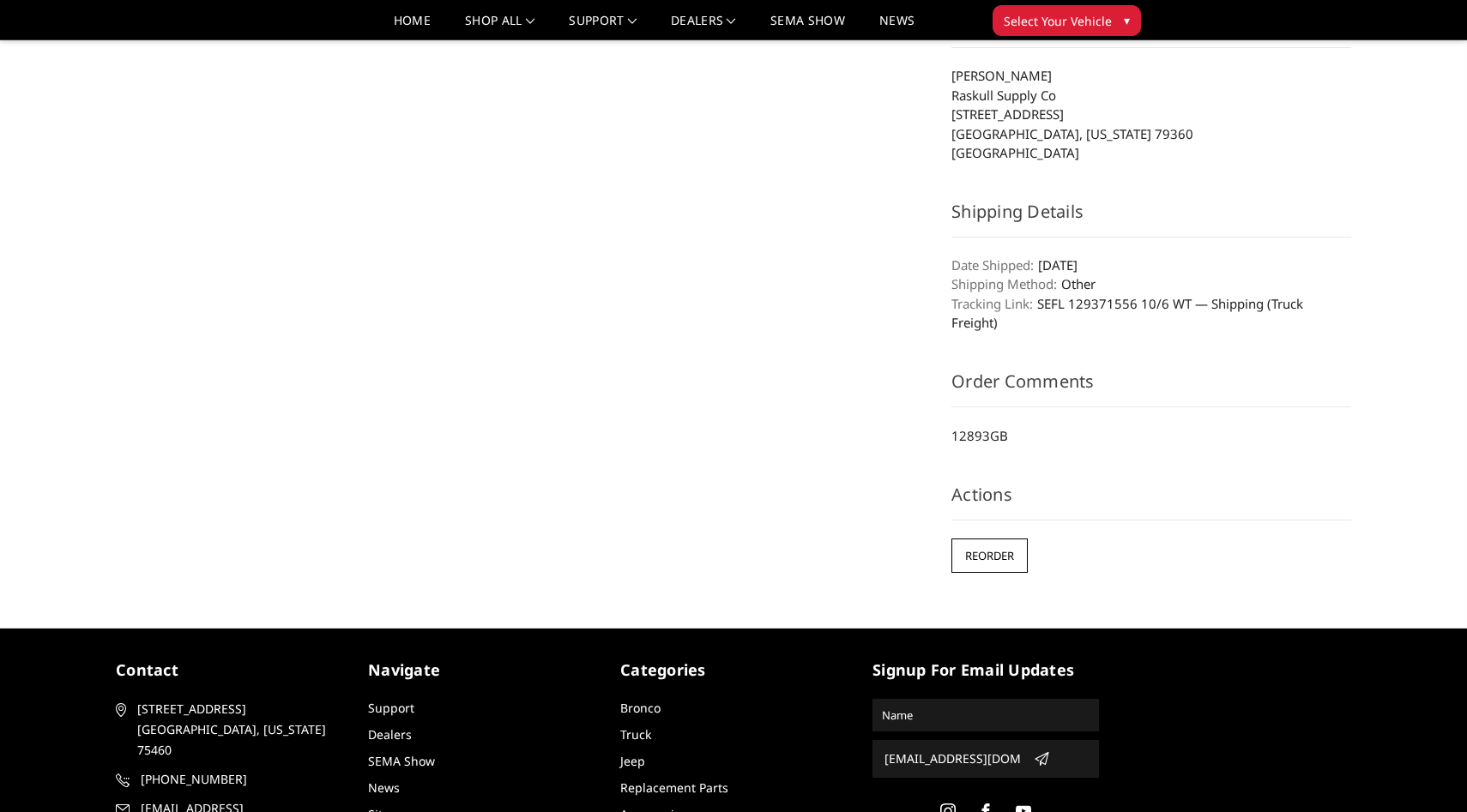
scroll to position [678, 0]
